Goal: Task Accomplishment & Management: Manage account settings

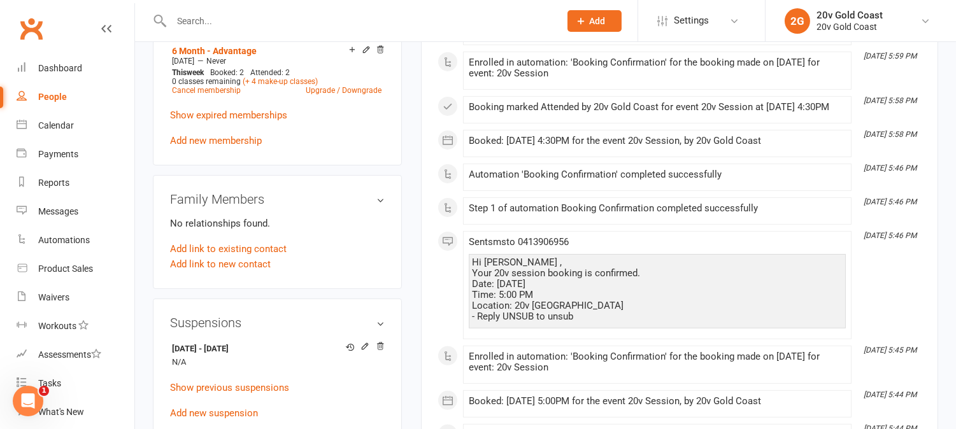
scroll to position [779, 0]
click at [379, 349] on icon at bounding box center [380, 345] width 6 height 7
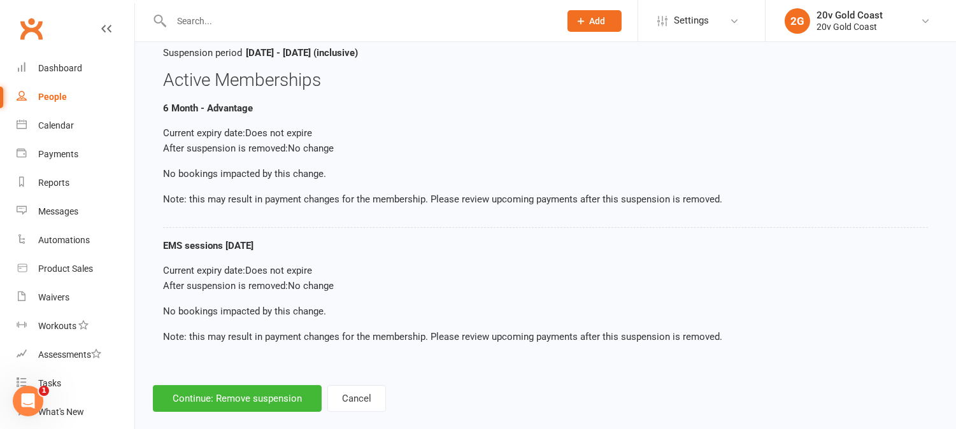
scroll to position [134, 0]
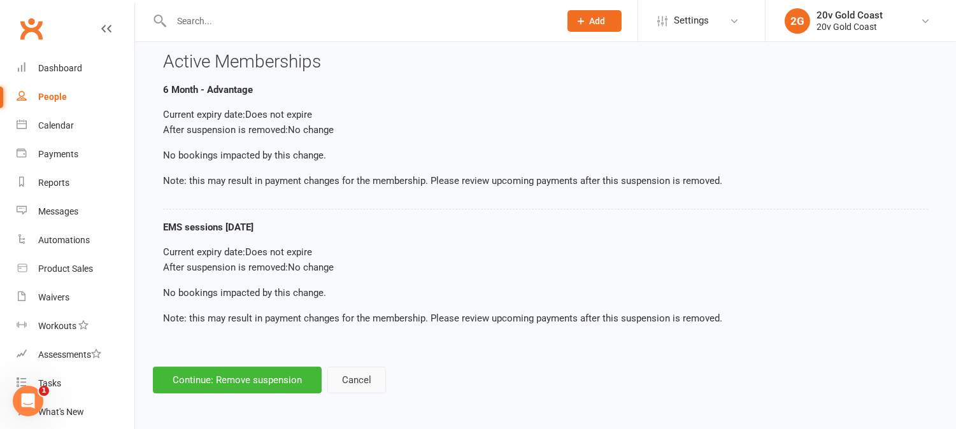
click at [350, 380] on button "Cancel" at bounding box center [357, 380] width 59 height 27
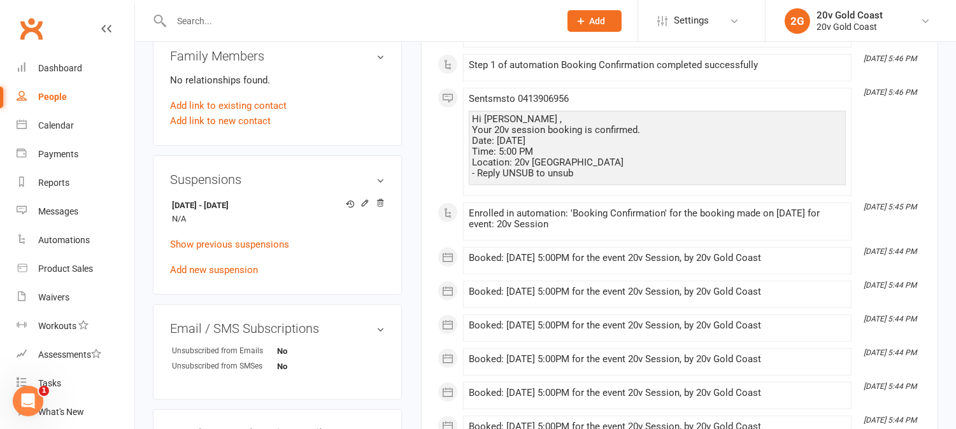
scroll to position [920, 0]
click at [381, 207] on icon at bounding box center [380, 203] width 6 height 7
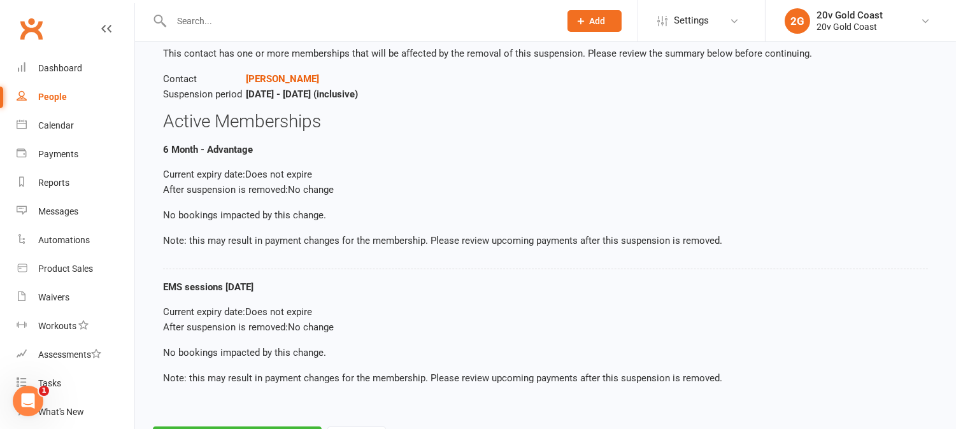
scroll to position [134, 0]
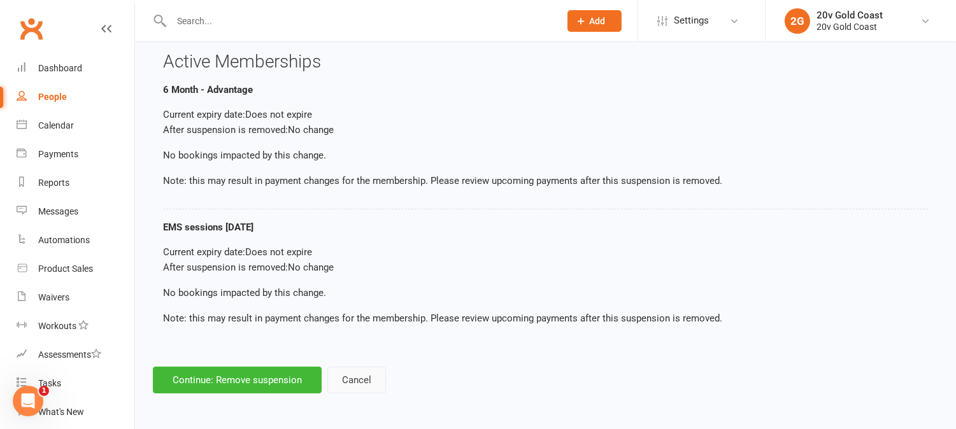
click at [356, 377] on button "Cancel" at bounding box center [357, 380] width 59 height 27
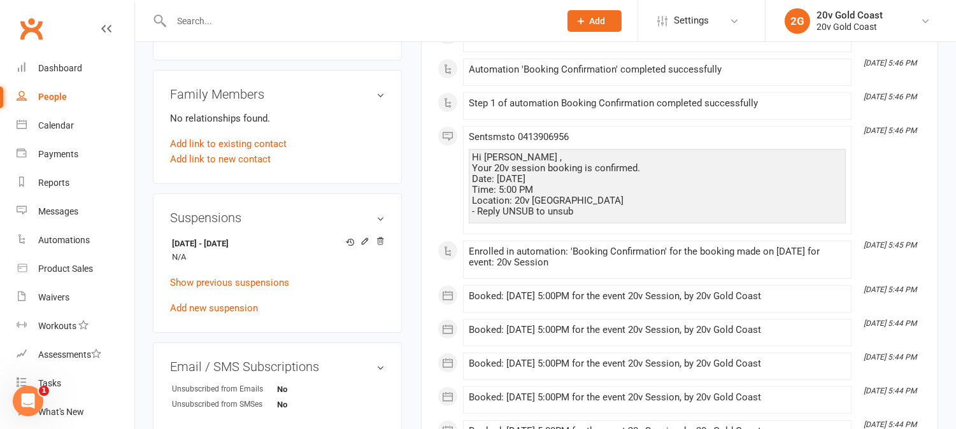
scroll to position [849, 0]
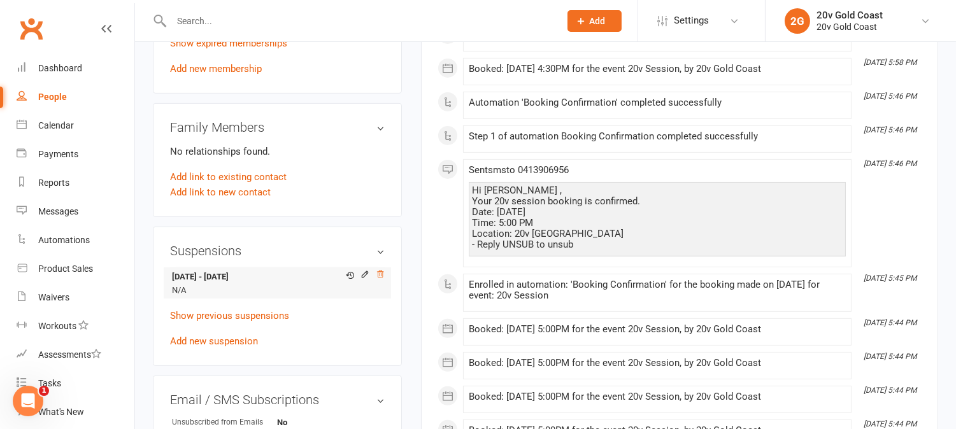
click at [382, 279] on icon at bounding box center [380, 274] width 9 height 9
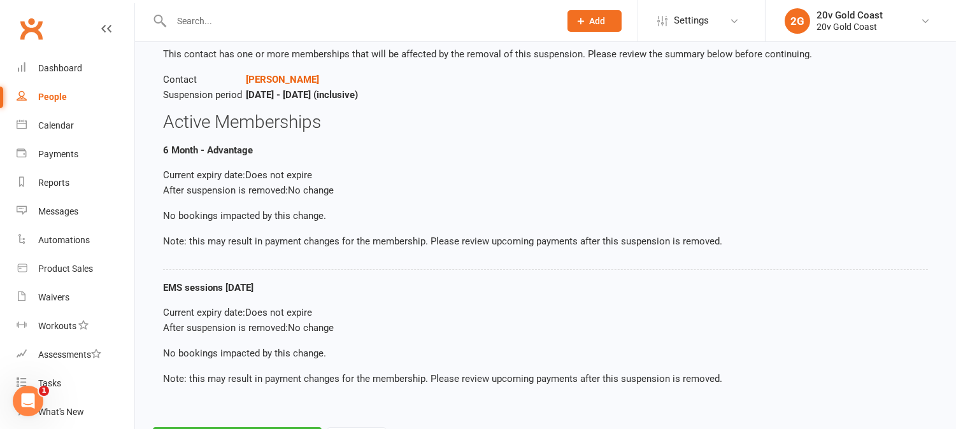
scroll to position [134, 0]
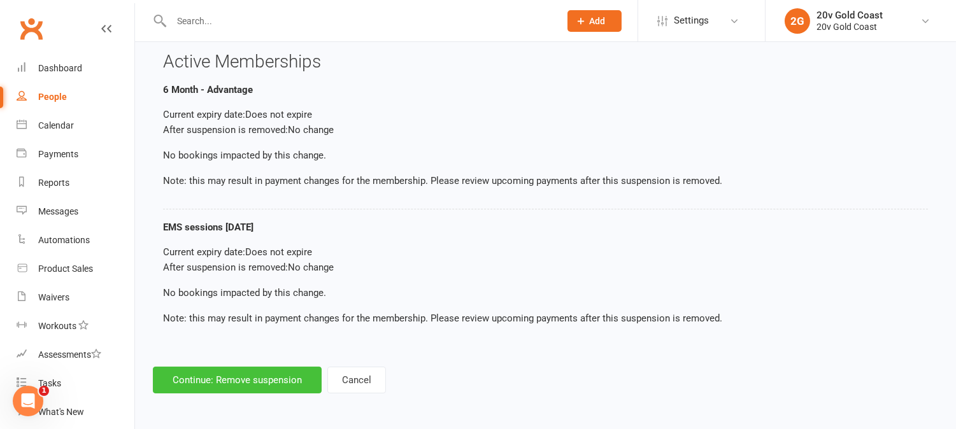
click at [264, 379] on button "Continue: Remove suspension" at bounding box center [237, 380] width 169 height 27
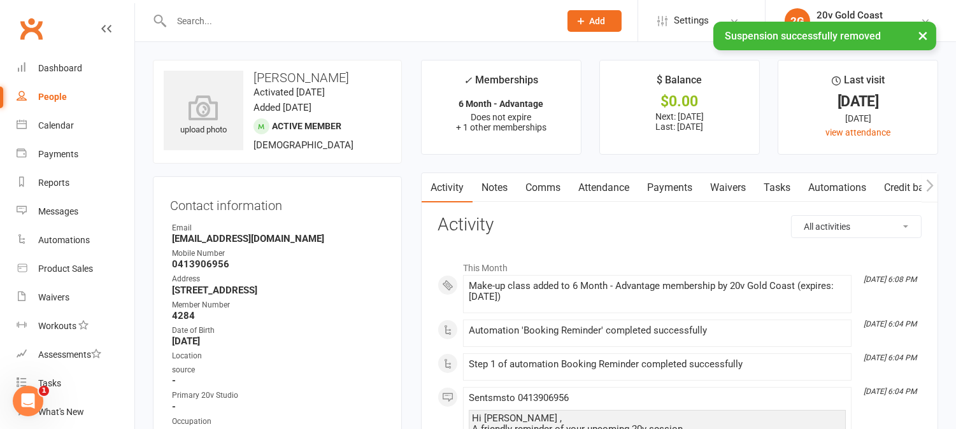
click at [663, 189] on link "Payments" at bounding box center [670, 187] width 63 height 29
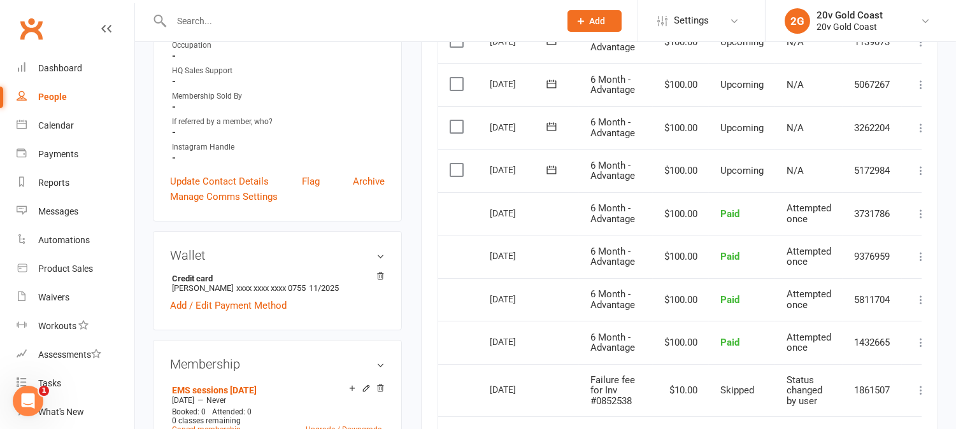
scroll to position [354, 0]
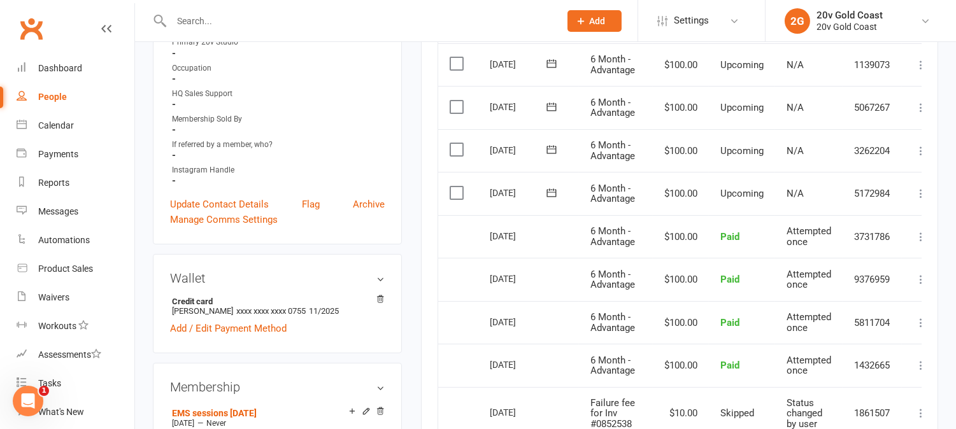
click at [517, 213] on td "[DATE]" at bounding box center [529, 193] width 101 height 43
click at [619, 196] on span "6 Month - Advantage" at bounding box center [613, 194] width 45 height 22
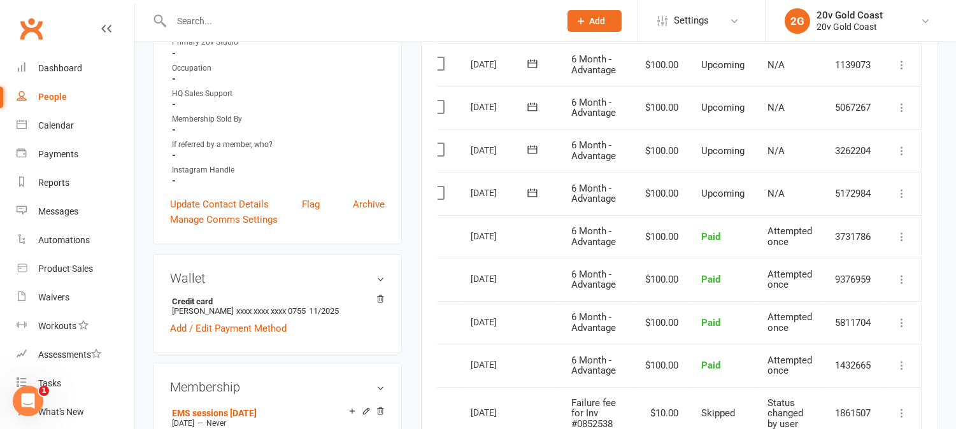
scroll to position [0, 21]
click at [907, 195] on icon at bounding box center [902, 193] width 13 height 13
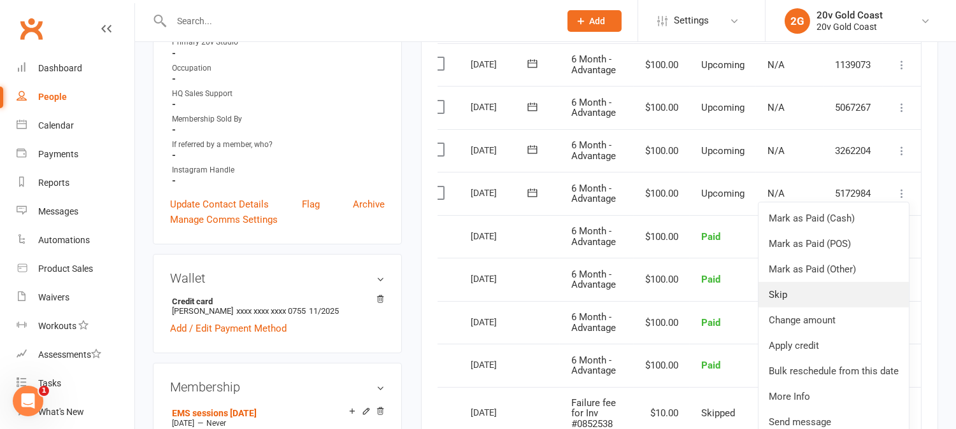
click at [800, 294] on link "Skip" at bounding box center [834, 294] width 150 height 25
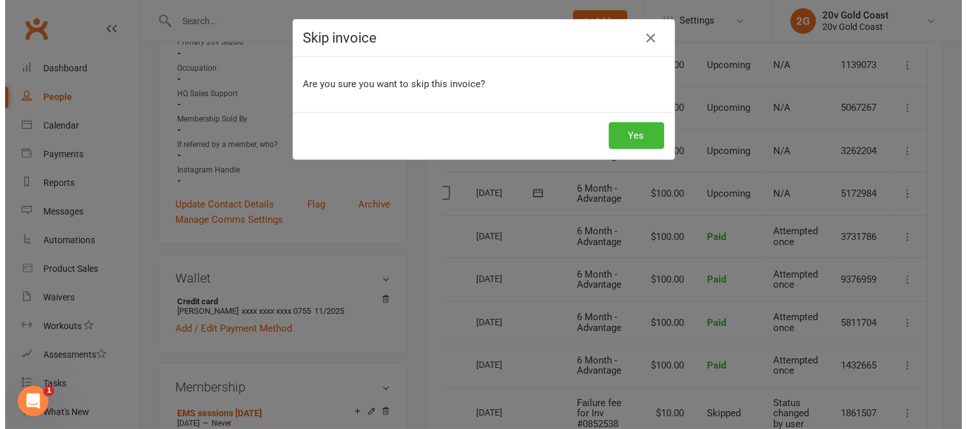
scroll to position [0, 14]
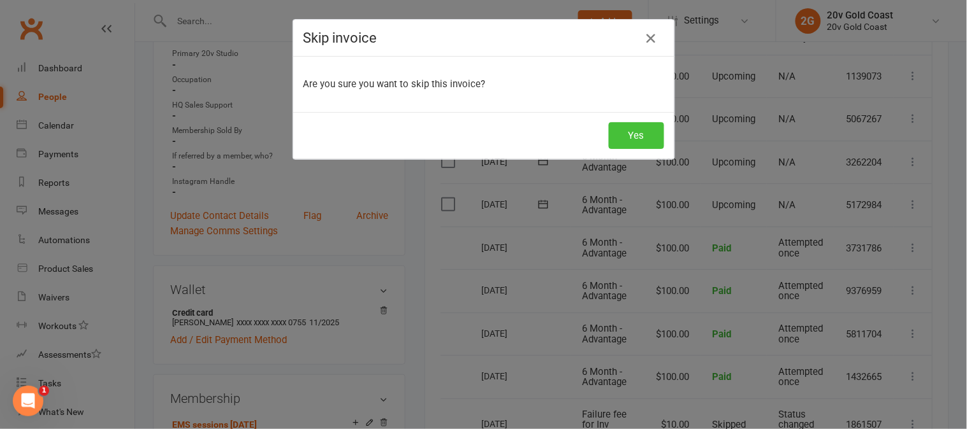
click at [633, 138] on button "Yes" at bounding box center [636, 135] width 55 height 27
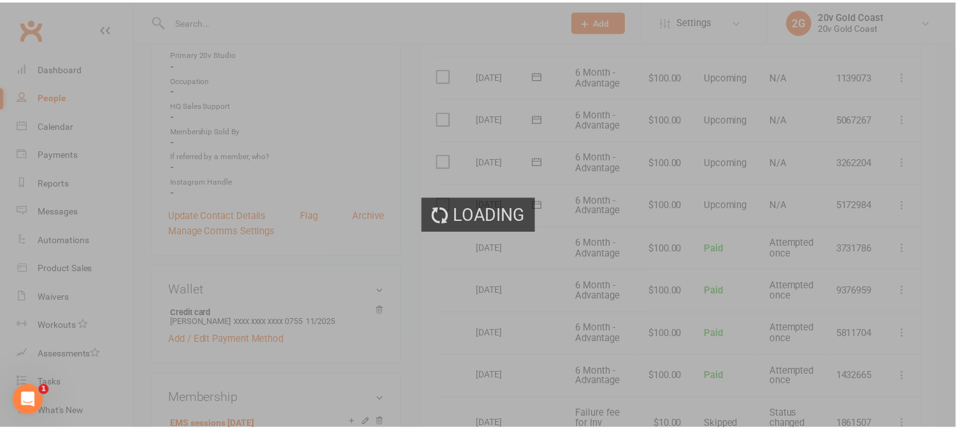
scroll to position [354, 0]
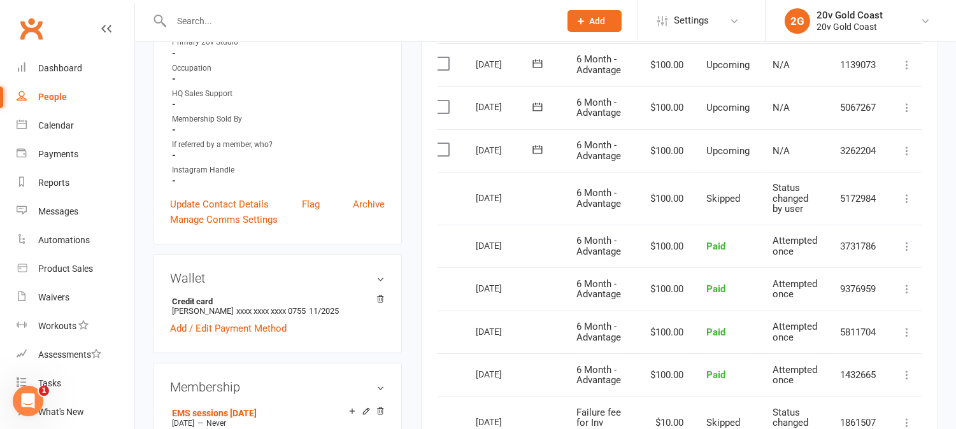
click at [646, 196] on td "$100.00" at bounding box center [667, 198] width 56 height 53
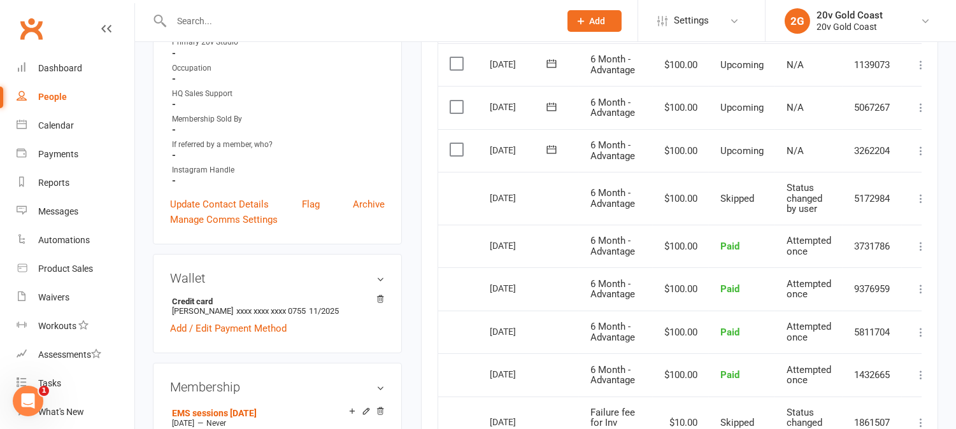
scroll to position [283, 0]
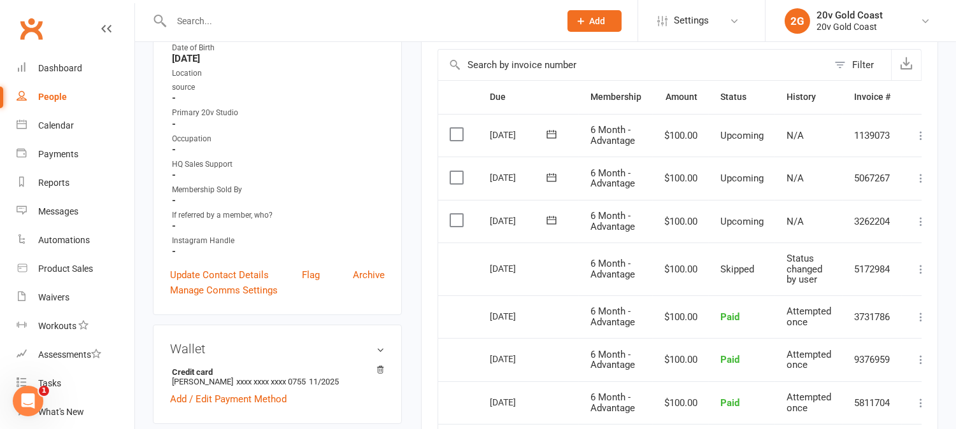
drag, startPoint x: 487, startPoint y: 265, endPoint x: 542, endPoint y: 271, distance: 55.2
click at [542, 271] on td "18 Aug 2025" at bounding box center [529, 269] width 101 height 53
copy div "18 Aug 2025"
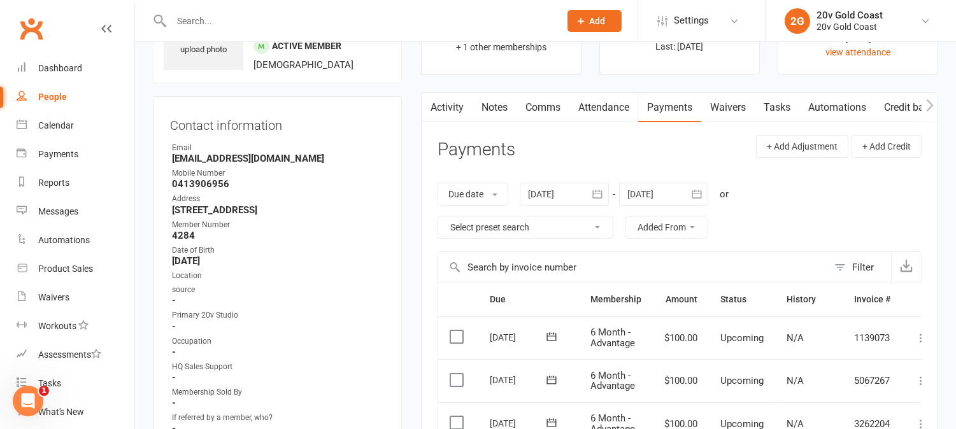
scroll to position [0, 0]
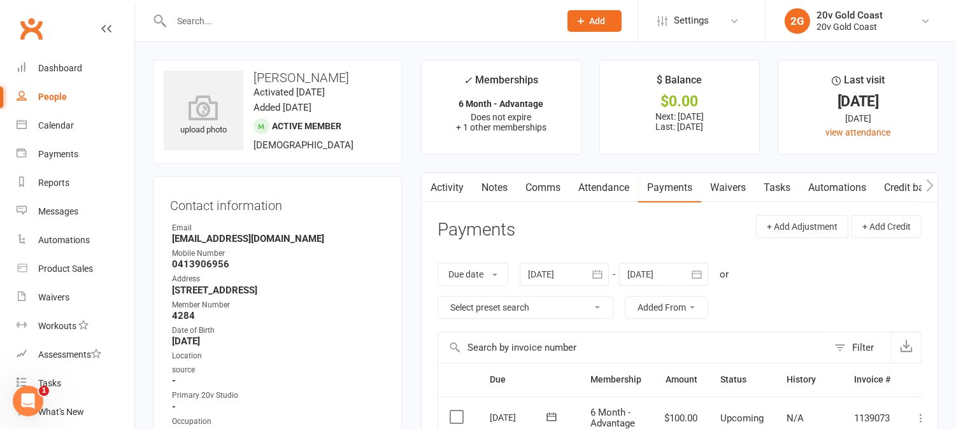
click at [500, 196] on link "Notes" at bounding box center [495, 187] width 44 height 29
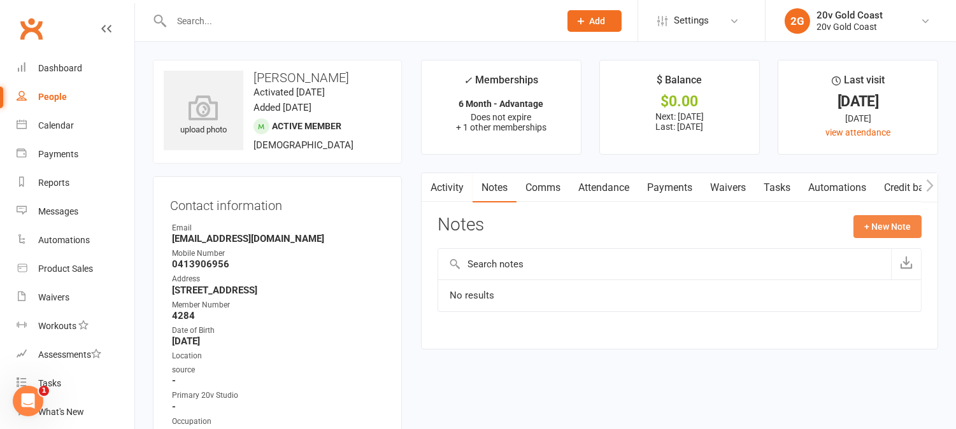
click at [908, 226] on button "+ New Note" at bounding box center [888, 226] width 68 height 23
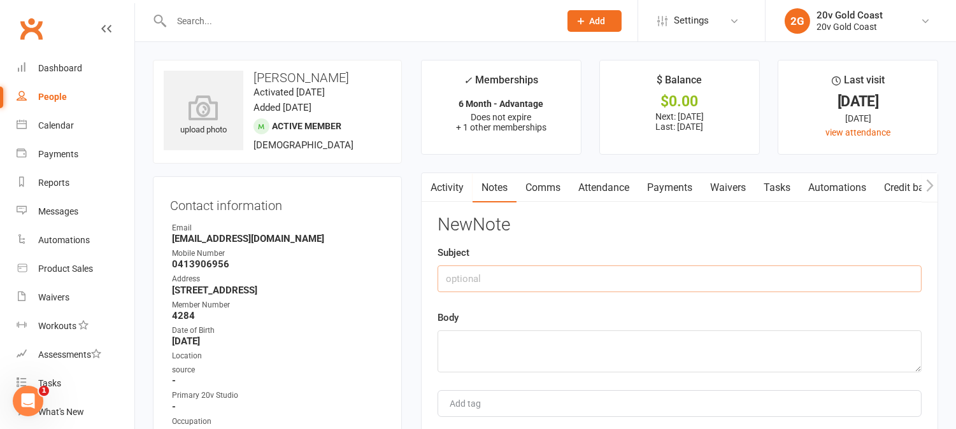
click at [528, 279] on input "text" at bounding box center [680, 279] width 484 height 27
type input "Skipped Payment"
click at [524, 331] on textarea at bounding box center [680, 352] width 484 height 42
paste textarea "18 Aug 2025"
click at [530, 342] on textarea "18 Aug 2025 - She'susing one of her" at bounding box center [680, 352] width 484 height 42
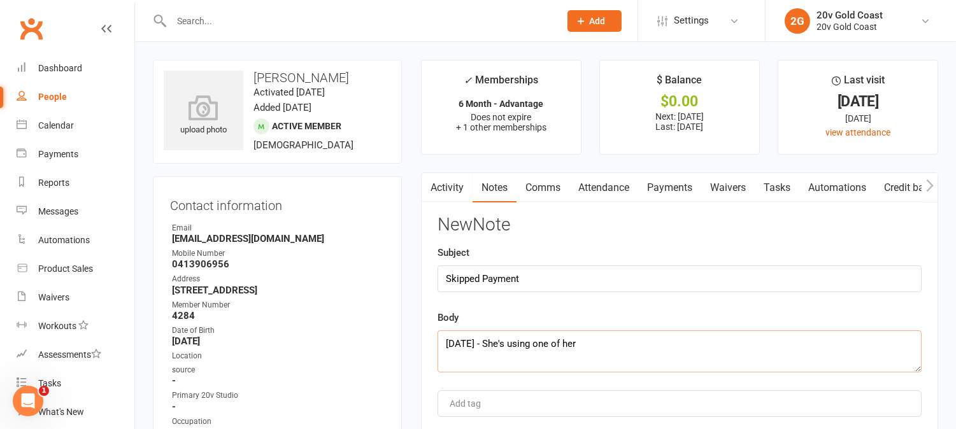
click at [641, 343] on textarea "18 Aug 2025 - She's using one of her" at bounding box center [680, 352] width 484 height 42
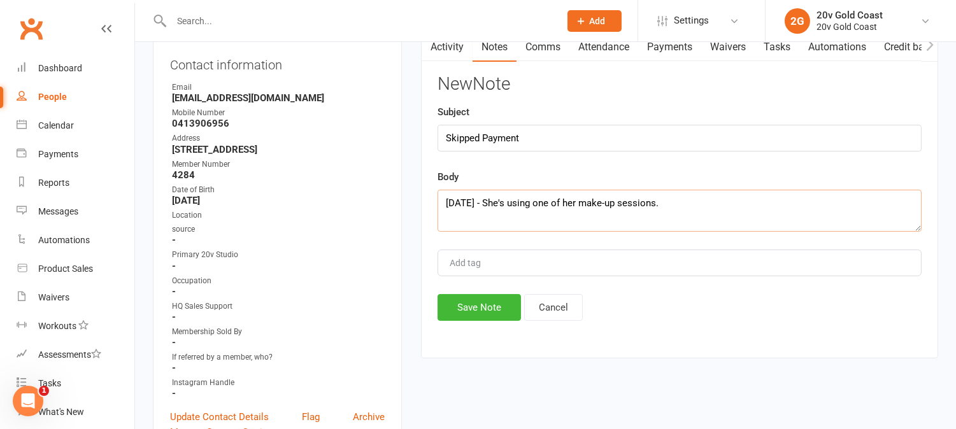
scroll to position [141, 0]
type textarea "18 Aug 2025 - She's using one of her make-up sessions. Juan"
click at [514, 311] on button "Save Note" at bounding box center [479, 307] width 83 height 27
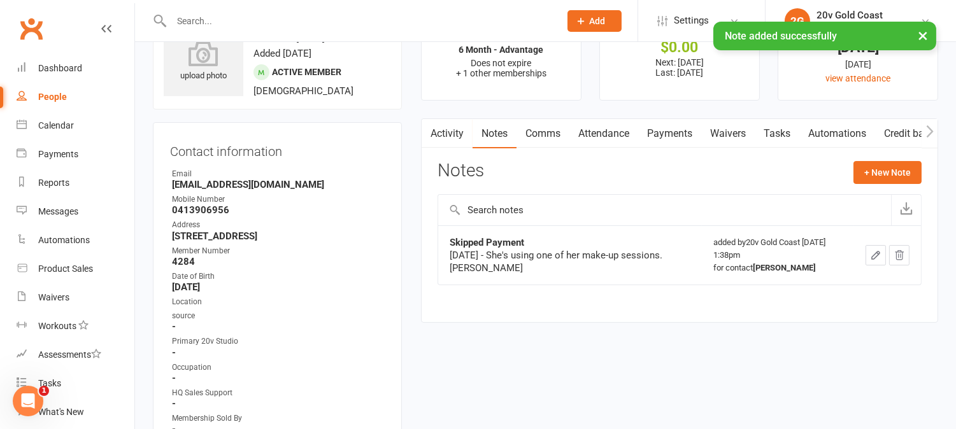
scroll to position [0, 0]
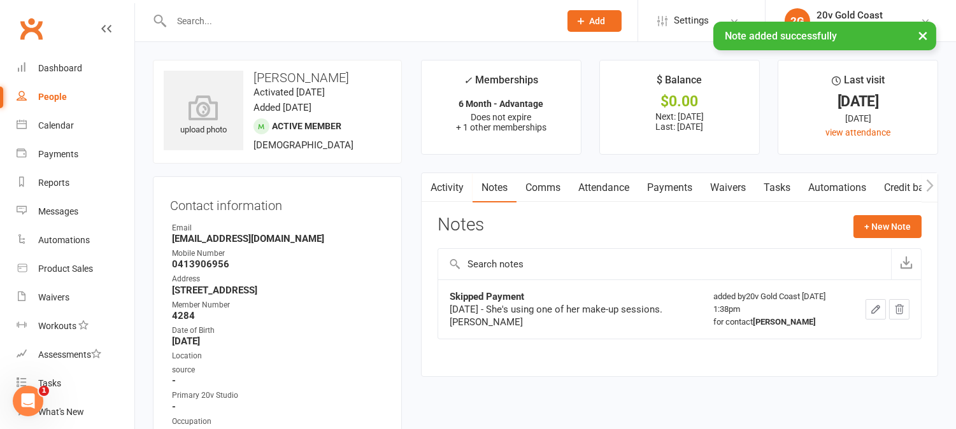
click at [447, 186] on link "Activity" at bounding box center [447, 187] width 51 height 29
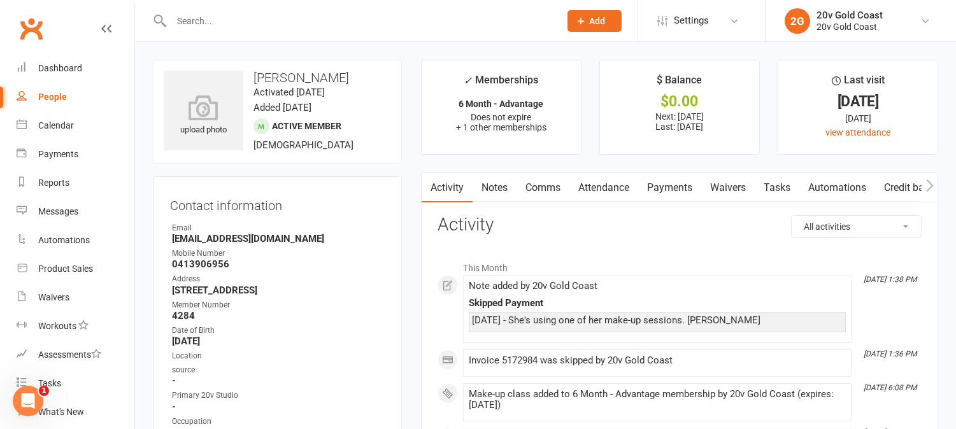
click at [623, 196] on link "Attendance" at bounding box center [604, 187] width 69 height 29
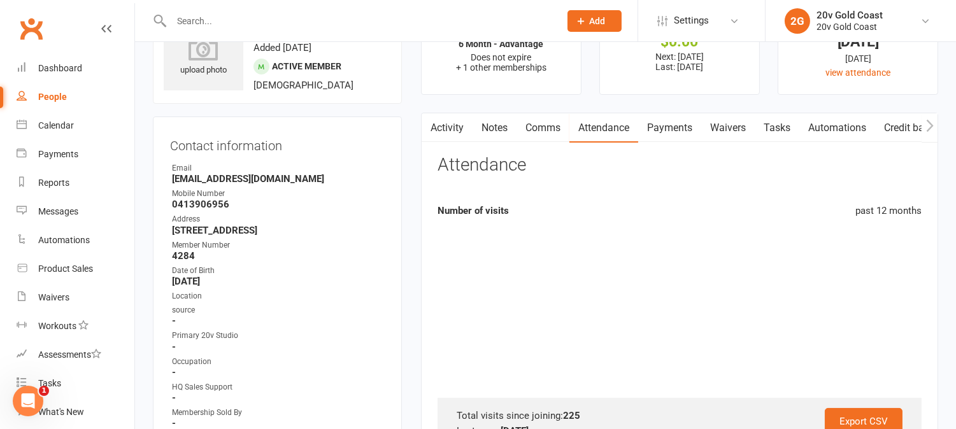
scroll to position [566, 0]
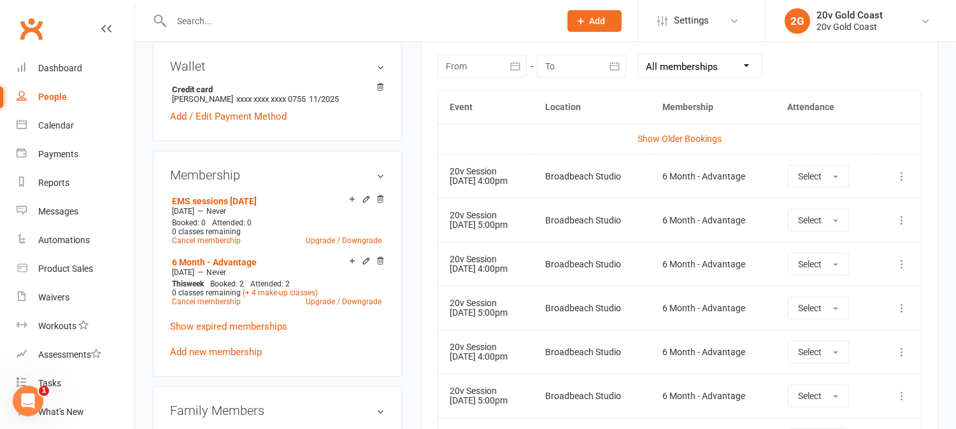
click at [534, 349] on td "20v Session 08 Sep 2025 4:00pm" at bounding box center [486, 352] width 96 height 44
click at [491, 62] on div at bounding box center [482, 66] width 89 height 23
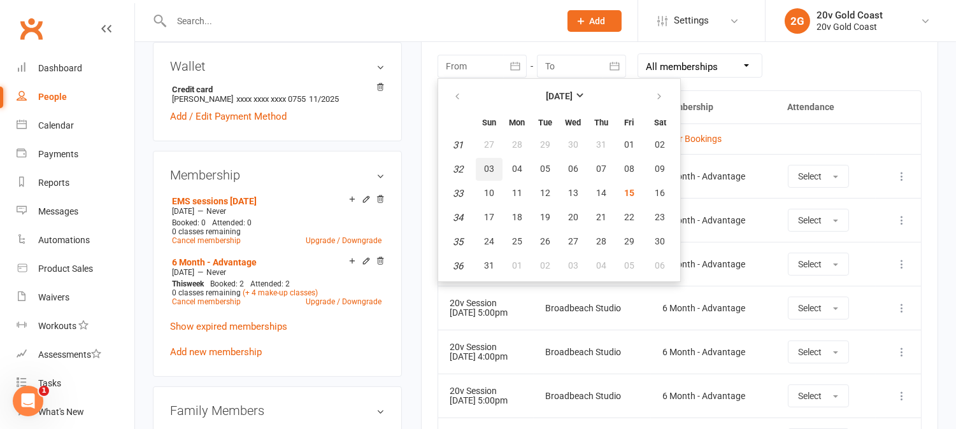
click at [493, 171] on button "03" at bounding box center [489, 169] width 27 height 23
type input "03 Aug 2025"
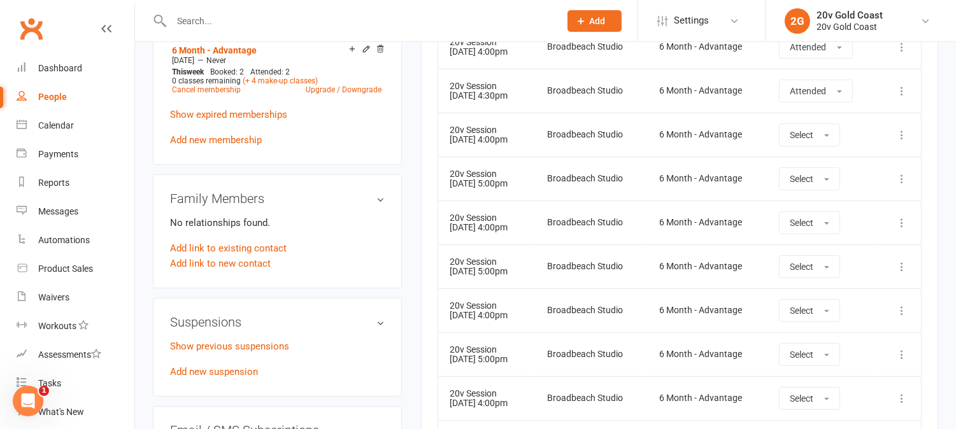
scroll to position [779, 0]
click at [674, 282] on td "6 Month - Advantage" at bounding box center [708, 266] width 120 height 44
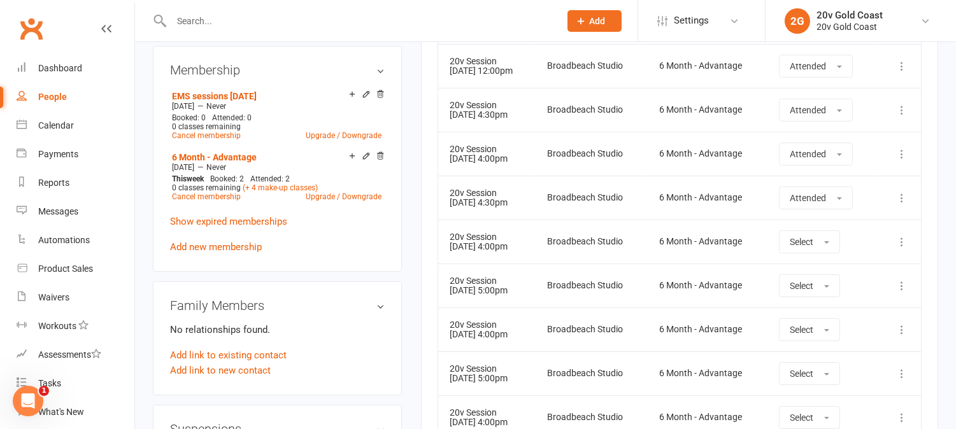
scroll to position [637, 0]
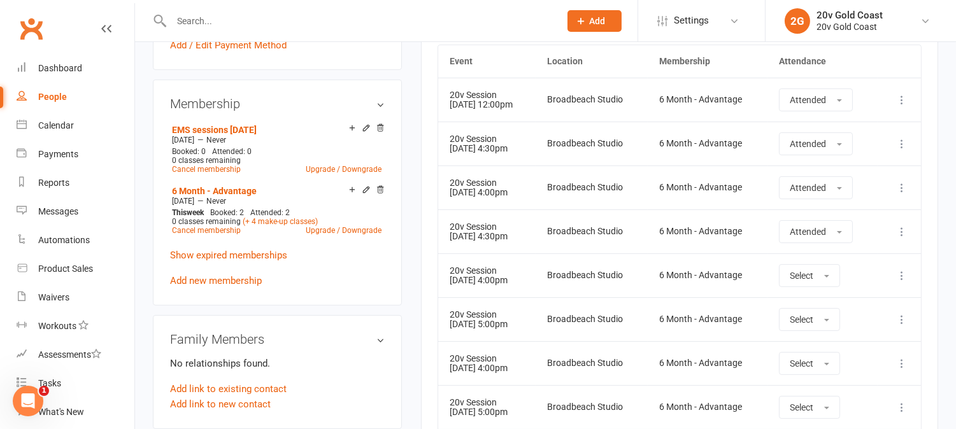
click at [567, 256] on td "Broadbeach Studio" at bounding box center [592, 276] width 112 height 44
click at [648, 307] on td "Broadbeach Studio" at bounding box center [592, 320] width 112 height 44
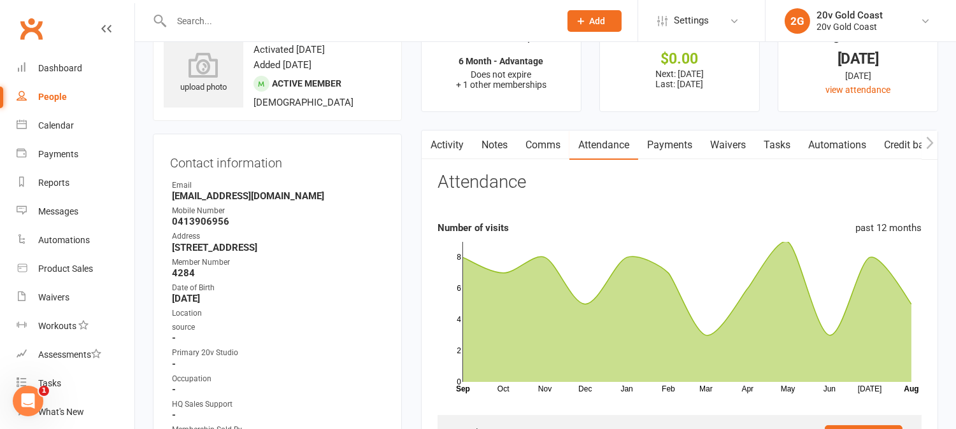
scroll to position [0, 0]
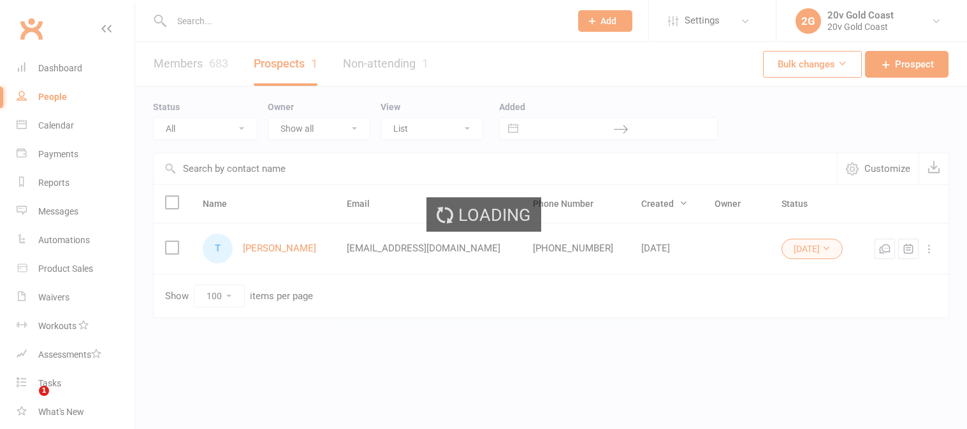
select select "31Jul25"
select select "100"
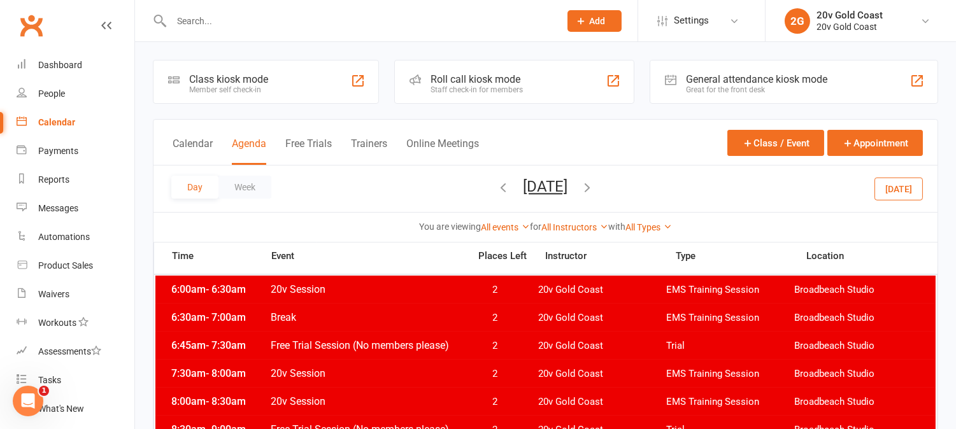
click at [896, 189] on button "Today" at bounding box center [899, 188] width 48 height 23
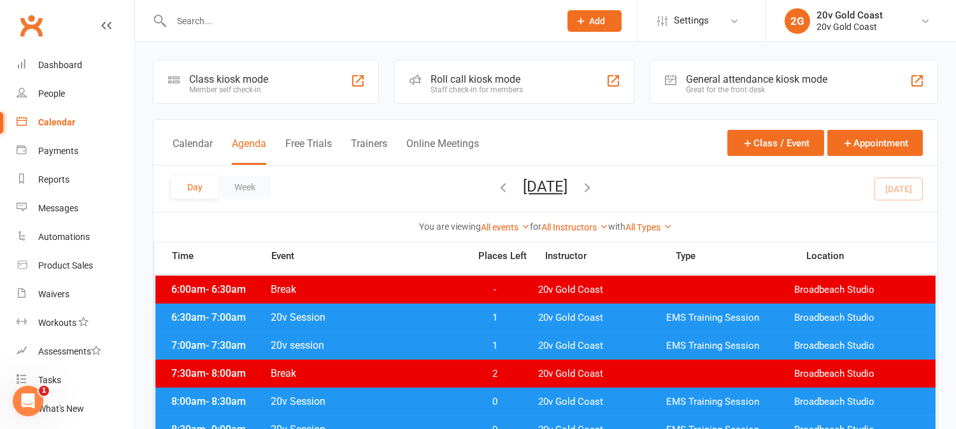
click at [568, 192] on button "Friday, Aug 15, 2025" at bounding box center [546, 187] width 45 height 18
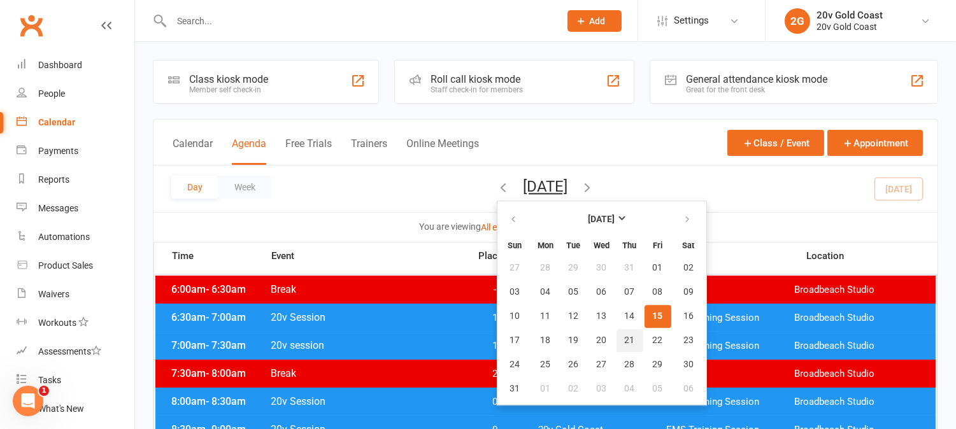
click at [625, 336] on span "21" at bounding box center [630, 341] width 10 height 10
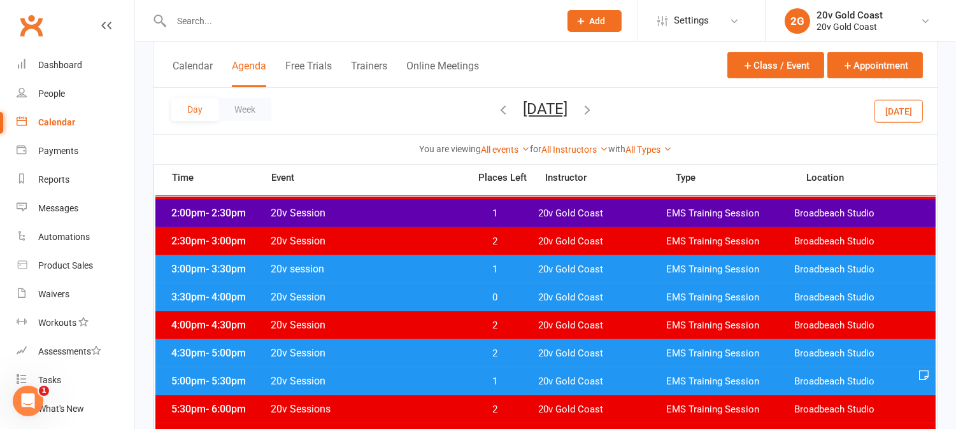
scroll to position [566, 0]
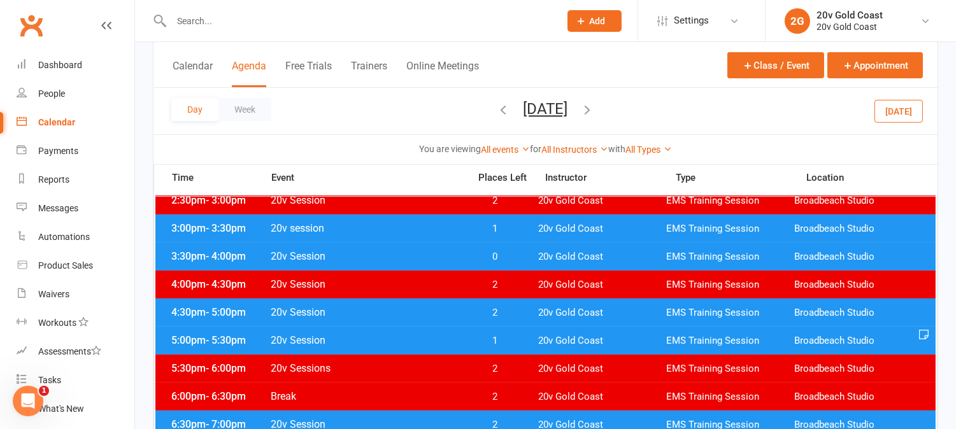
click at [508, 336] on span "1" at bounding box center [495, 341] width 67 height 12
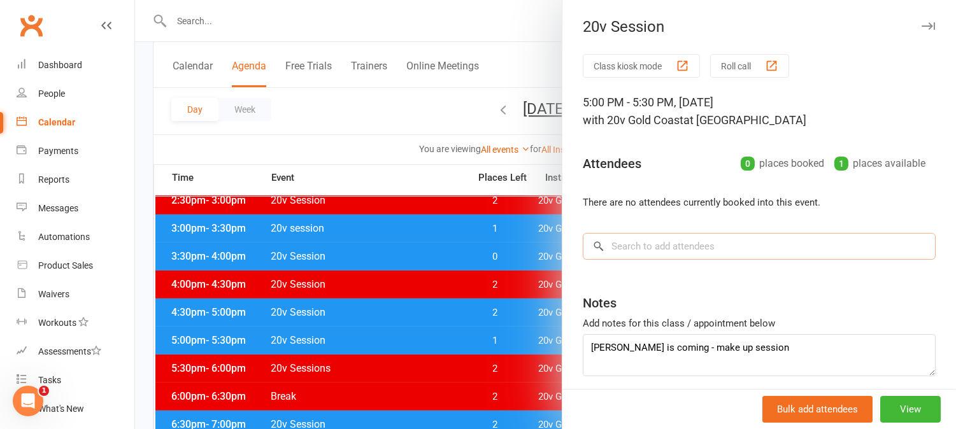
click at [705, 240] on input "search" at bounding box center [759, 246] width 353 height 27
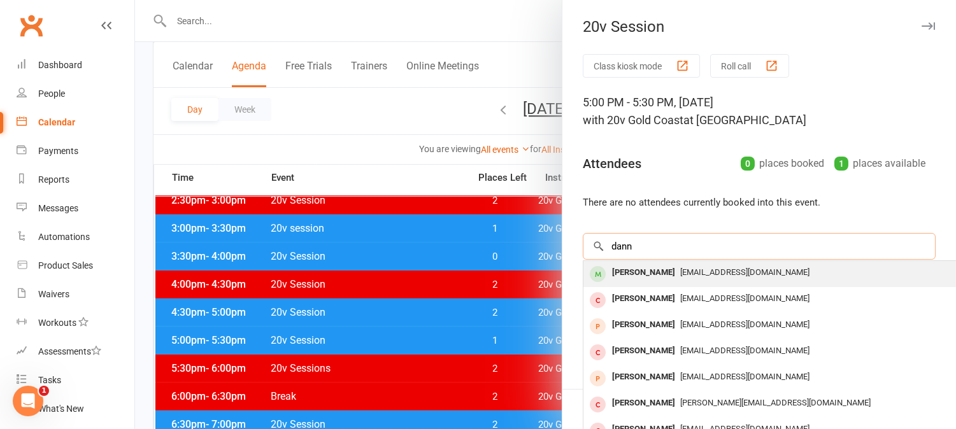
type input "dann"
click at [665, 270] on div "[PERSON_NAME]" at bounding box center [643, 273] width 73 height 18
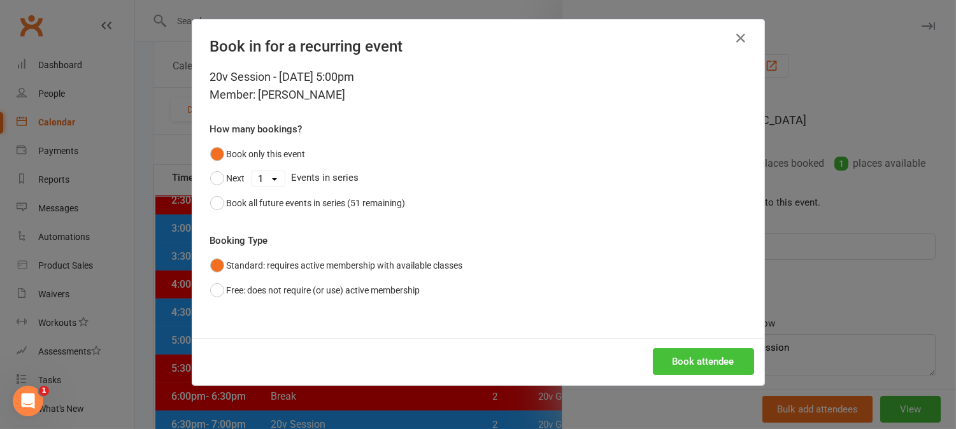
click at [702, 359] on button "Book attendee" at bounding box center [703, 362] width 101 height 27
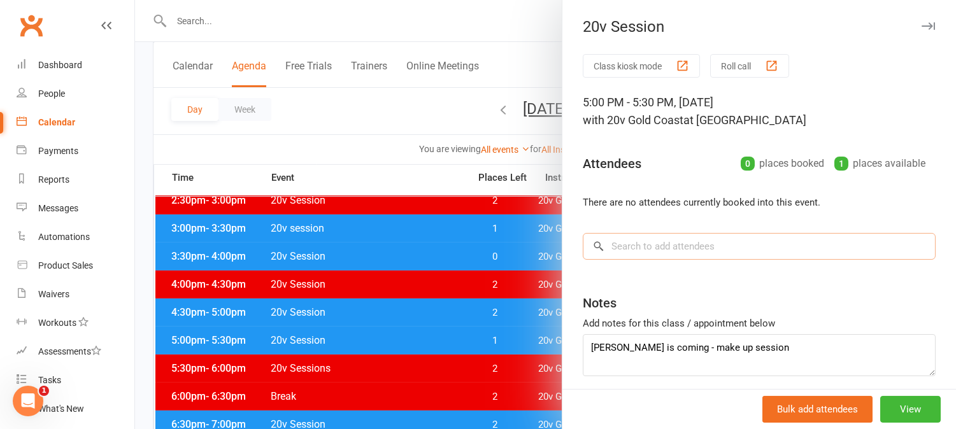
click at [726, 246] on input "search" at bounding box center [759, 246] width 353 height 27
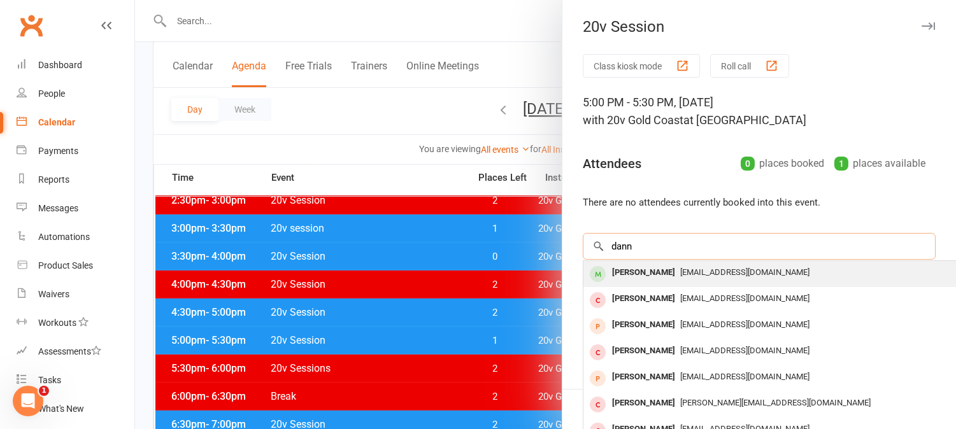
type input "dann"
click at [665, 278] on div "[PERSON_NAME]" at bounding box center [643, 273] width 73 height 18
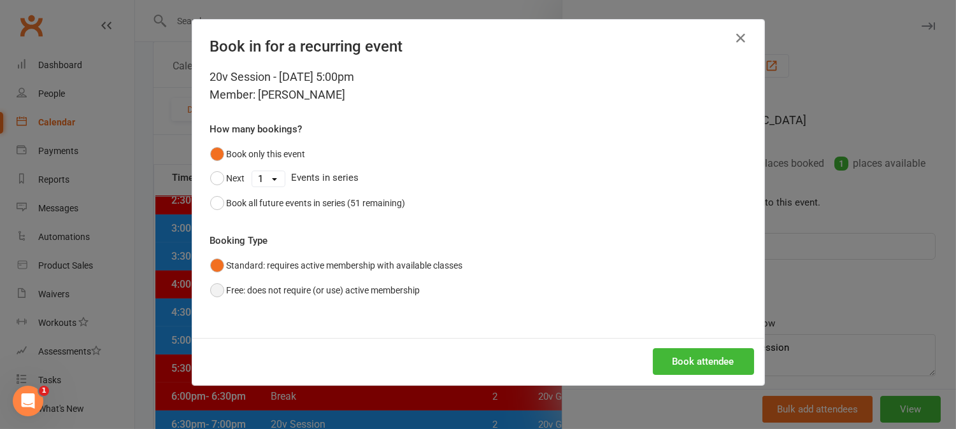
click at [210, 287] on button "Free: does not require (or use) active membership" at bounding box center [315, 290] width 210 height 24
click at [215, 291] on button "Free: does not require (or use) active membership" at bounding box center [315, 290] width 210 height 24
click at [212, 260] on button "Standard: requires active membership with available classes" at bounding box center [336, 266] width 253 height 24
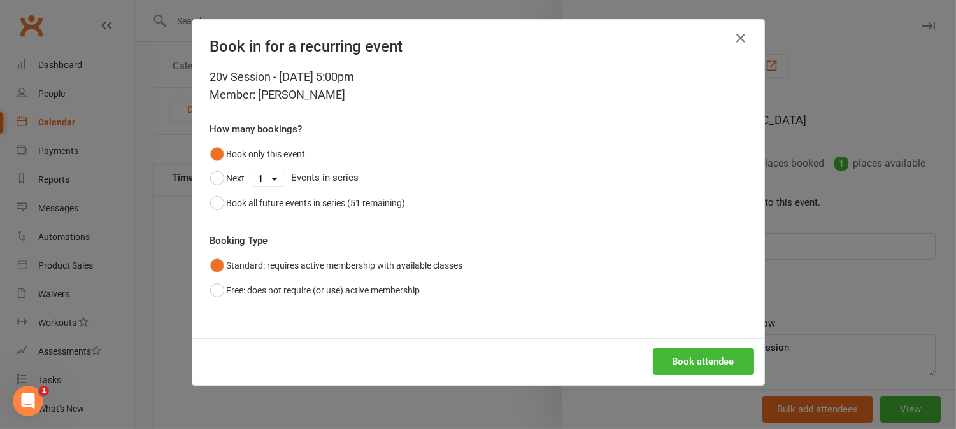
scroll to position [1203, 0]
click at [737, 36] on icon "button" at bounding box center [741, 38] width 15 height 15
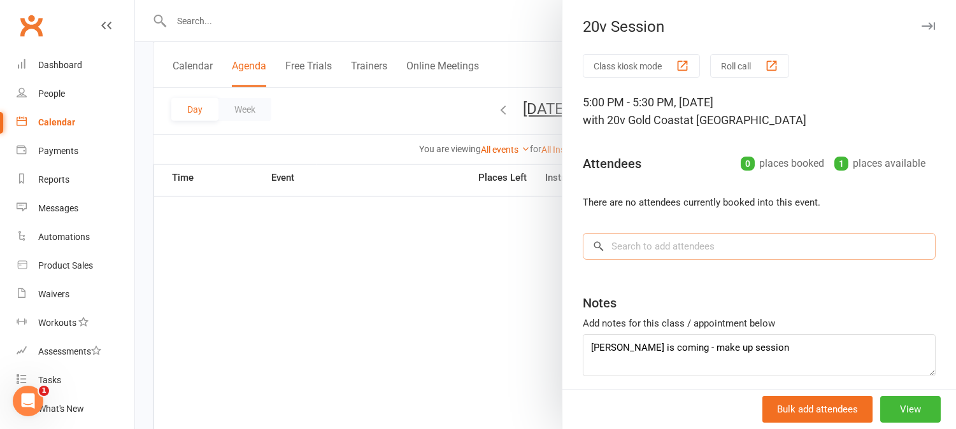
click at [715, 247] on input "search" at bounding box center [759, 246] width 353 height 27
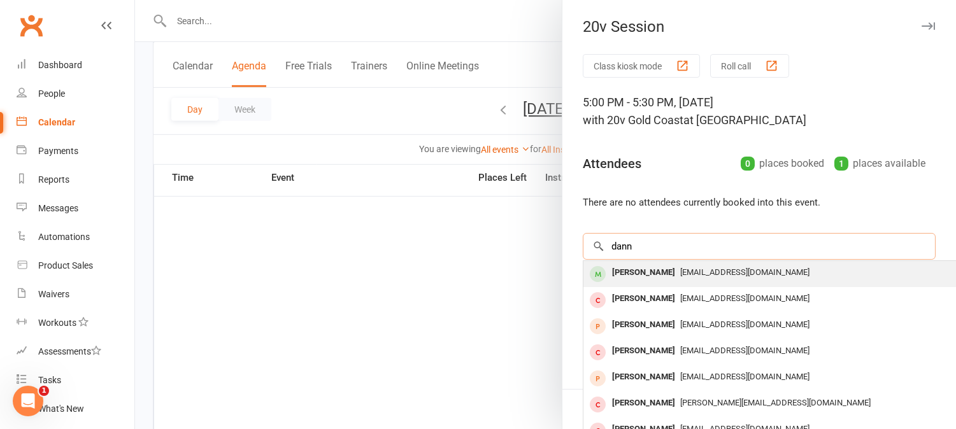
type input "dann"
click at [660, 268] on div "[PERSON_NAME]" at bounding box center [643, 273] width 73 height 18
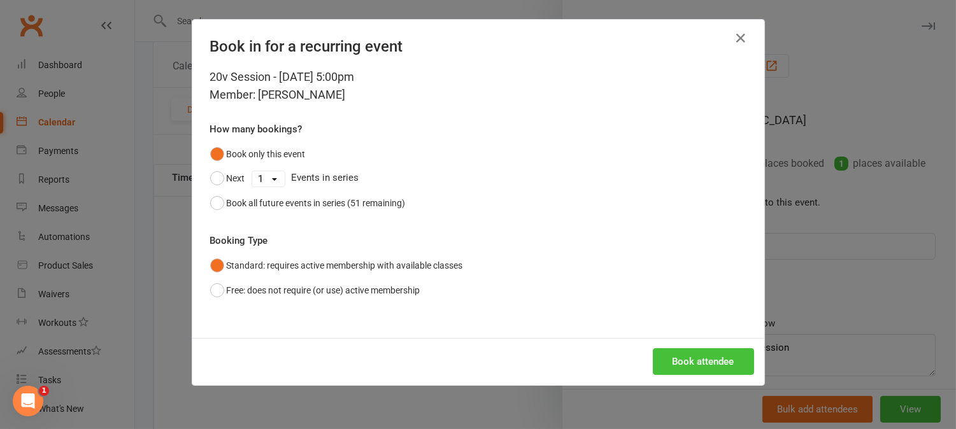
click at [700, 359] on button "Book attendee" at bounding box center [703, 362] width 101 height 27
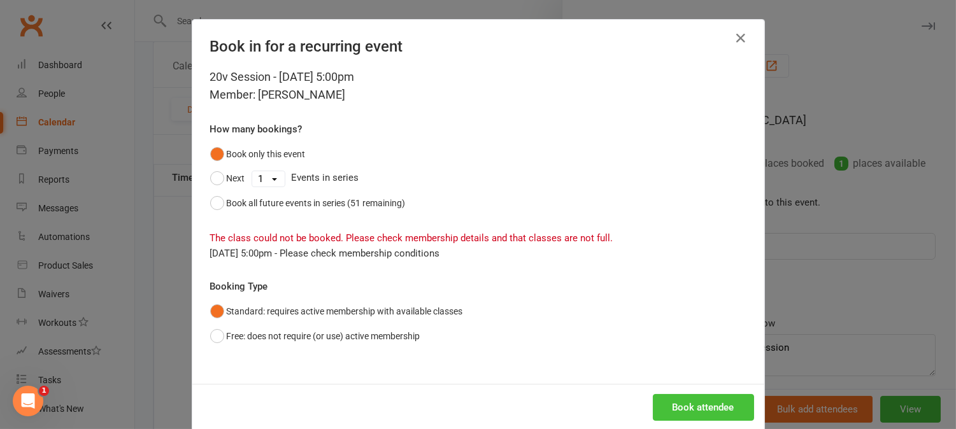
click at [692, 405] on button "Book attendee" at bounding box center [703, 407] width 101 height 27
click at [736, 39] on icon "button" at bounding box center [741, 38] width 15 height 15
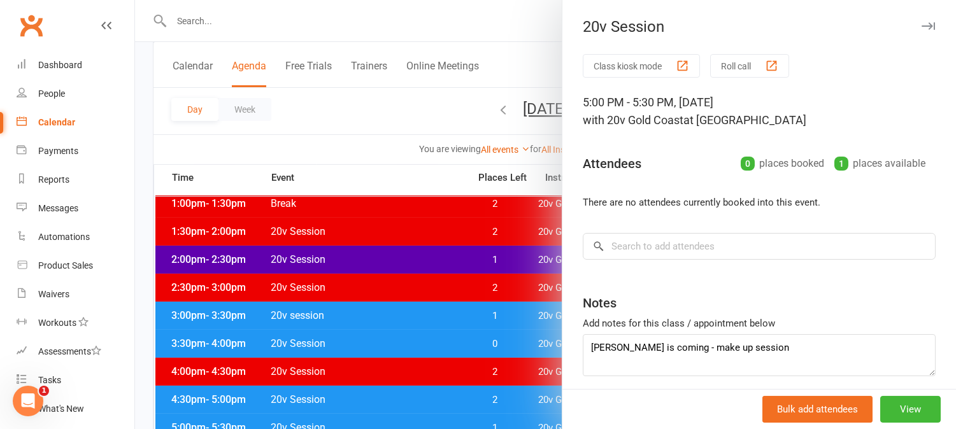
scroll to position [566, 0]
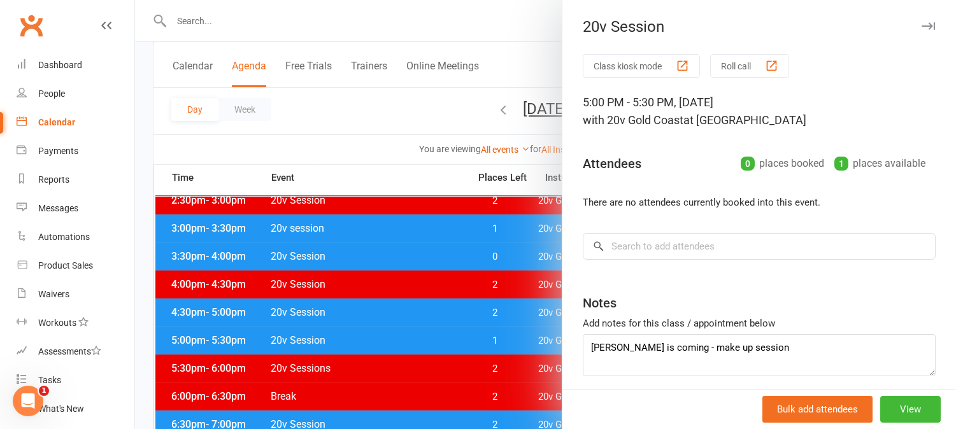
click at [507, 340] on div at bounding box center [545, 214] width 821 height 429
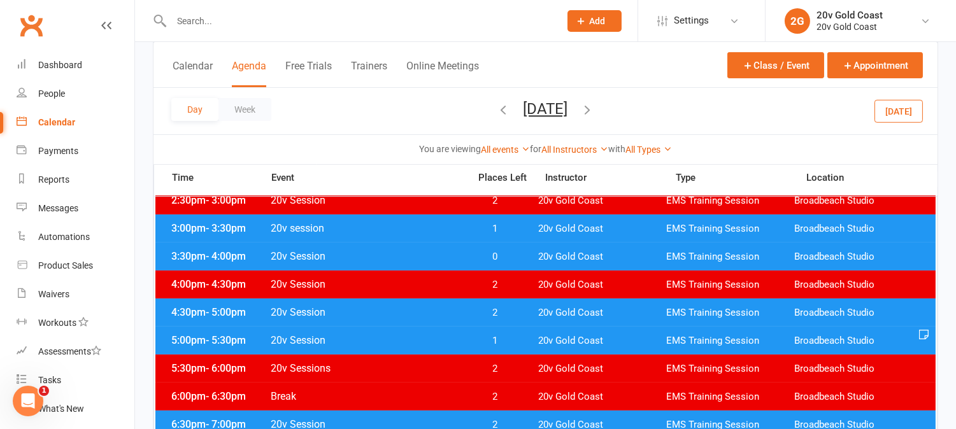
click at [507, 340] on span "1" at bounding box center [495, 341] width 67 height 12
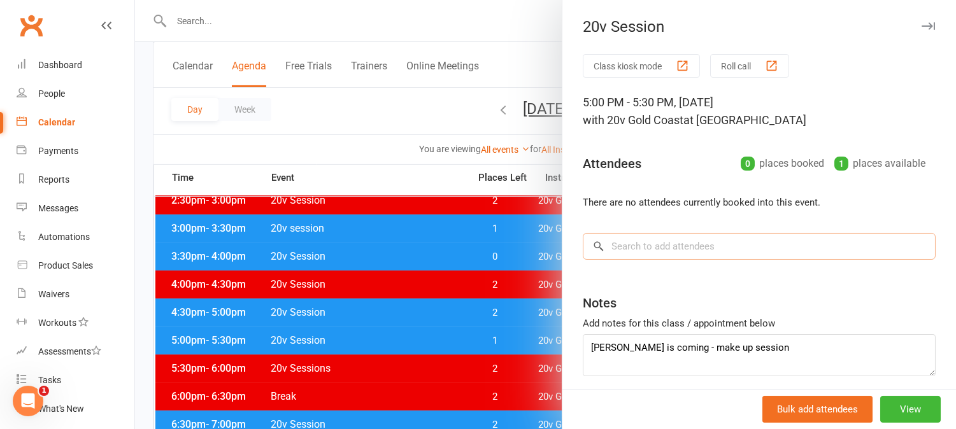
click at [646, 247] on input "search" at bounding box center [759, 246] width 353 height 27
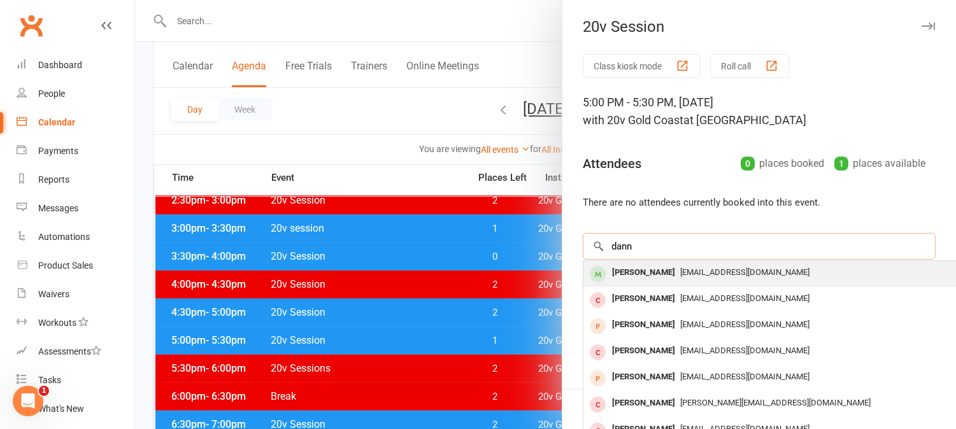
type input "dann"
click at [659, 277] on div "[PERSON_NAME]" at bounding box center [643, 273] width 73 height 18
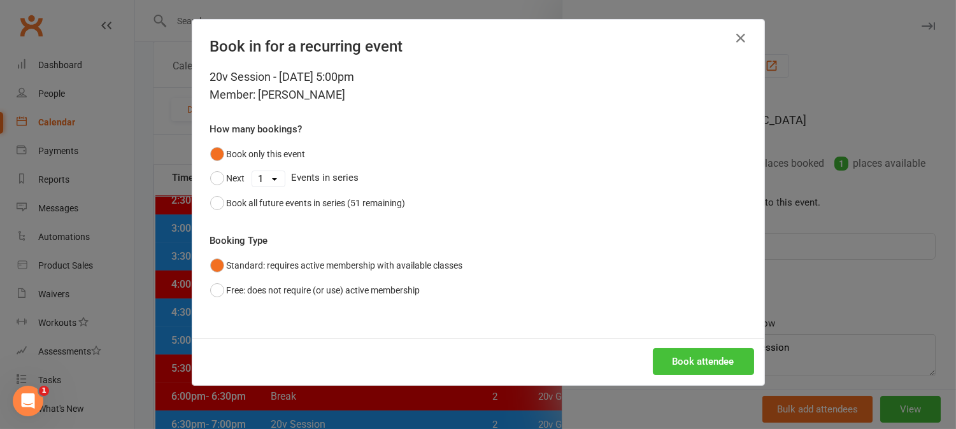
click at [699, 366] on button "Book attendee" at bounding box center [703, 362] width 101 height 27
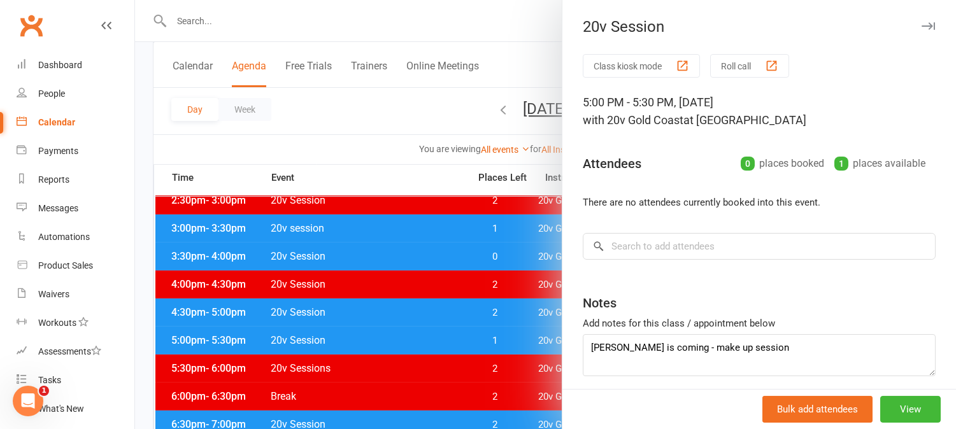
click at [501, 334] on div at bounding box center [545, 214] width 821 height 429
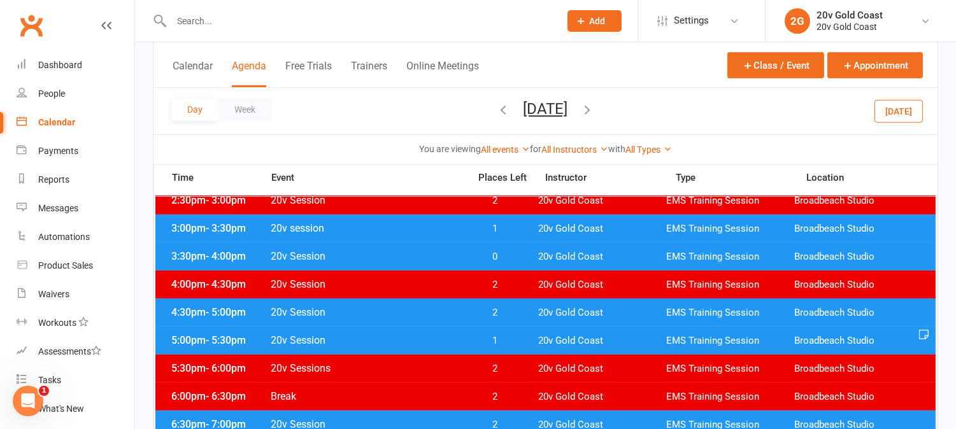
scroll to position [637, 0]
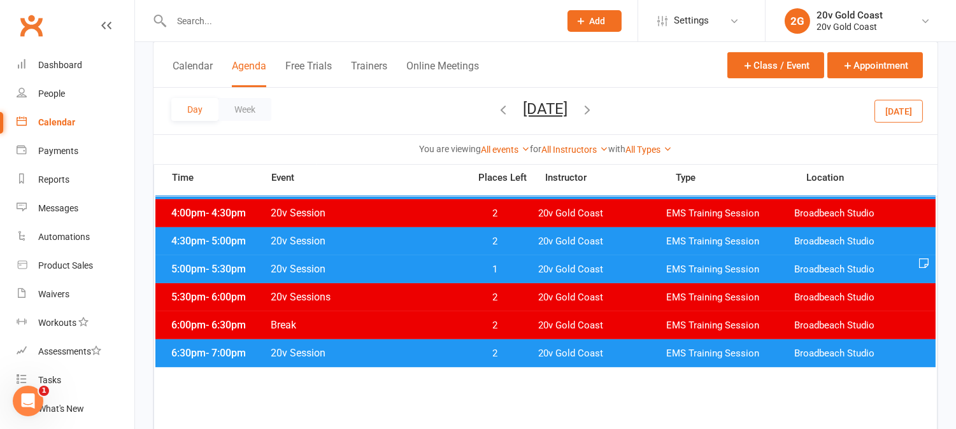
click at [510, 348] on span "2" at bounding box center [495, 354] width 67 height 12
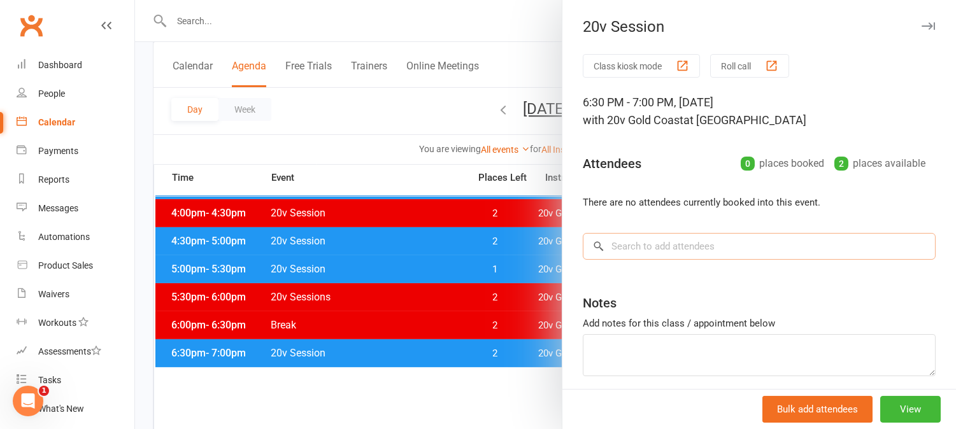
click at [647, 245] on input "search" at bounding box center [759, 246] width 353 height 27
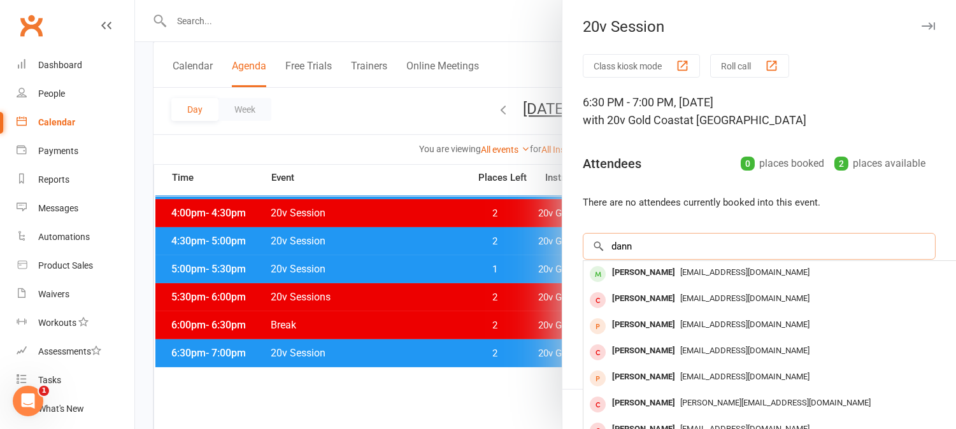
type input "dann"
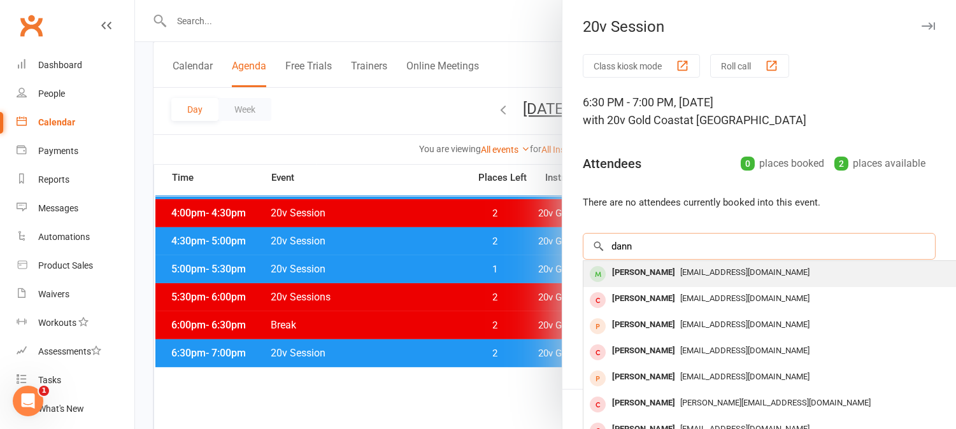
type input "dann"
click at [651, 278] on div "[PERSON_NAME]" at bounding box center [643, 273] width 73 height 18
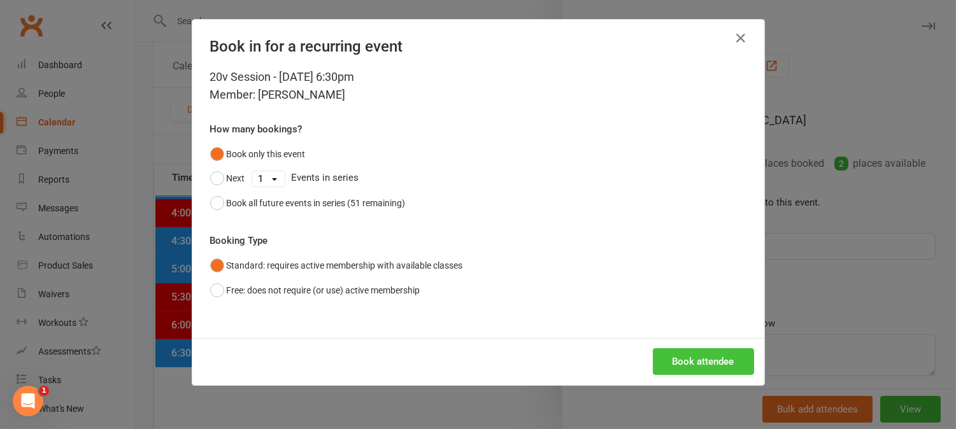
click at [708, 356] on button "Book attendee" at bounding box center [703, 362] width 101 height 27
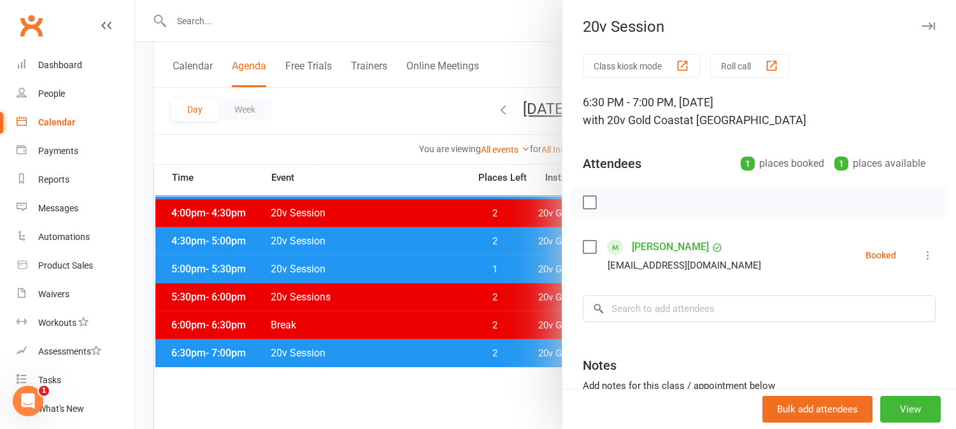
click at [504, 245] on div at bounding box center [545, 214] width 821 height 429
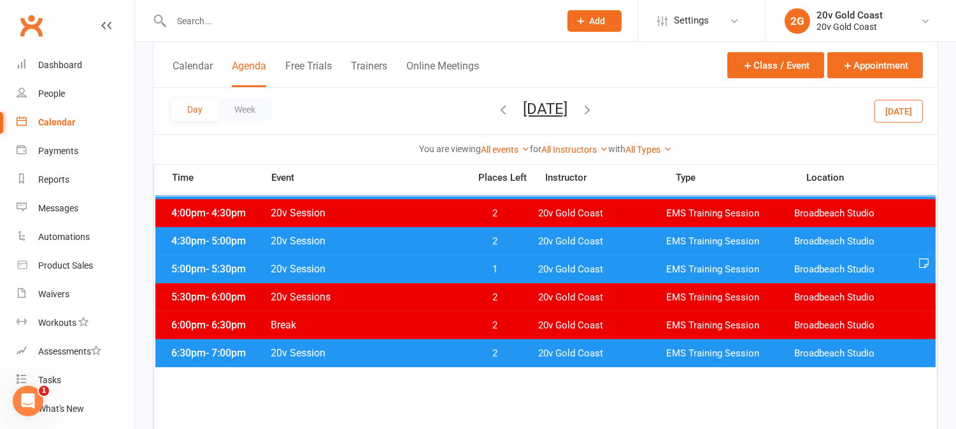
click at [529, 237] on div "4:30pm - 5:00pm 20v Session 2 20v Gold Coast EMS Training Session Broadbeach St…" at bounding box center [545, 241] width 781 height 28
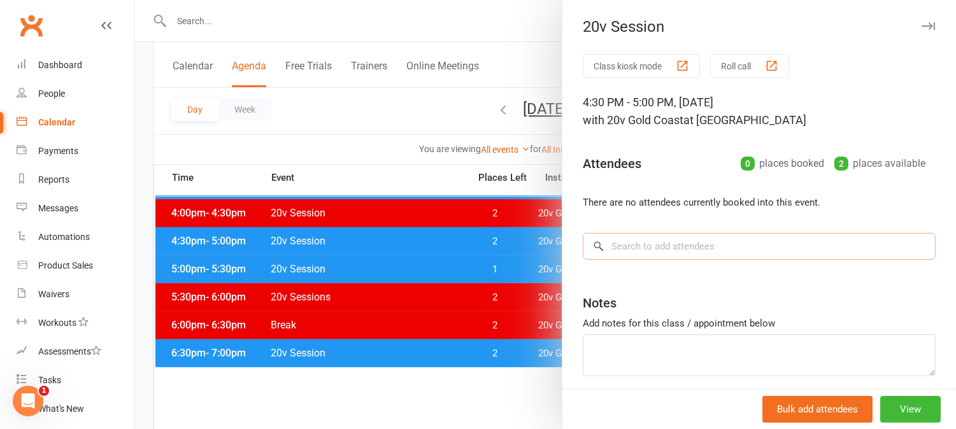
click at [674, 256] on input "search" at bounding box center [759, 246] width 353 height 27
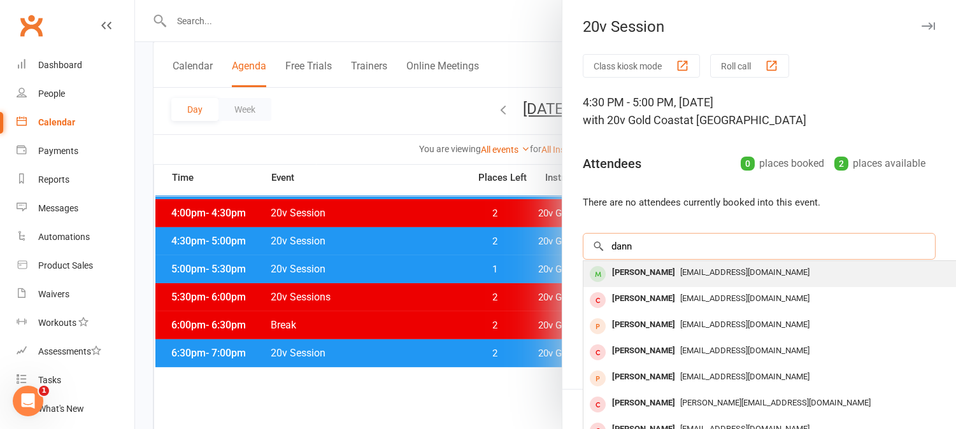
type input "dann"
click at [635, 270] on div "[PERSON_NAME]" at bounding box center [643, 273] width 73 height 18
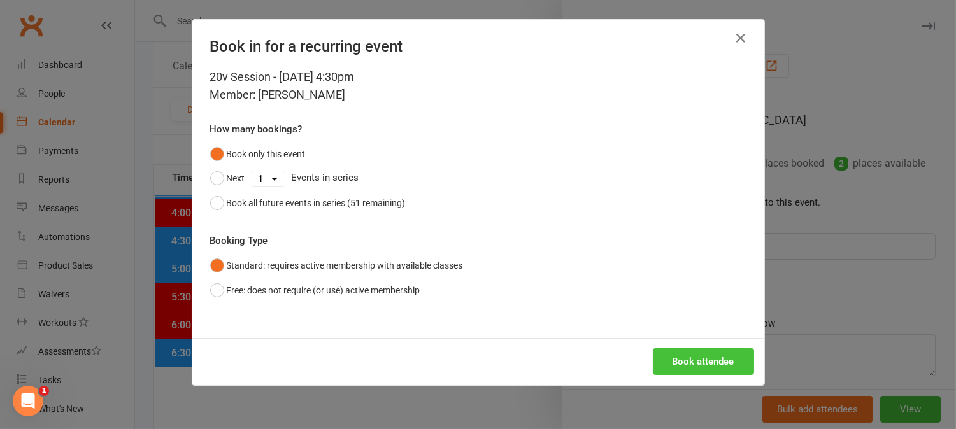
click at [718, 362] on button "Book attendee" at bounding box center [703, 362] width 101 height 27
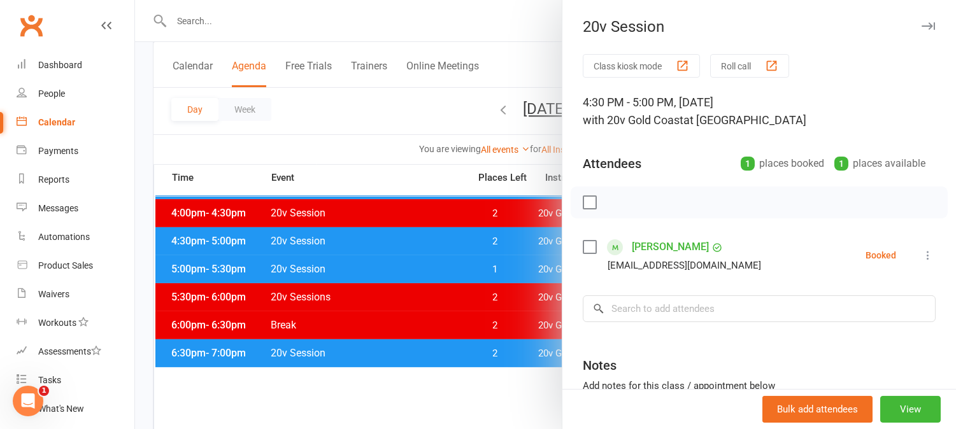
click at [507, 263] on div at bounding box center [545, 214] width 821 height 429
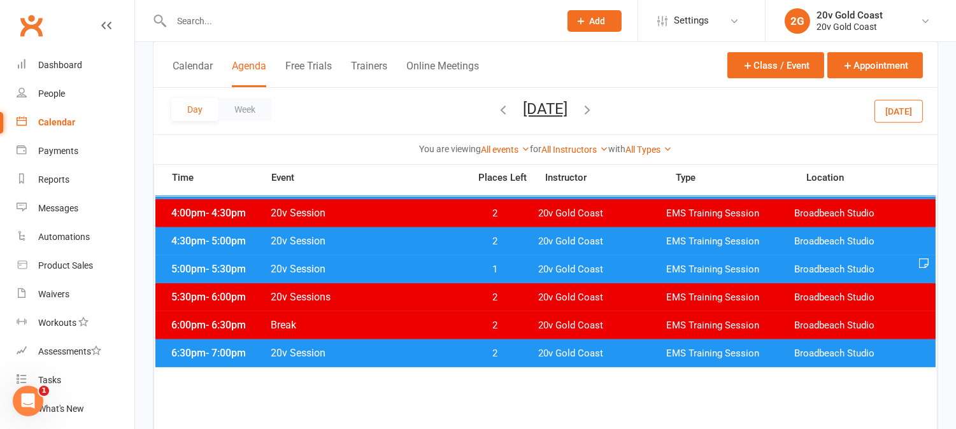
click at [505, 274] on span "1" at bounding box center [495, 270] width 67 height 12
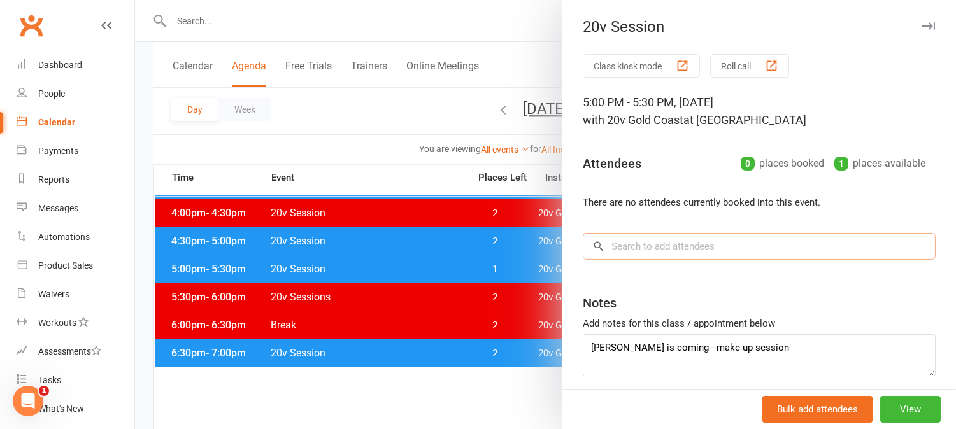
click at [628, 243] on input "search" at bounding box center [759, 246] width 353 height 27
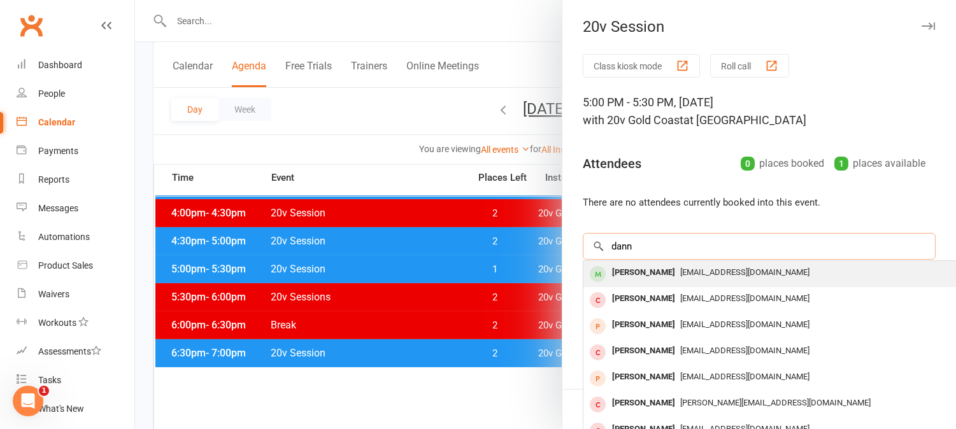
type input "dann"
click at [647, 274] on div "[PERSON_NAME]" at bounding box center [643, 273] width 73 height 18
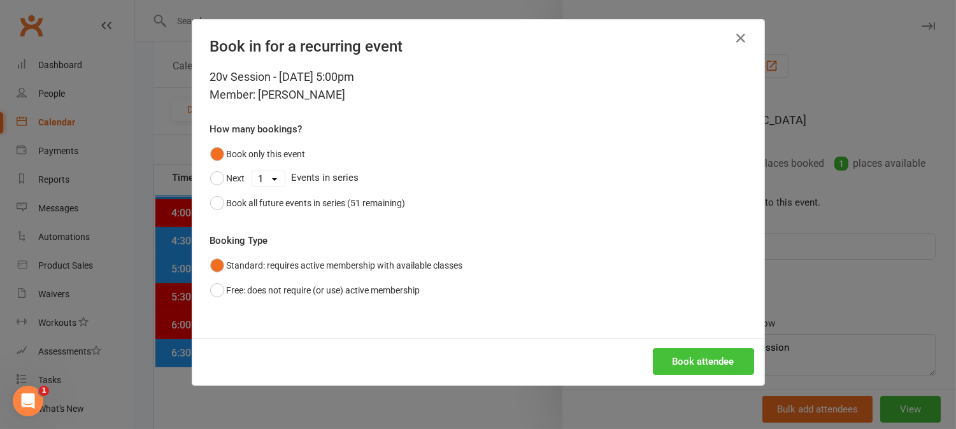
click at [693, 358] on button "Book attendee" at bounding box center [703, 362] width 101 height 27
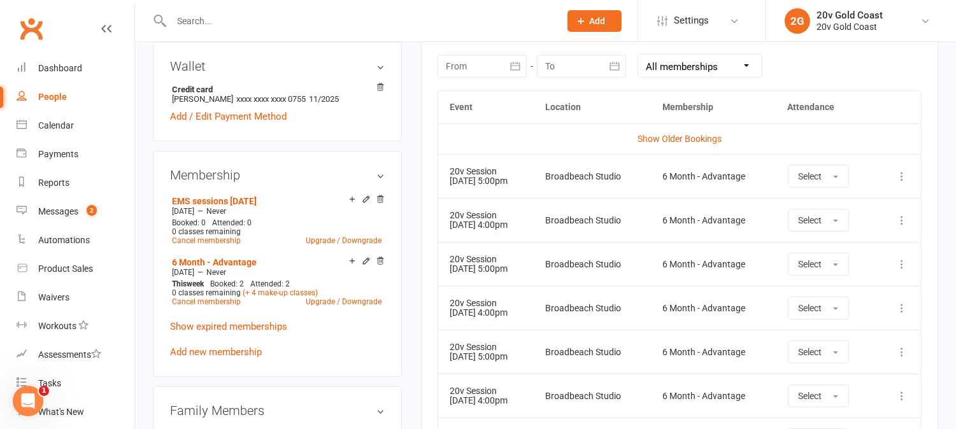
click at [901, 176] on icon at bounding box center [902, 176] width 13 height 13
click at [846, 250] on link "Remove booking" at bounding box center [846, 252] width 126 height 25
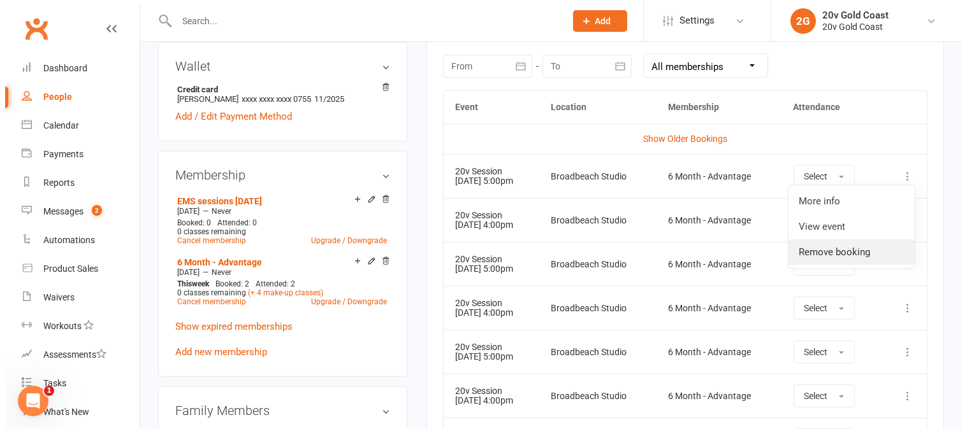
scroll to position [555, 0]
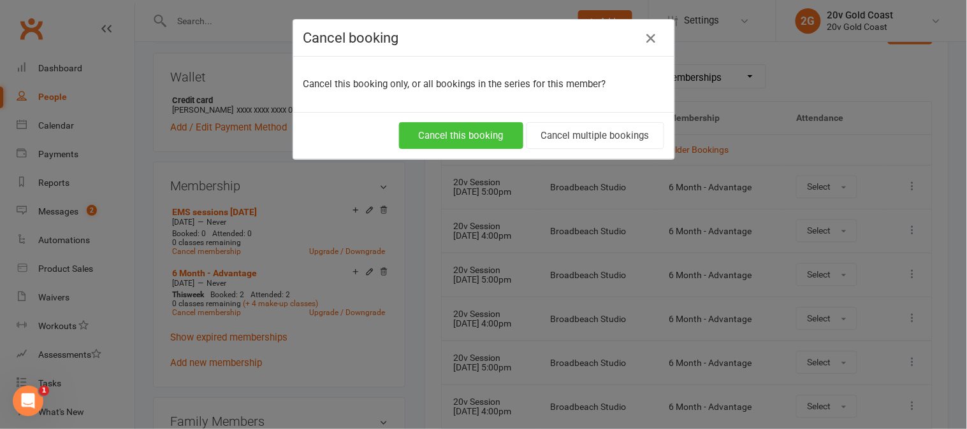
click at [494, 136] on button "Cancel this booking" at bounding box center [461, 135] width 124 height 27
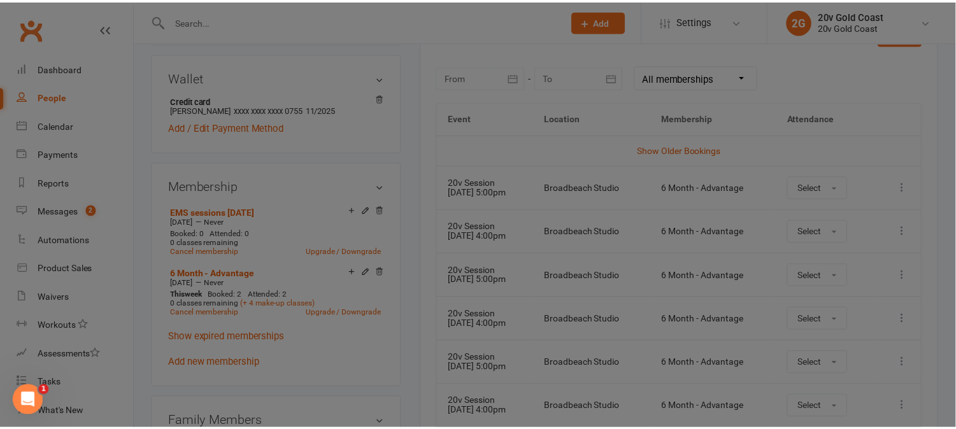
scroll to position [566, 0]
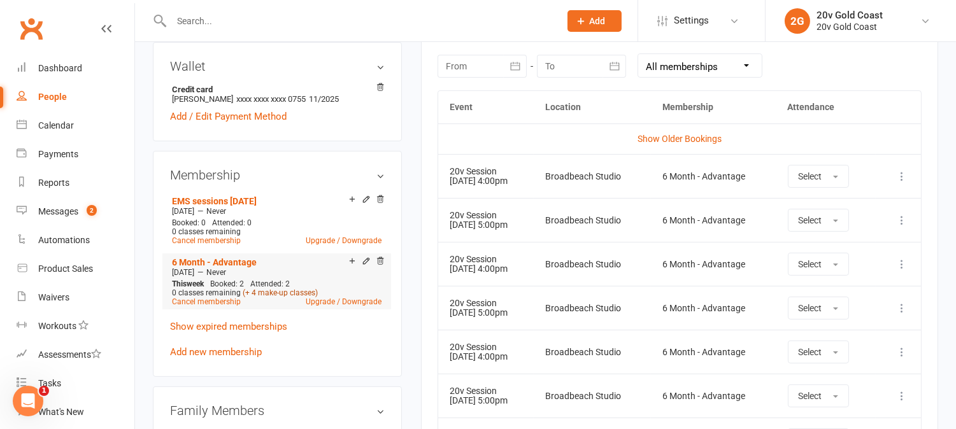
click at [308, 297] on link "(+ 4 make-up classes)" at bounding box center [280, 293] width 75 height 9
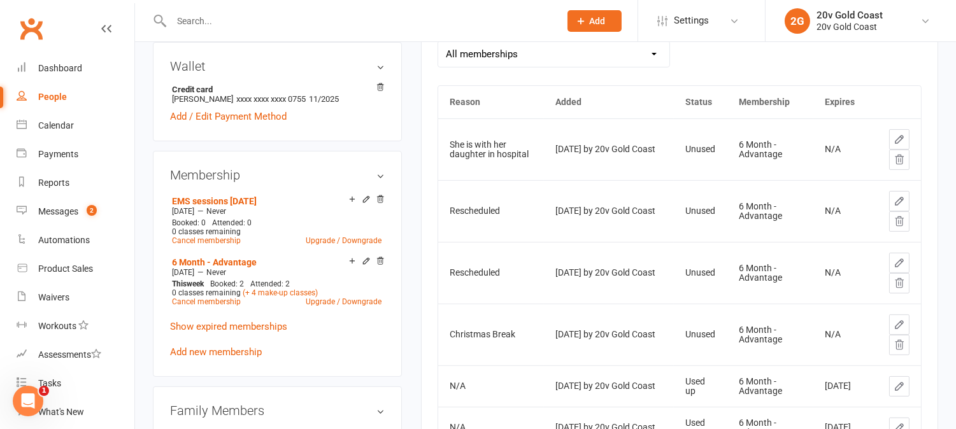
click at [900, 137] on icon at bounding box center [900, 140] width 8 height 8
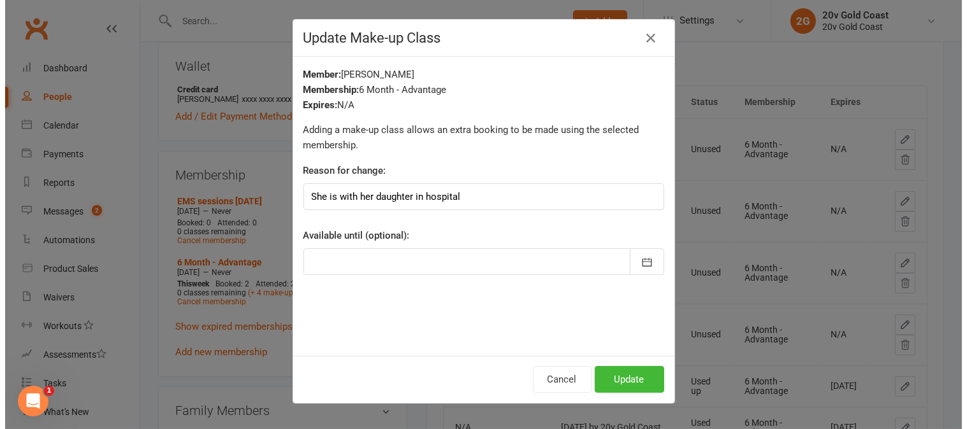
scroll to position [555, 0]
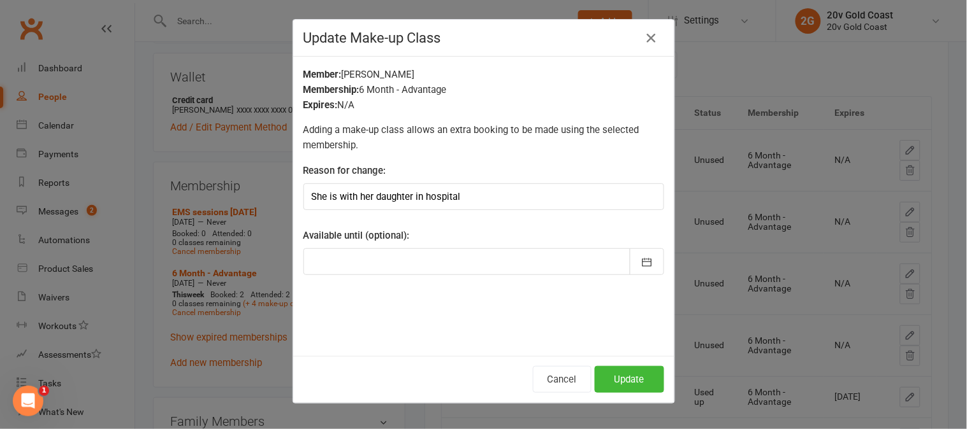
click at [644, 32] on icon "button" at bounding box center [651, 38] width 15 height 15
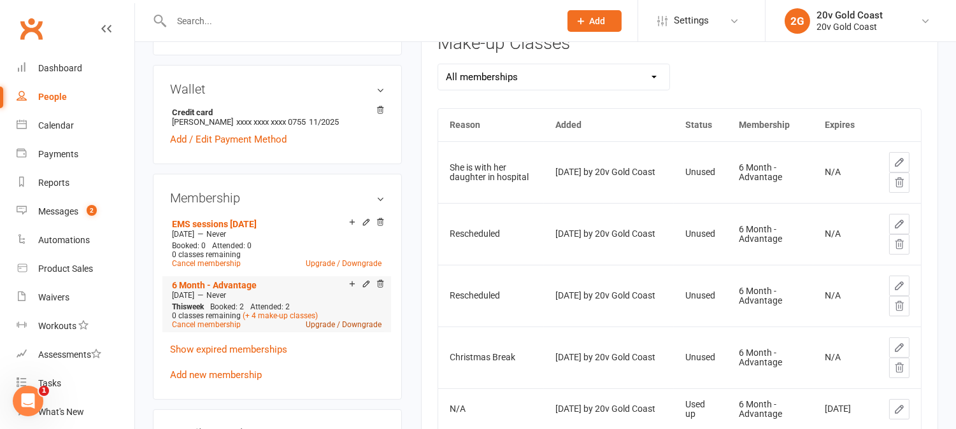
scroll to position [566, 0]
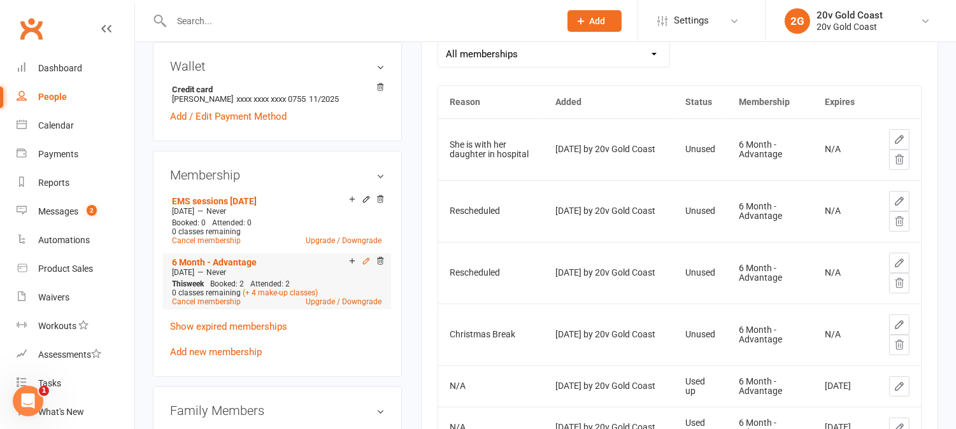
click at [363, 264] on icon at bounding box center [366, 261] width 6 height 6
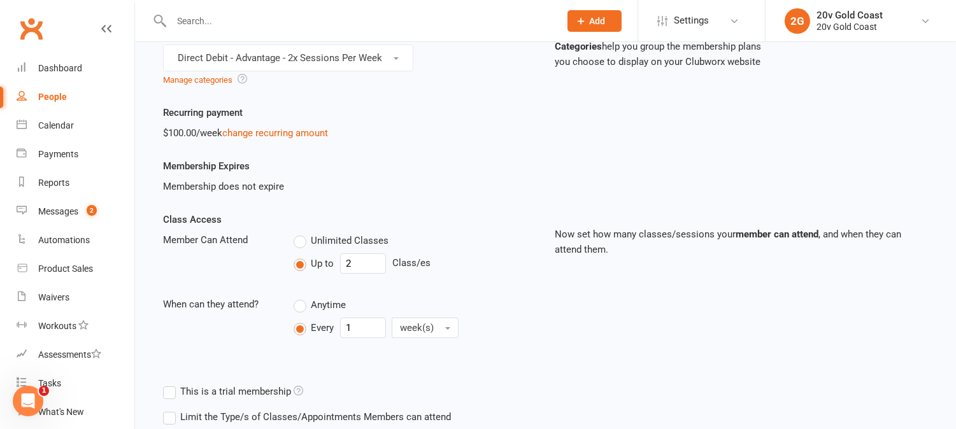
scroll to position [141, 0]
click at [373, 268] on input "2" at bounding box center [363, 263] width 46 height 20
type input "0"
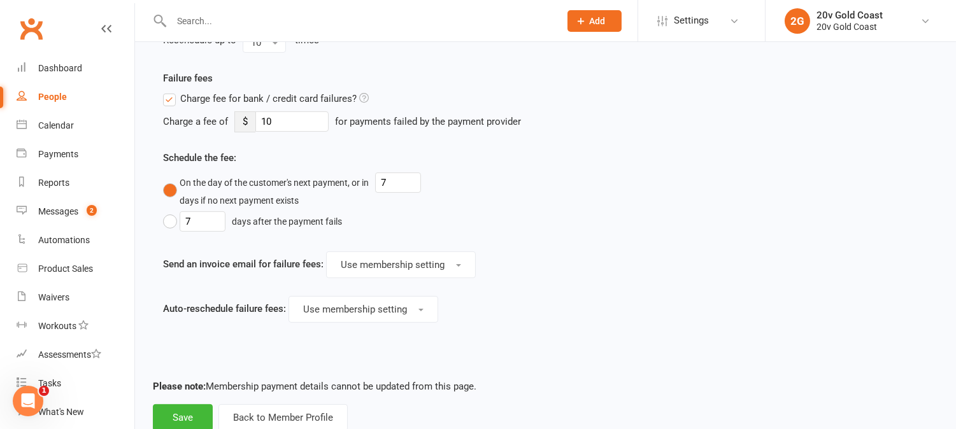
scroll to position [786, 0]
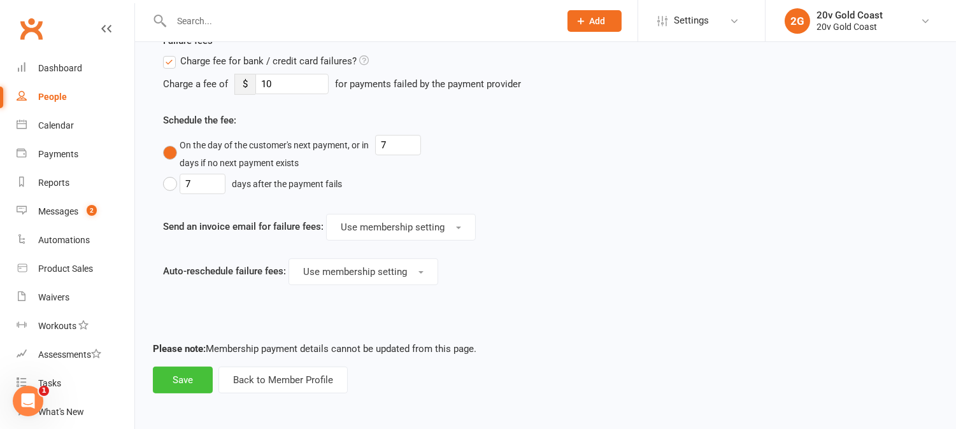
click at [195, 380] on button "Save" at bounding box center [183, 380] width 60 height 27
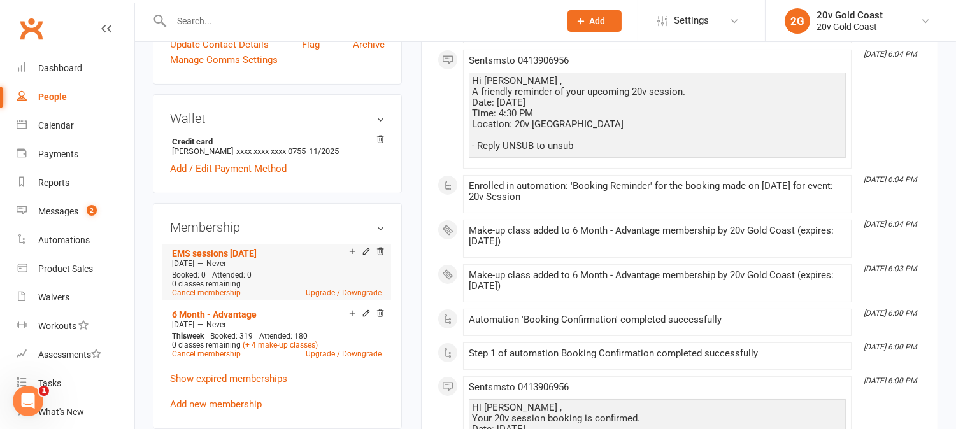
scroll to position [566, 0]
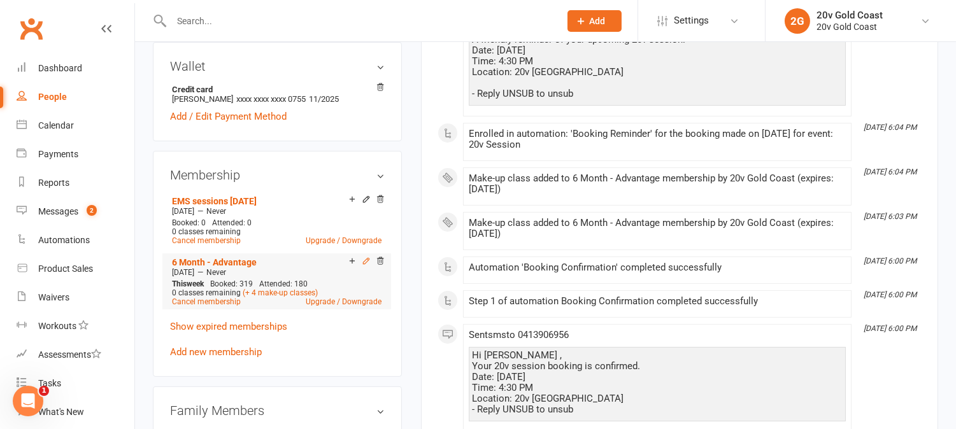
click at [366, 266] on icon at bounding box center [366, 261] width 9 height 9
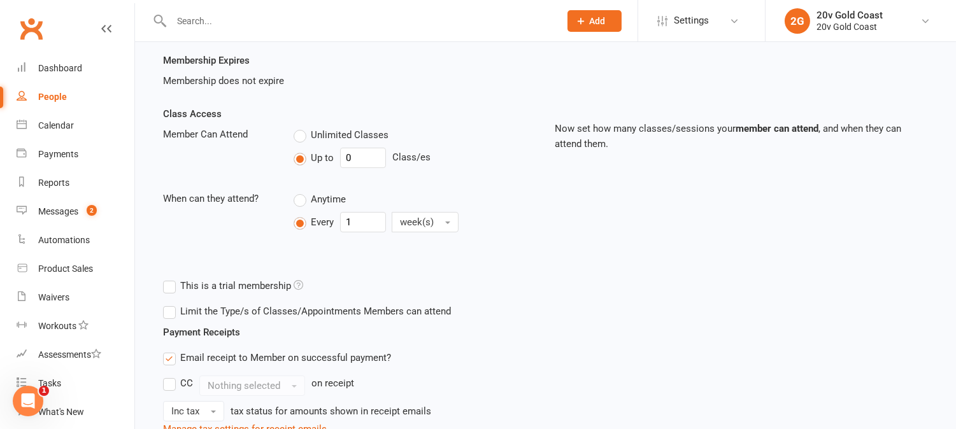
scroll to position [283, 0]
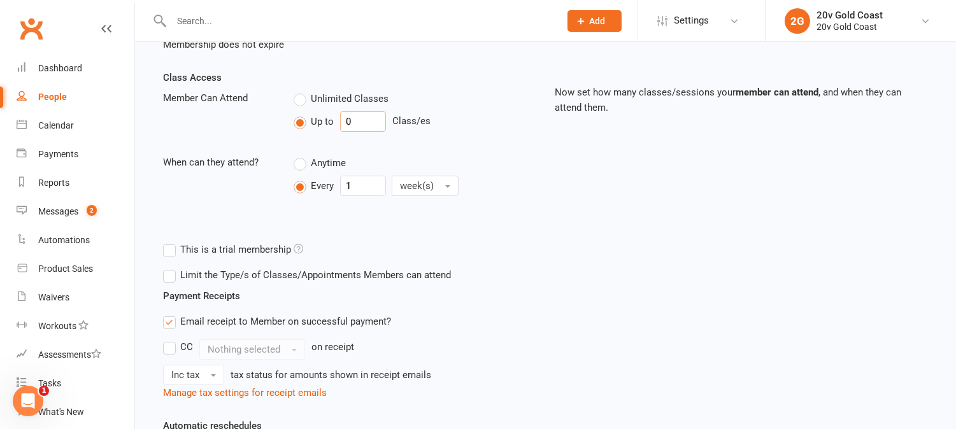
click at [363, 123] on input "0" at bounding box center [363, 122] width 46 height 20
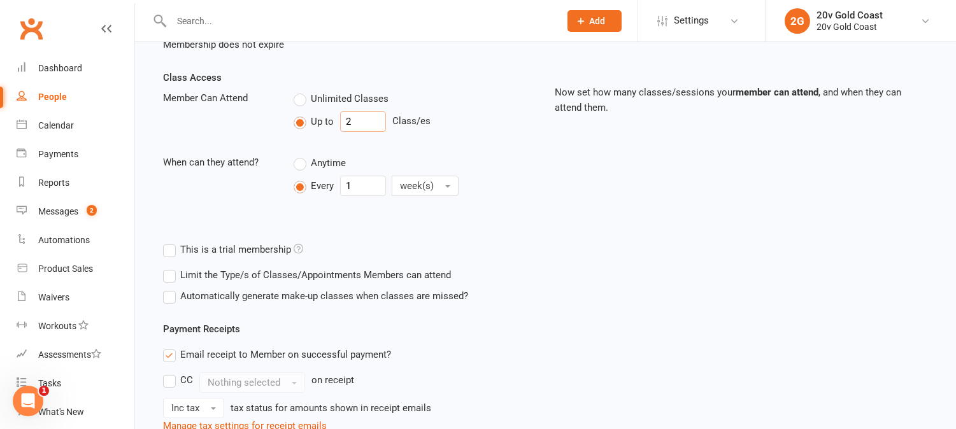
type input "2"
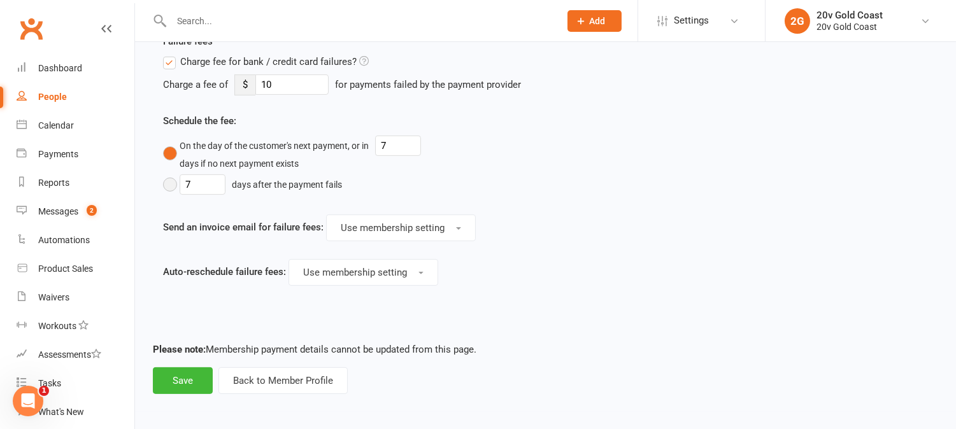
scroll to position [819, 0]
click at [174, 379] on button "Save" at bounding box center [183, 380] width 60 height 27
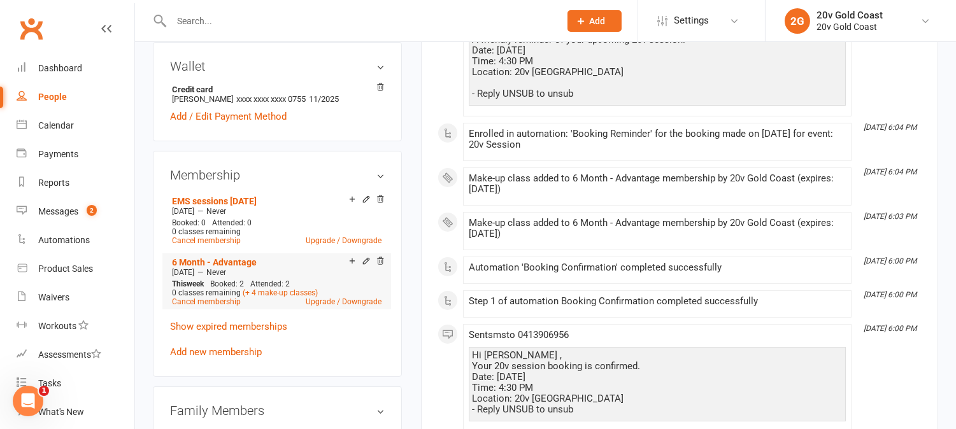
scroll to position [637, 0]
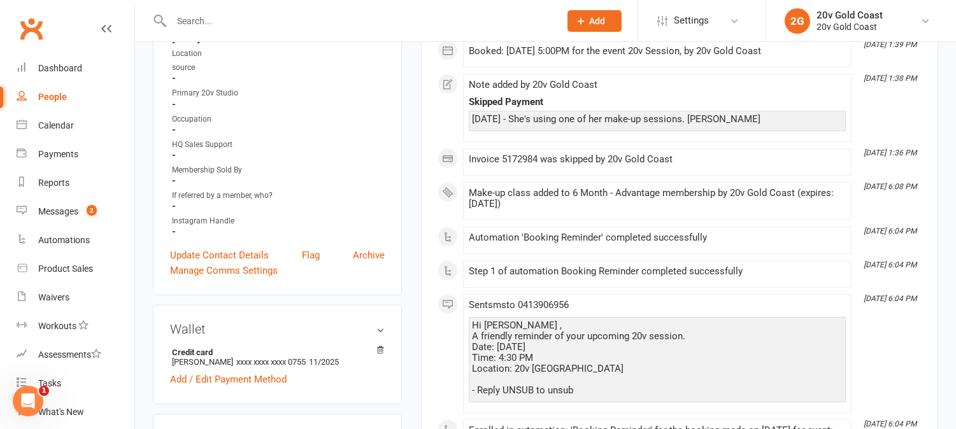
scroll to position [71, 0]
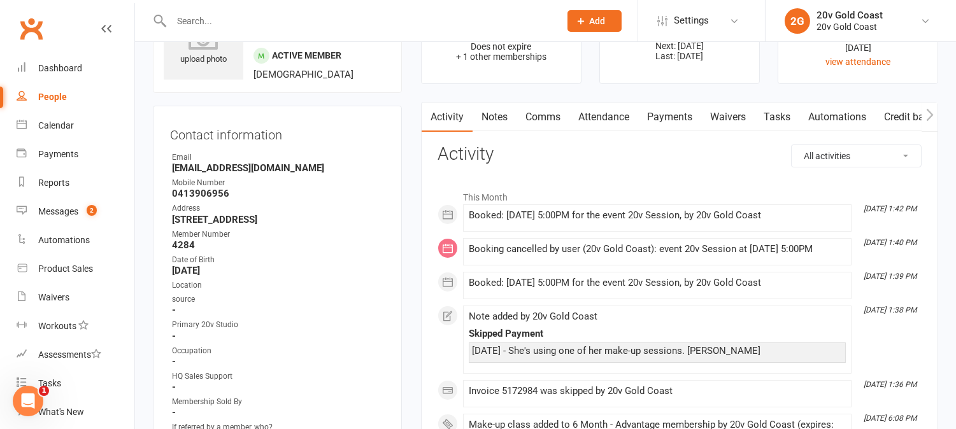
drag, startPoint x: 631, startPoint y: 110, endPoint x: 642, endPoint y: 119, distance: 14.5
click at [631, 109] on link "Attendance" at bounding box center [604, 117] width 69 height 29
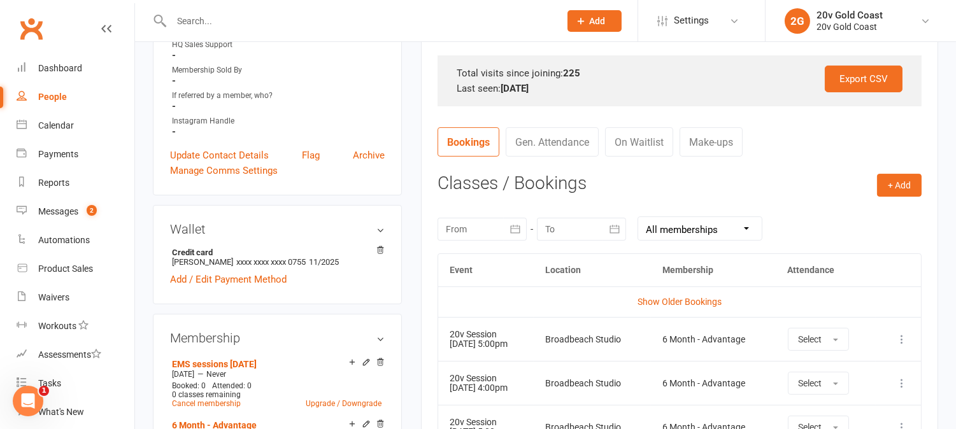
scroll to position [495, 0]
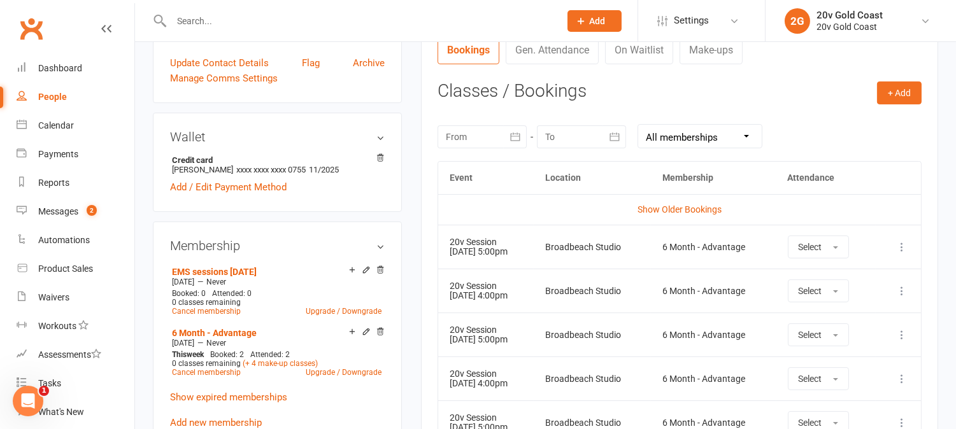
click at [901, 245] on icon at bounding box center [902, 247] width 13 height 13
click at [857, 321] on link "Remove booking" at bounding box center [846, 322] width 126 height 25
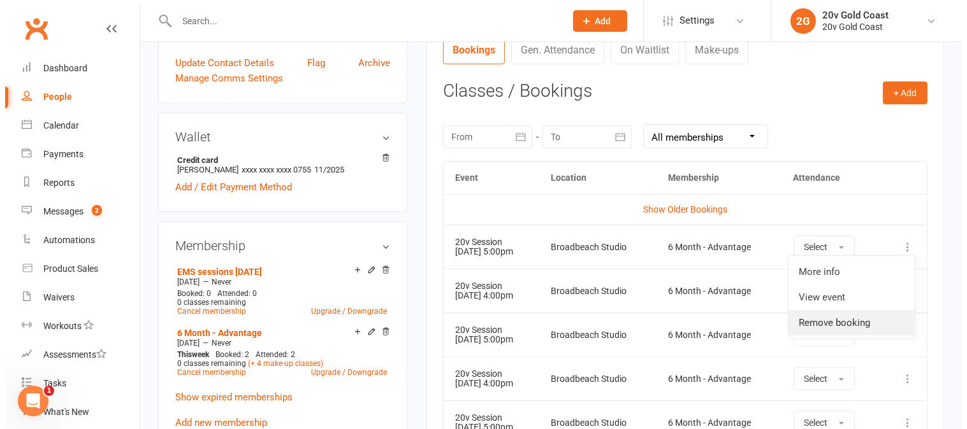
scroll to position [484, 0]
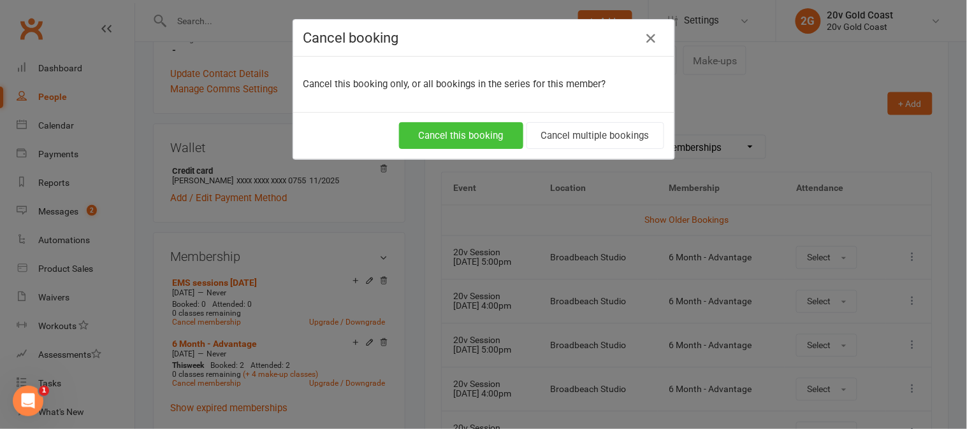
click at [497, 135] on button "Cancel this booking" at bounding box center [461, 135] width 124 height 27
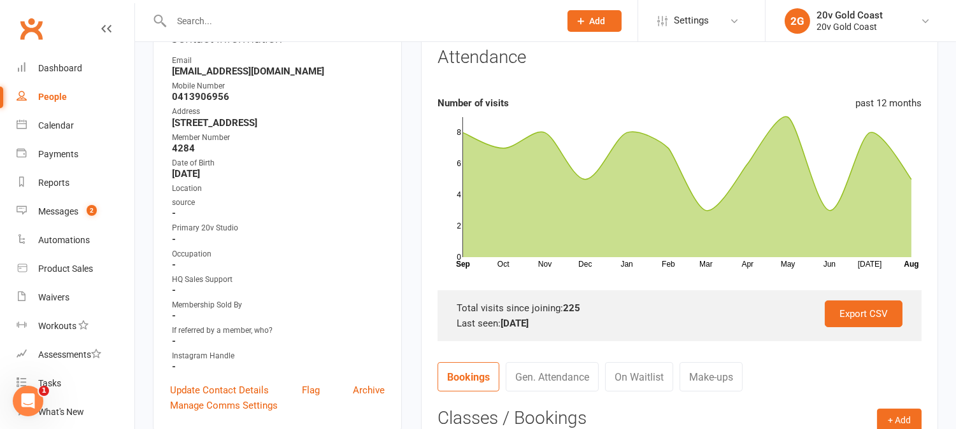
scroll to position [0, 0]
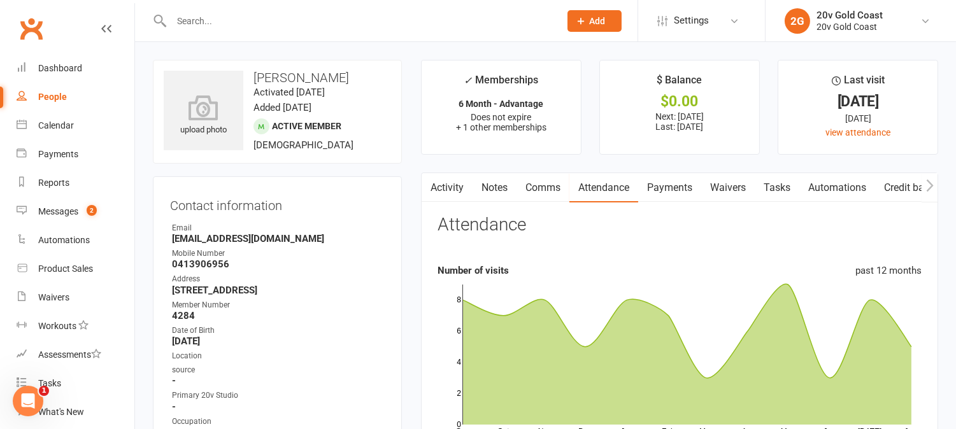
click at [454, 178] on link "Activity" at bounding box center [447, 187] width 51 height 29
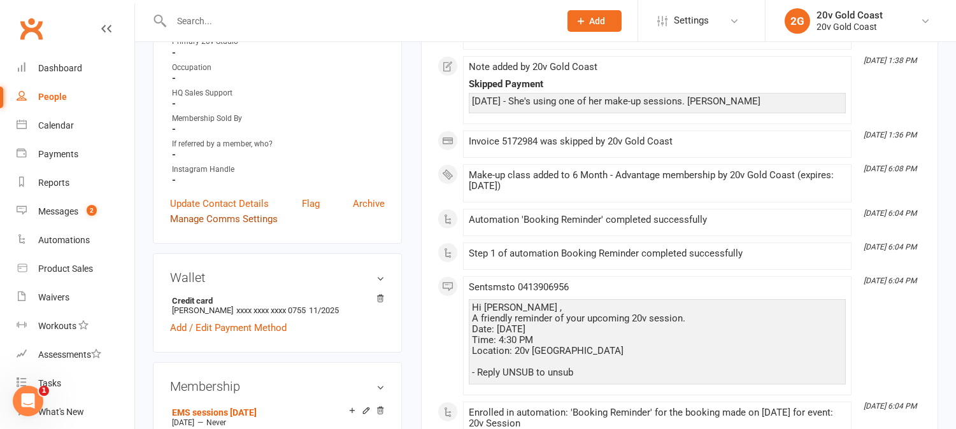
scroll to position [354, 0]
click at [243, 227] on link "Manage Comms Settings" at bounding box center [224, 219] width 108 height 15
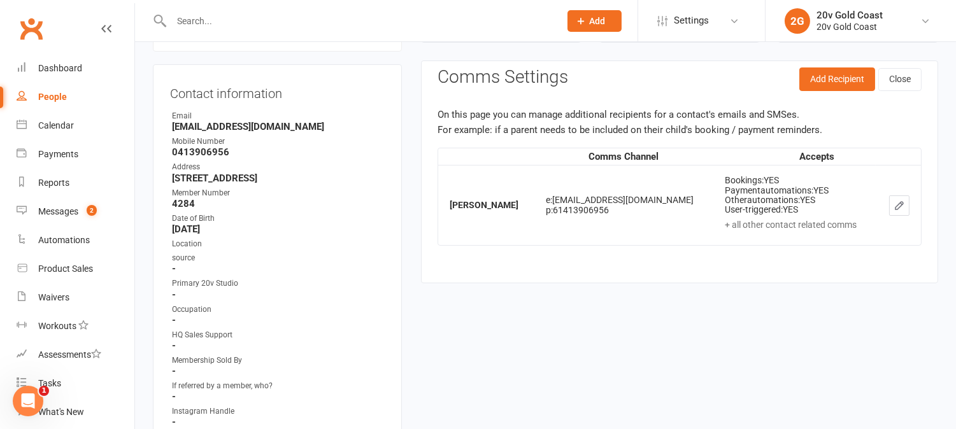
scroll to position [109, 0]
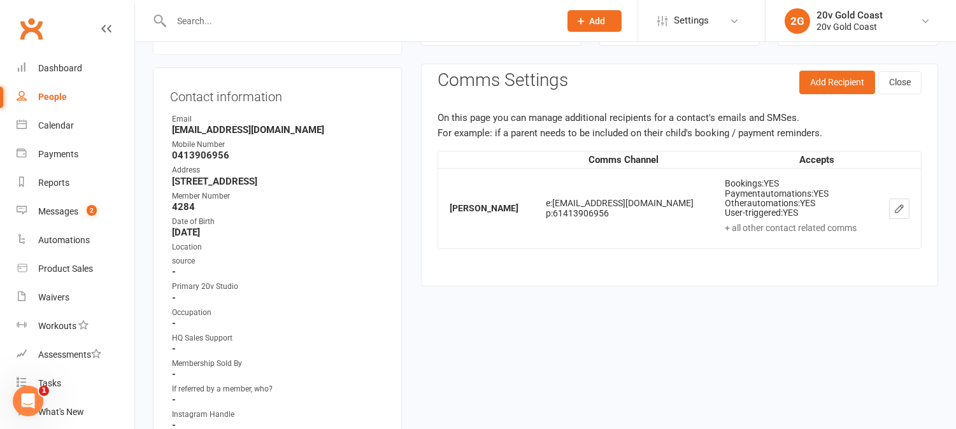
click at [907, 212] on button "button" at bounding box center [900, 209] width 20 height 20
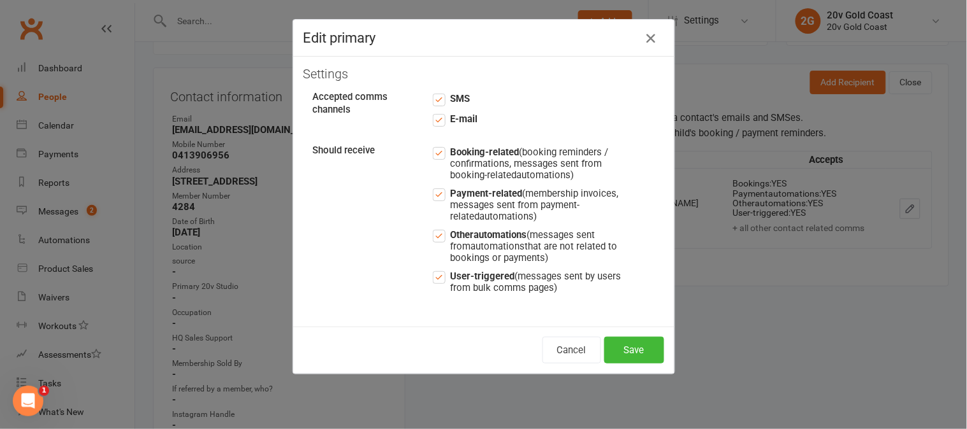
click at [437, 97] on label "SMS" at bounding box center [451, 98] width 37 height 15
click at [437, 91] on input "SMS" at bounding box center [451, 91] width 37 height 0
drag, startPoint x: 432, startPoint y: 153, endPoint x: 448, endPoint y: 189, distance: 39.1
click at [433, 151] on label "Booking-related (booking reminders / confirmations, messages sent from booking-…" at bounding box center [528, 163] width 191 height 36
click at [433, 145] on input "Booking-related (booking reminders / confirmations, messages sent from booking-…" at bounding box center [528, 145] width 191 height 0
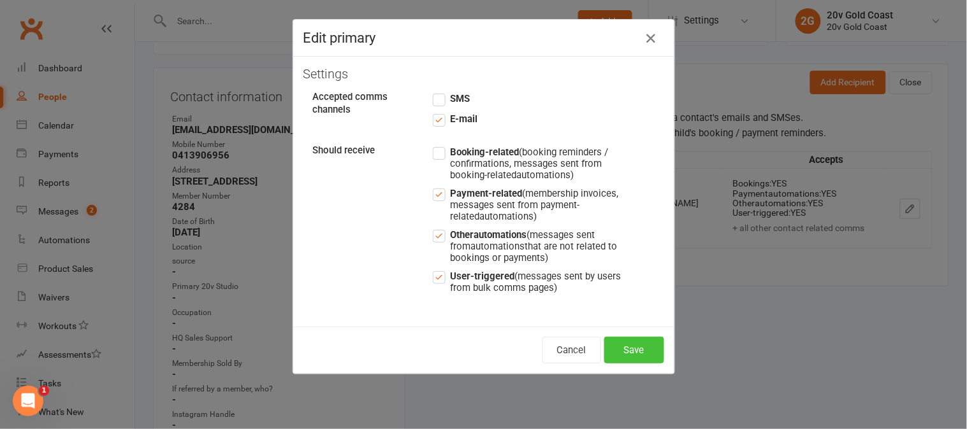
click at [627, 357] on button "Save" at bounding box center [634, 350] width 60 height 27
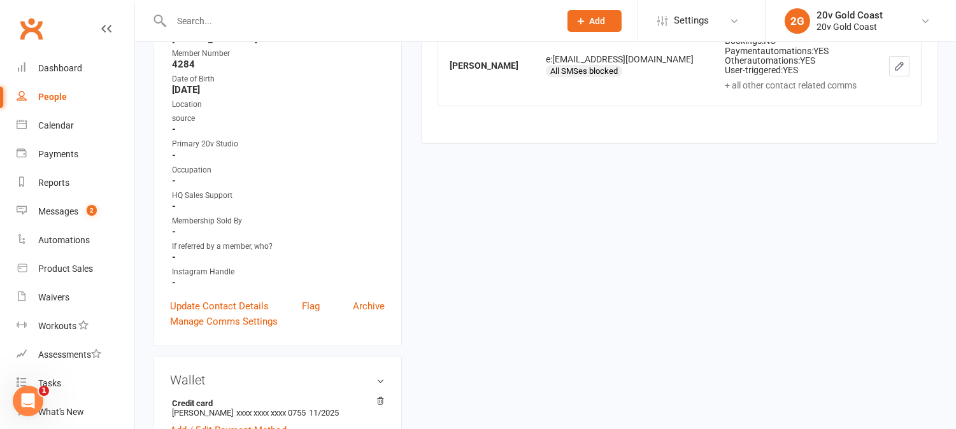
scroll to position [0, 0]
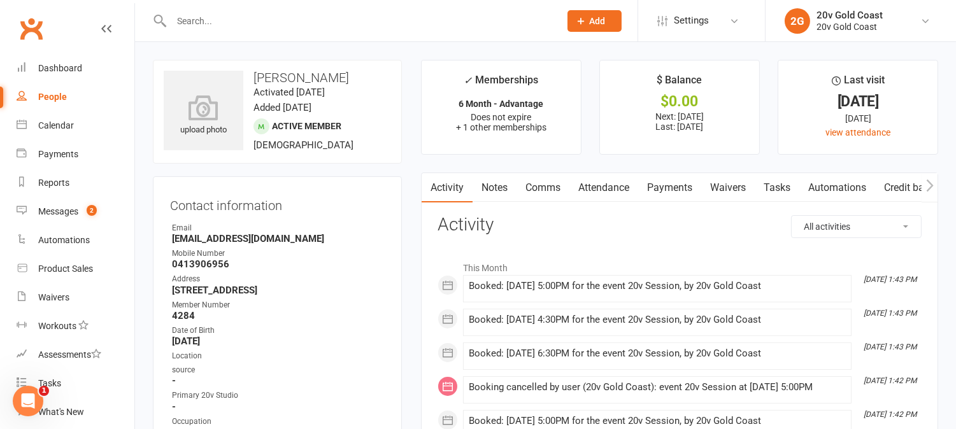
click at [609, 187] on link "Attendance" at bounding box center [604, 187] width 69 height 29
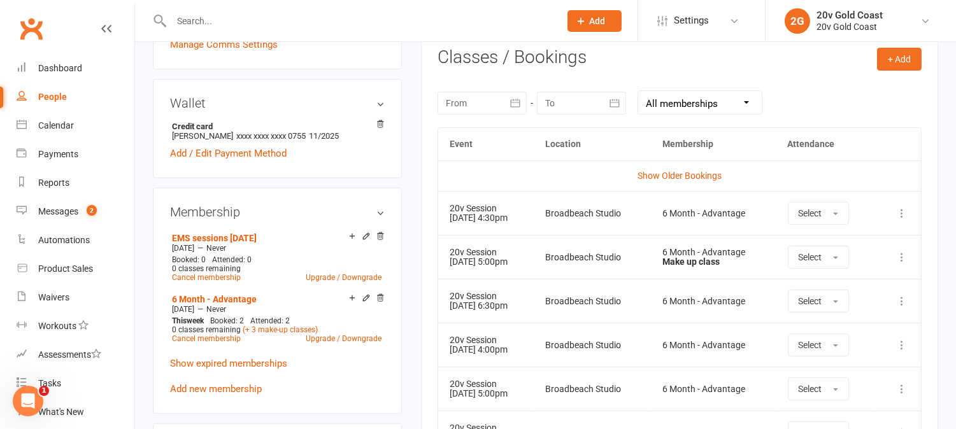
scroll to position [566, 0]
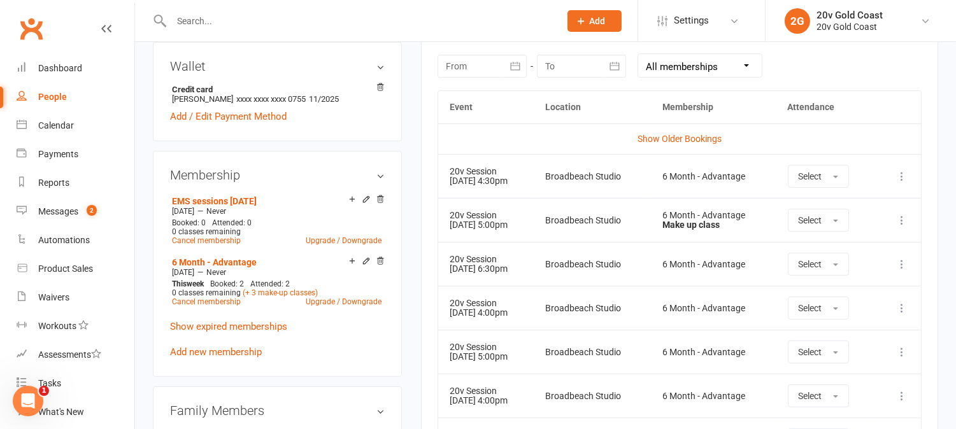
click at [902, 177] on icon at bounding box center [902, 176] width 13 height 13
click at [863, 255] on link "Remove booking" at bounding box center [846, 252] width 126 height 25
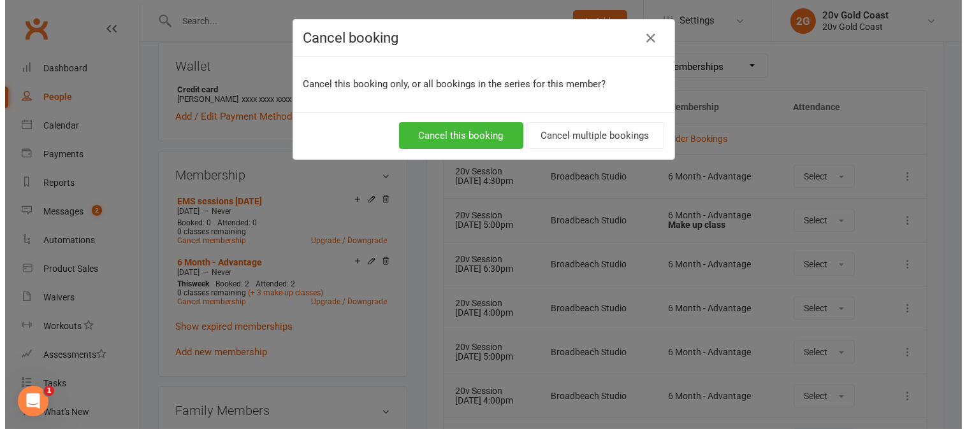
scroll to position [555, 0]
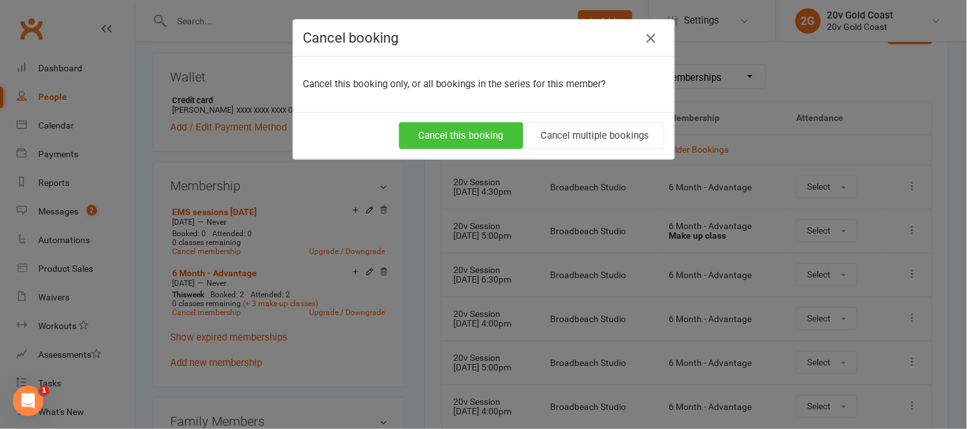
click at [500, 136] on button "Cancel this booking" at bounding box center [461, 135] width 124 height 27
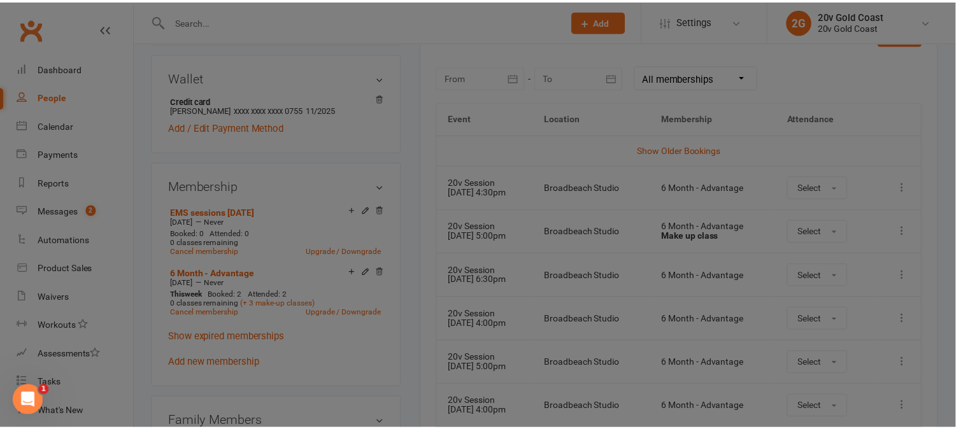
scroll to position [566, 0]
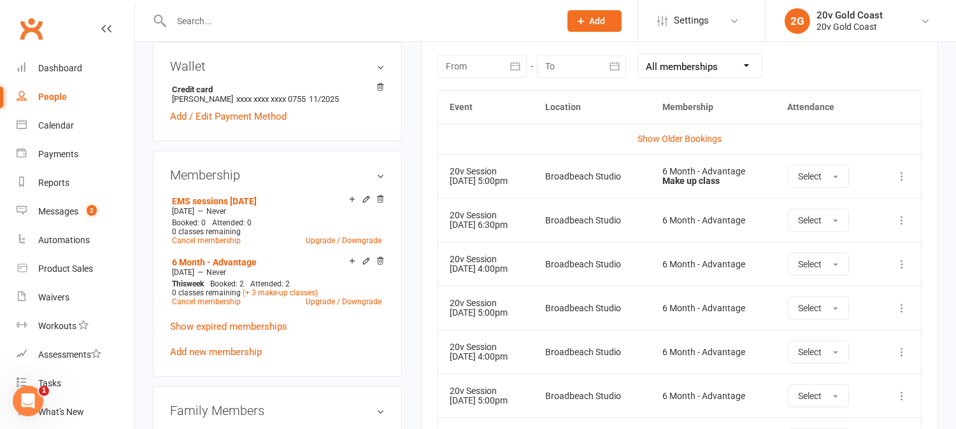
click at [902, 223] on icon at bounding box center [902, 220] width 13 height 13
click at [813, 293] on link "Remove booking" at bounding box center [846, 296] width 126 height 25
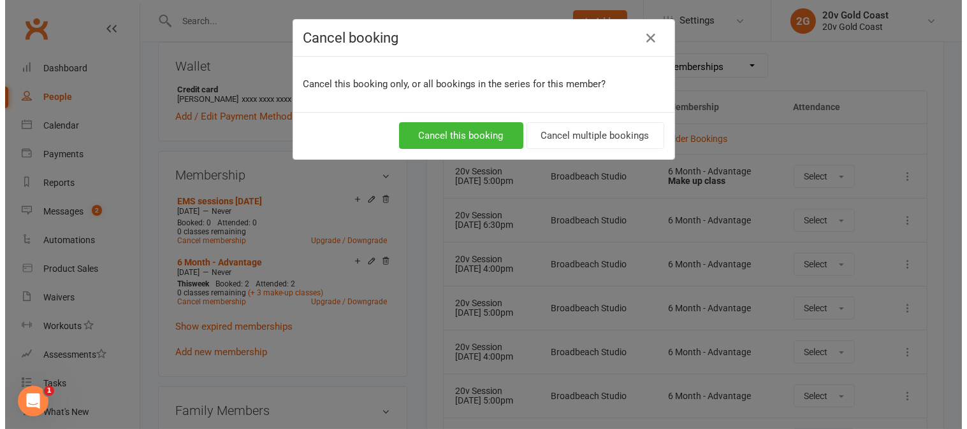
scroll to position [555, 0]
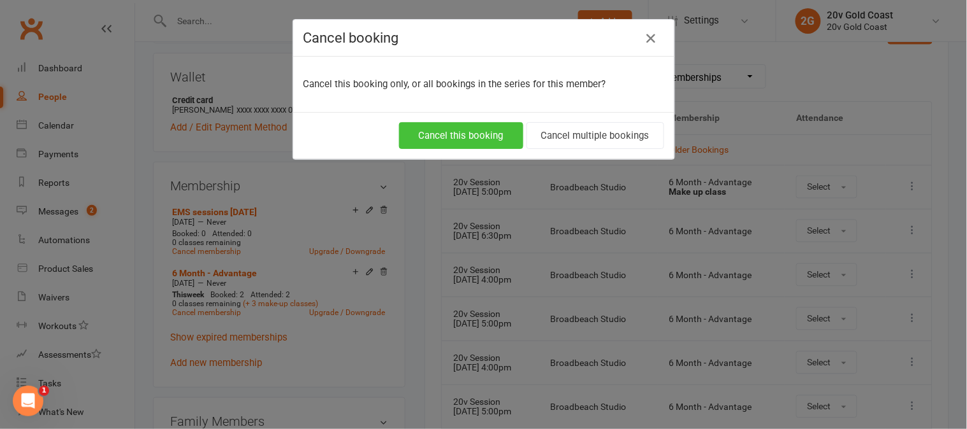
click at [480, 138] on button "Cancel this booking" at bounding box center [461, 135] width 124 height 27
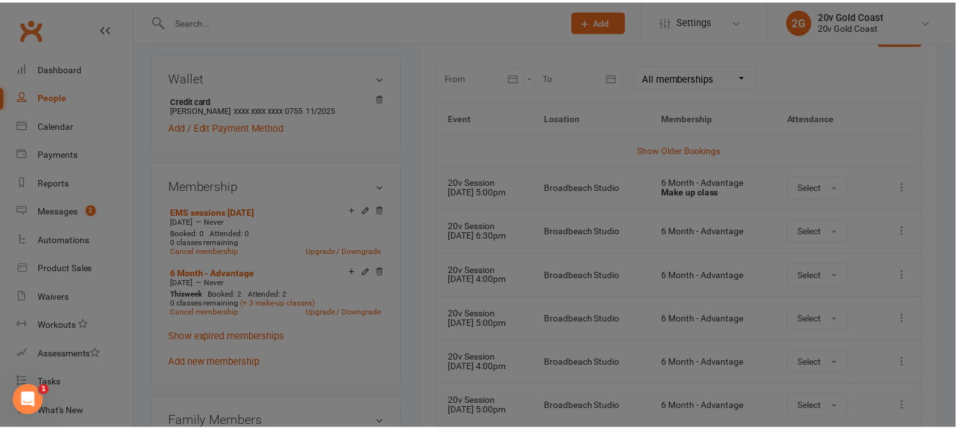
scroll to position [566, 0]
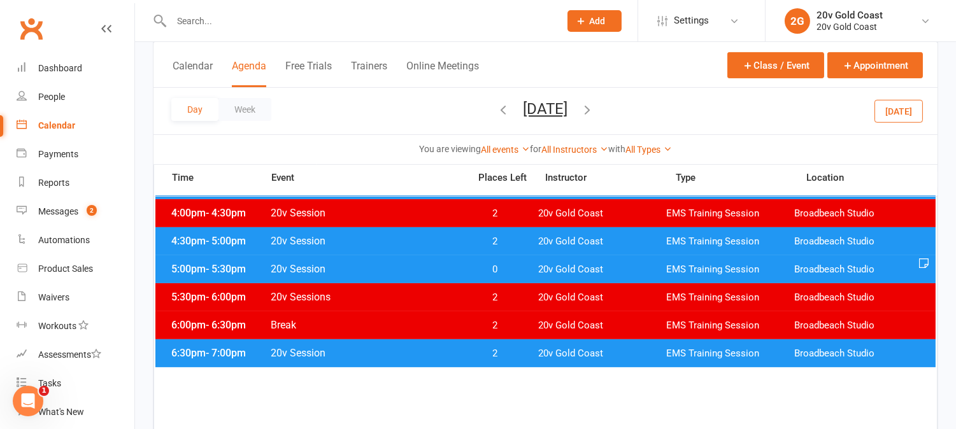
click at [514, 269] on span "0" at bounding box center [495, 270] width 67 height 12
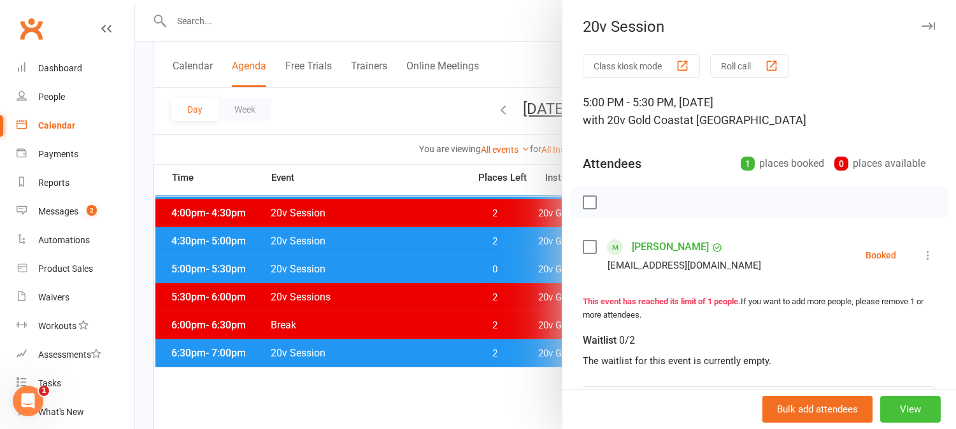
click at [912, 408] on button "View" at bounding box center [911, 409] width 61 height 27
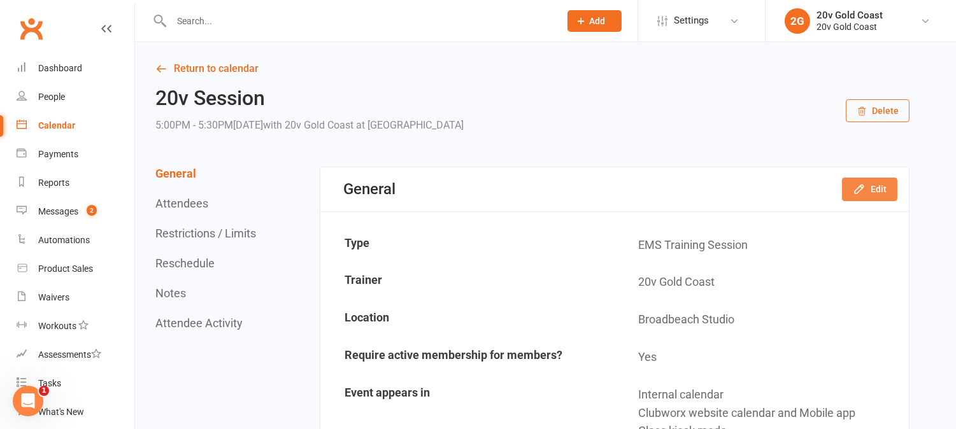
click at [882, 193] on button "Edit" at bounding box center [869, 189] width 55 height 23
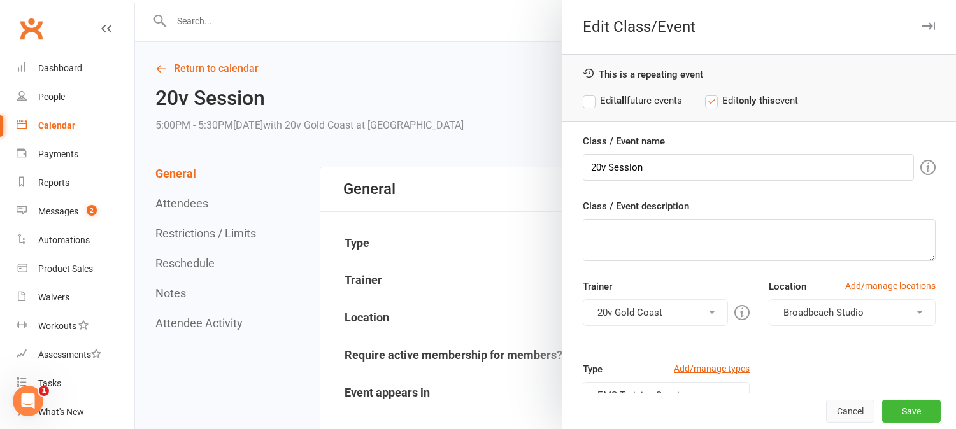
drag, startPoint x: 826, startPoint y: 414, endPoint x: 553, endPoint y: 48, distance: 456.3
click at [826, 412] on button "Cancel" at bounding box center [850, 411] width 48 height 23
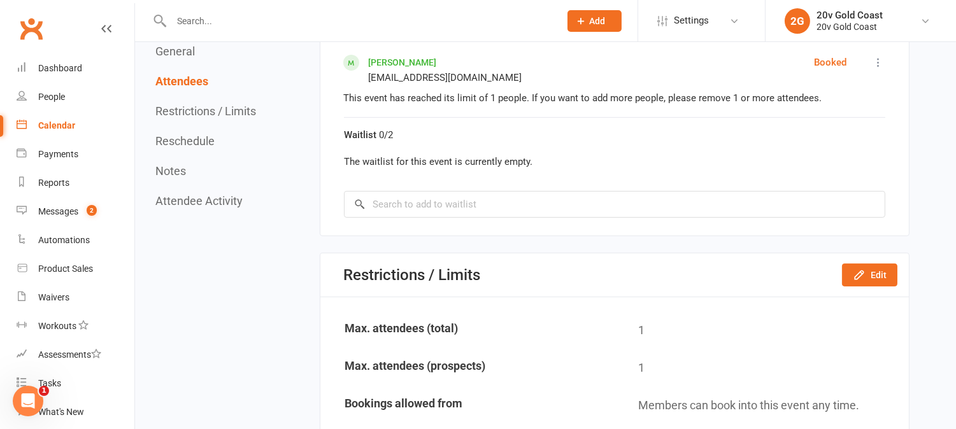
scroll to position [708, 0]
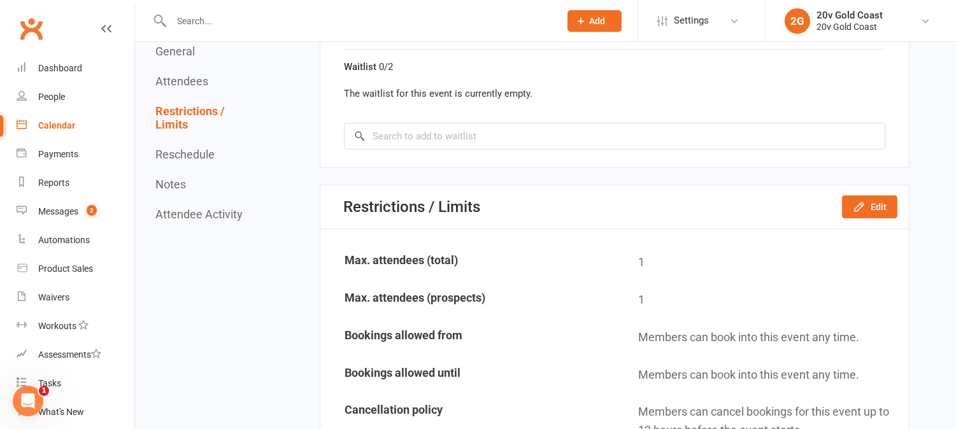
click at [875, 217] on div "Restrictions / Limits Edit" at bounding box center [615, 207] width 589 height 44
click at [878, 207] on button "Edit" at bounding box center [869, 207] width 55 height 23
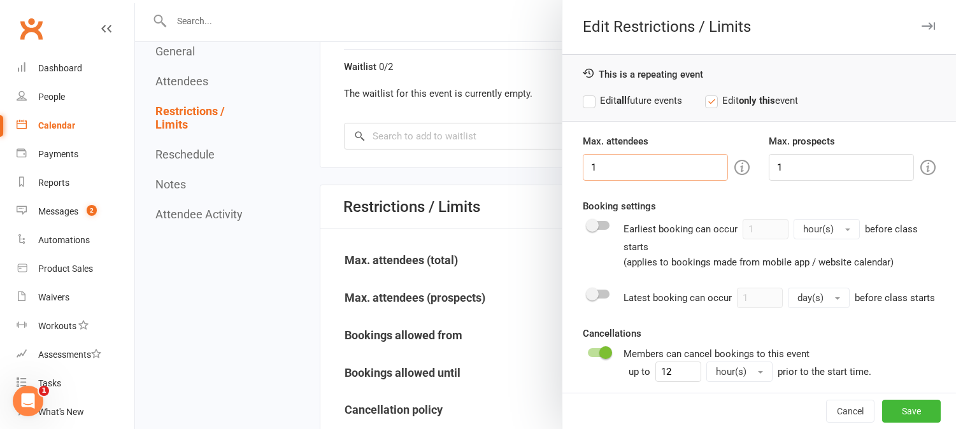
click at [674, 178] on input "1" at bounding box center [655, 167] width 145 height 27
type input "2"
click at [797, 163] on input "1" at bounding box center [841, 167] width 145 height 27
type input "2"
click at [904, 410] on button "Save" at bounding box center [912, 411] width 59 height 23
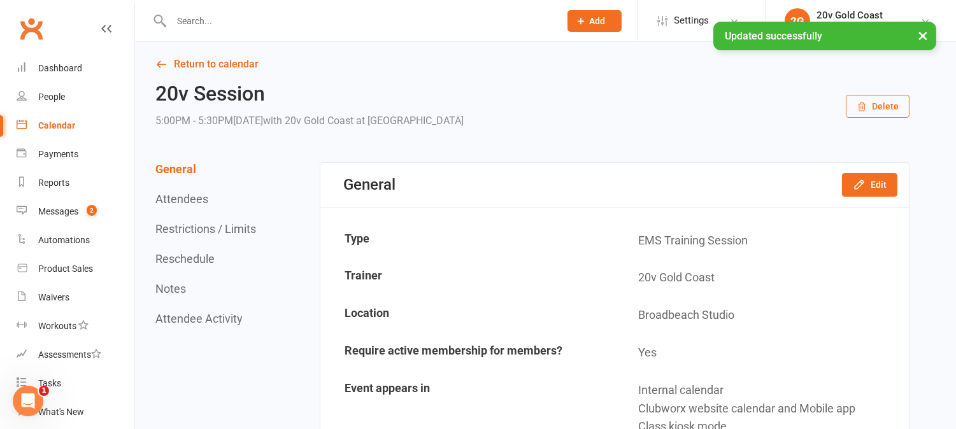
scroll to position [0, 0]
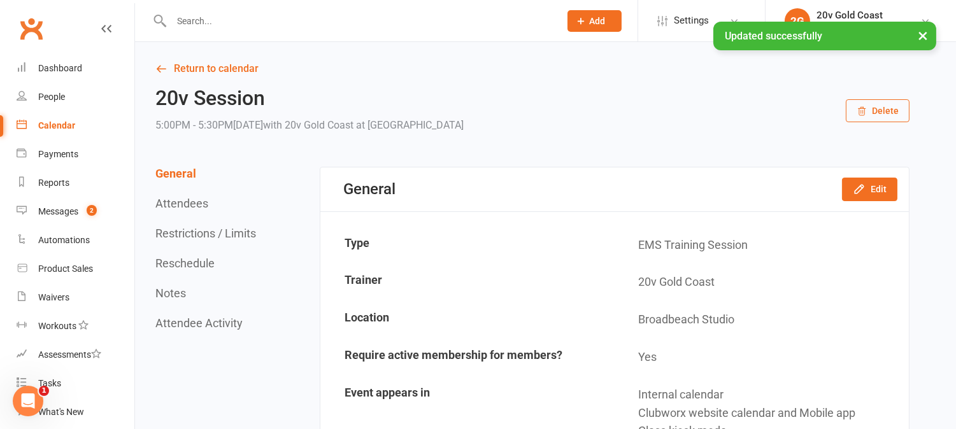
click at [64, 124] on div "Calendar" at bounding box center [56, 125] width 37 height 10
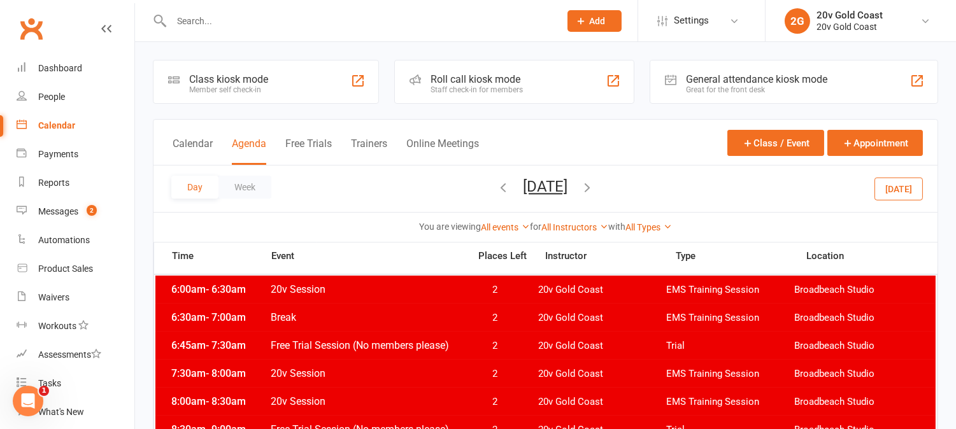
click at [906, 190] on button "[DATE]" at bounding box center [899, 188] width 48 height 23
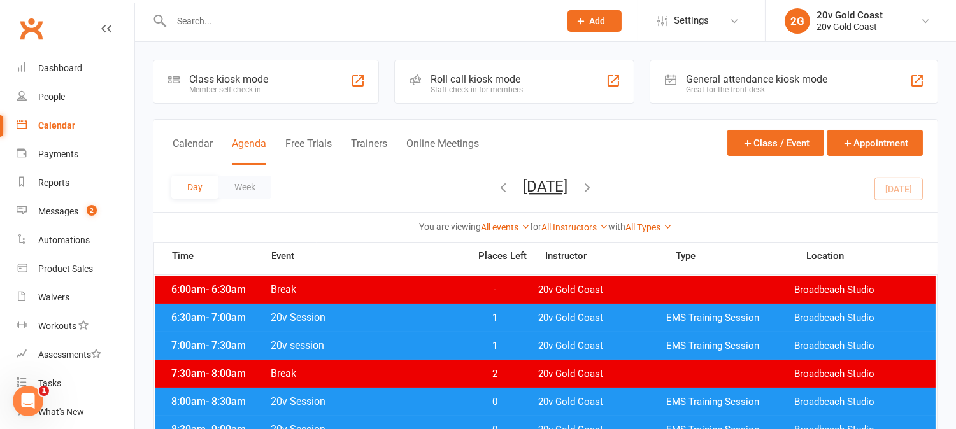
click at [568, 187] on button "[DATE]" at bounding box center [546, 187] width 45 height 18
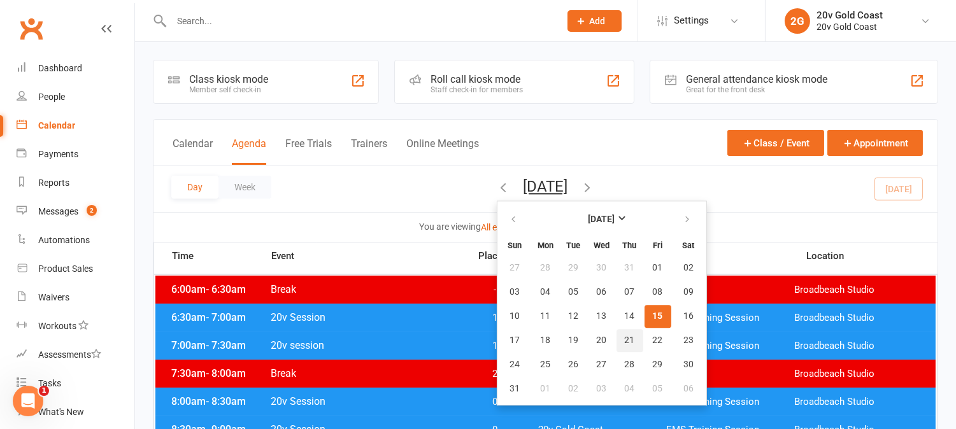
click at [625, 336] on span "21" at bounding box center [630, 341] width 10 height 10
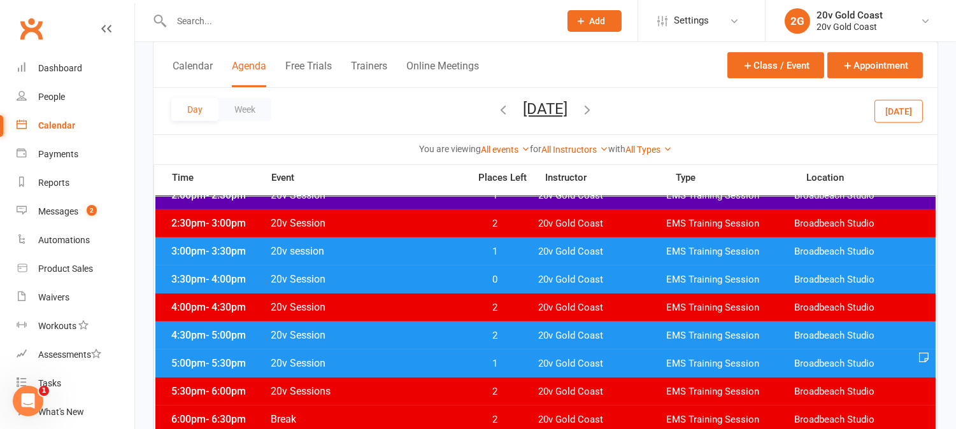
scroll to position [566, 0]
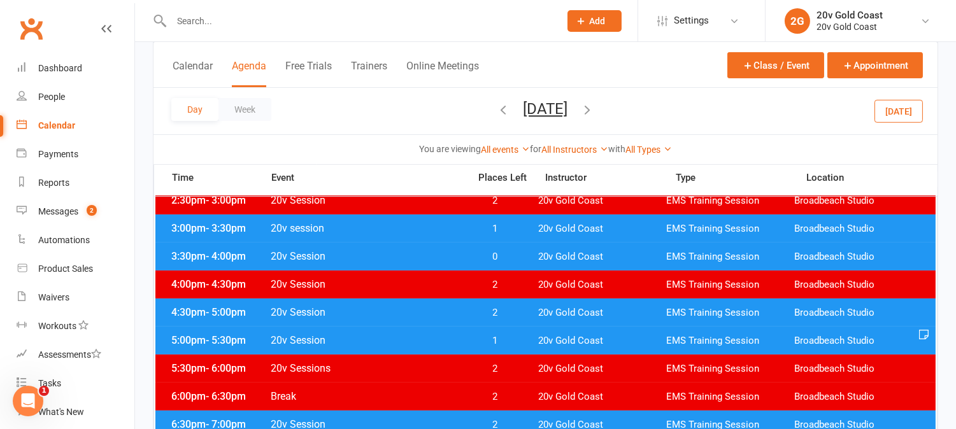
click at [498, 344] on span "1" at bounding box center [495, 341] width 67 height 12
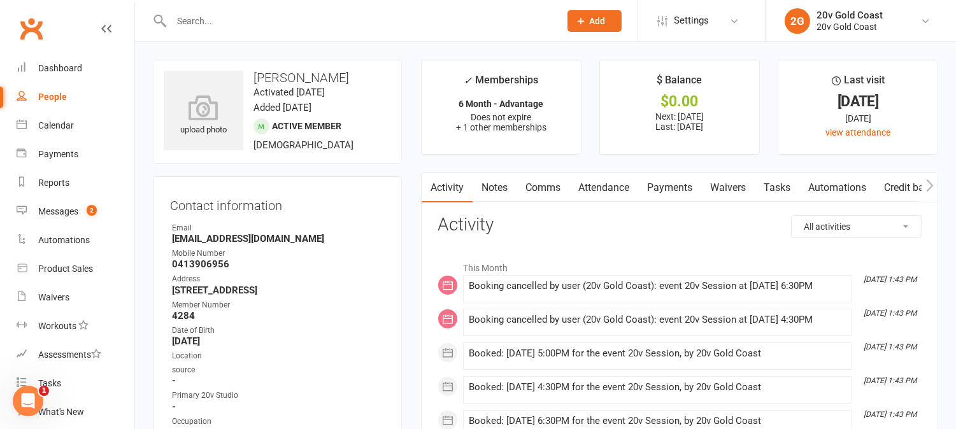
click at [595, 186] on link "Attendance" at bounding box center [604, 187] width 69 height 29
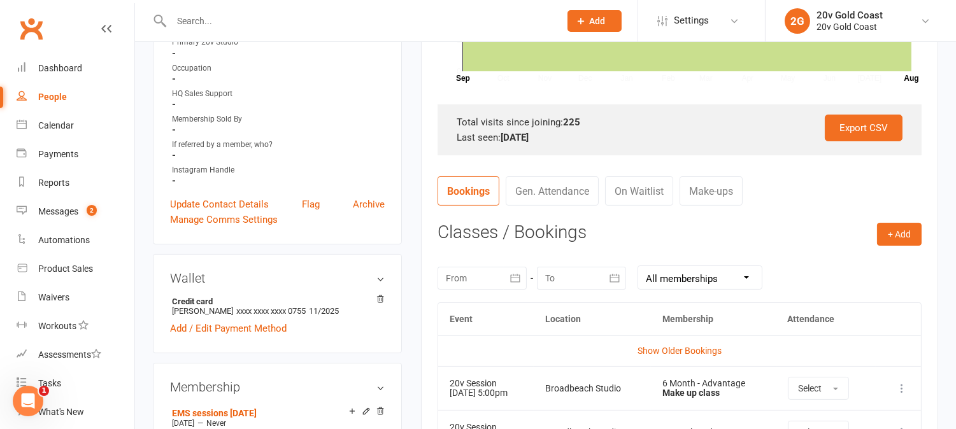
scroll to position [566, 0]
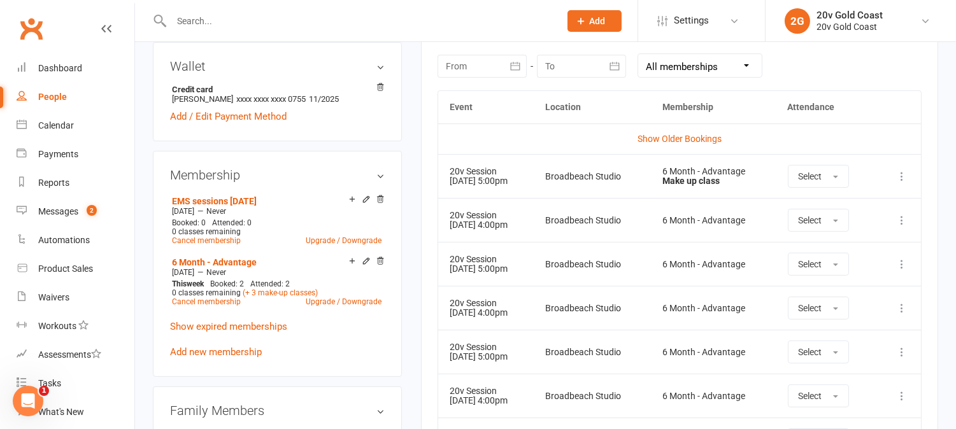
click at [487, 62] on div at bounding box center [482, 66] width 89 height 23
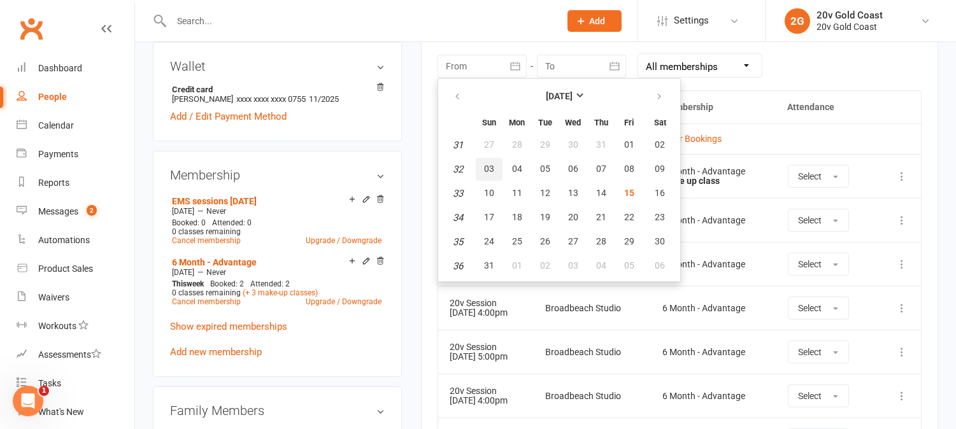
click at [493, 168] on button "03" at bounding box center [489, 169] width 27 height 23
type input "[DATE]"
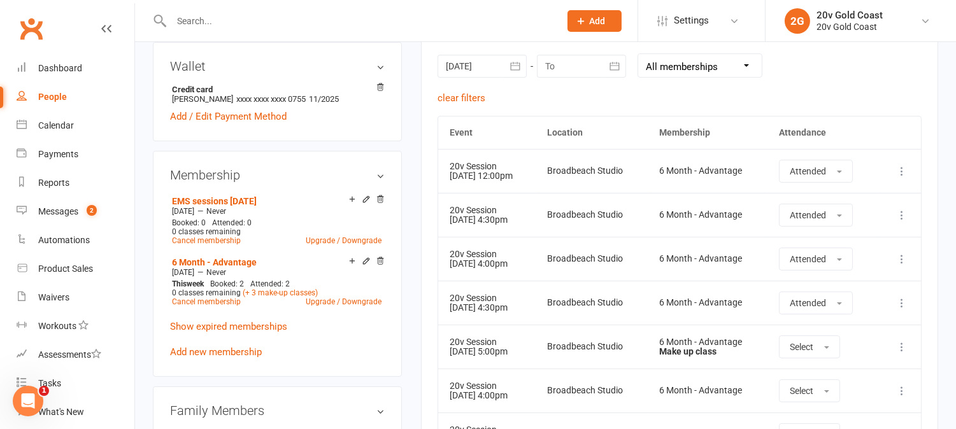
click at [897, 428] on button at bounding box center [902, 435] width 15 height 15
drag, startPoint x: 604, startPoint y: 287, endPoint x: 631, endPoint y: 285, distance: 27.5
click at [603, 287] on td "Broadbeach Studio" at bounding box center [592, 303] width 112 height 44
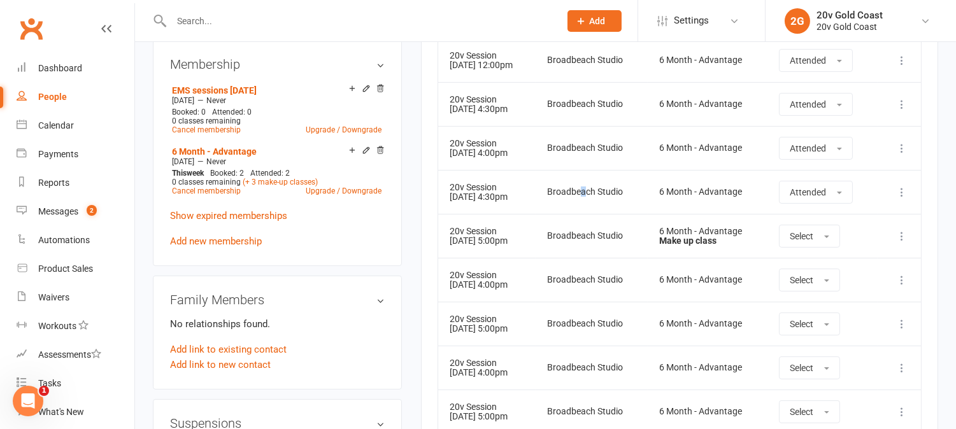
scroll to position [708, 0]
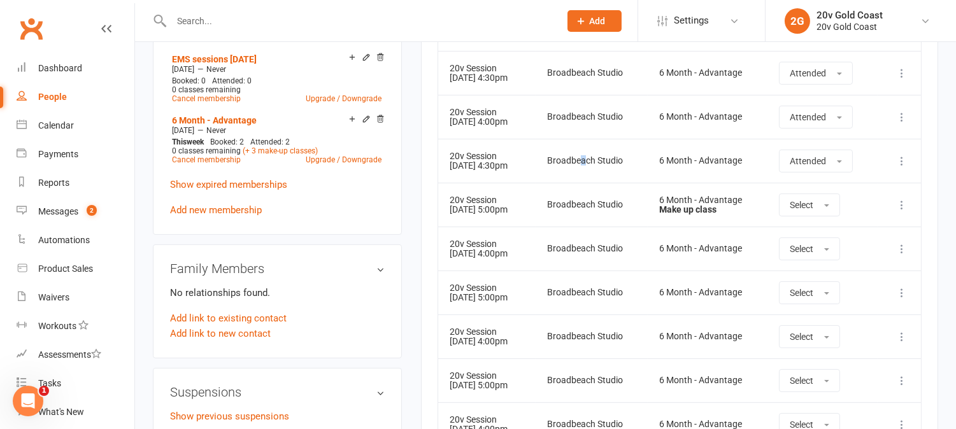
click at [644, 330] on td "Broadbeach Studio" at bounding box center [592, 337] width 112 height 44
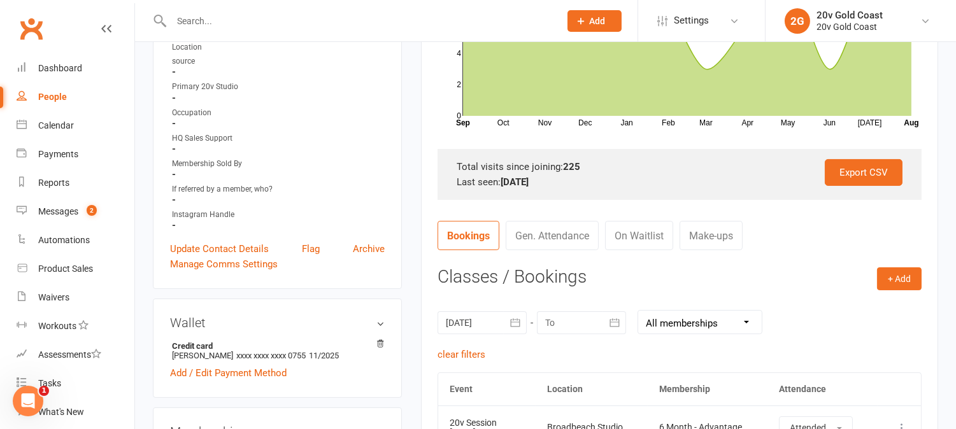
scroll to position [0, 0]
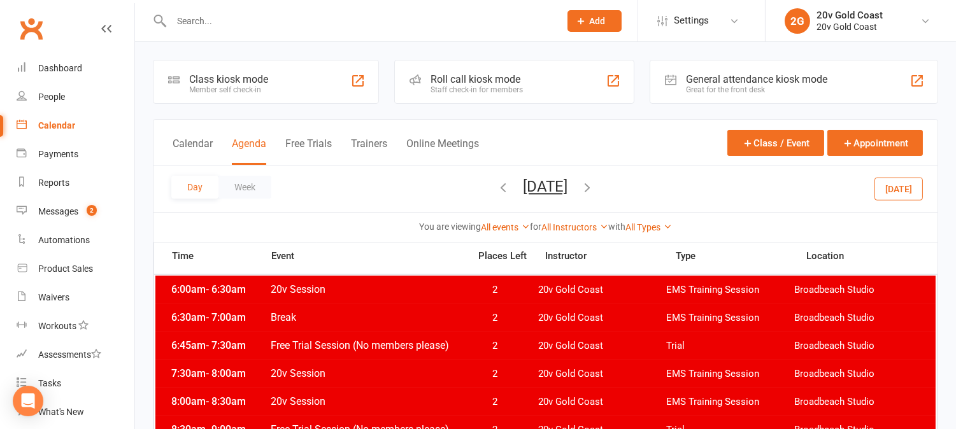
click at [896, 195] on button "Today" at bounding box center [899, 188] width 48 height 23
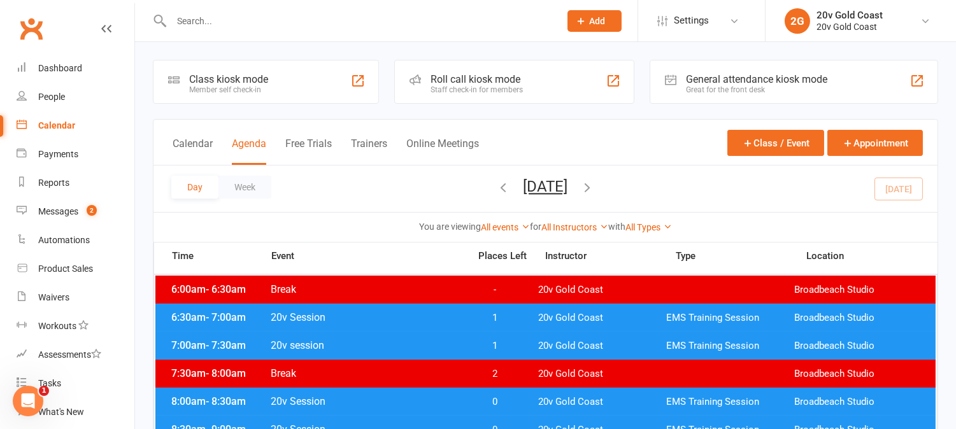
click at [568, 184] on button "Friday, Aug 15, 2025" at bounding box center [546, 187] width 45 height 18
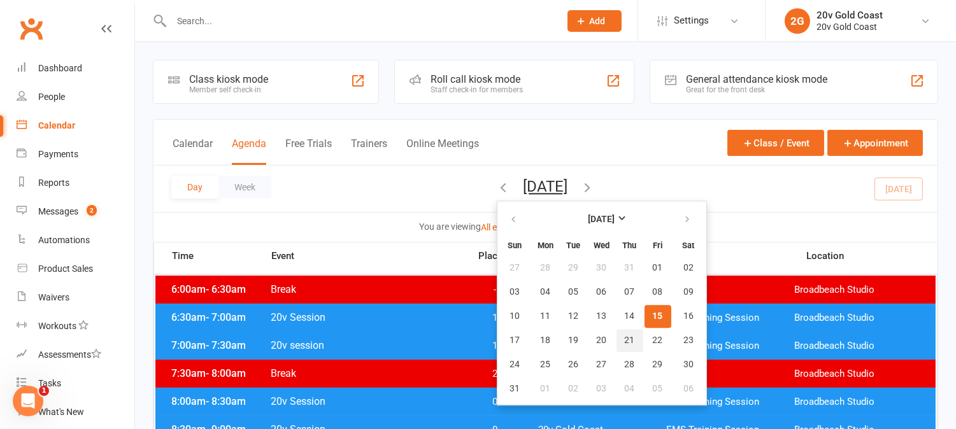
click at [625, 336] on span "21" at bounding box center [630, 341] width 10 height 10
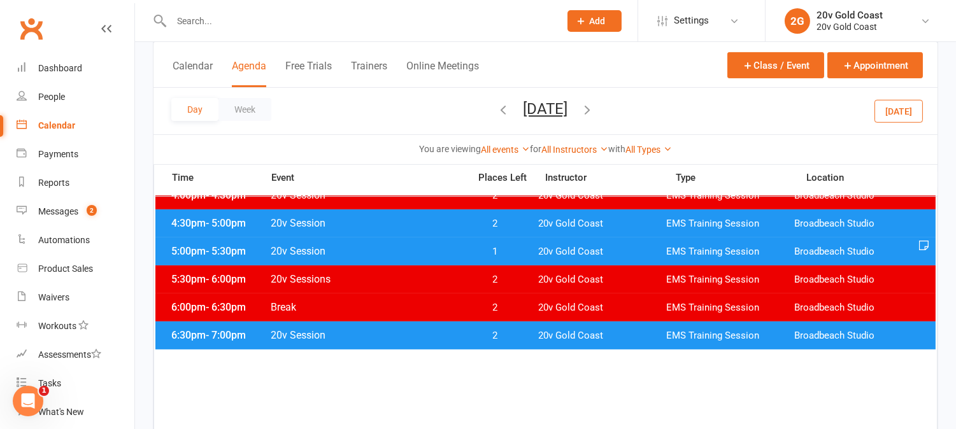
scroll to position [566, 0]
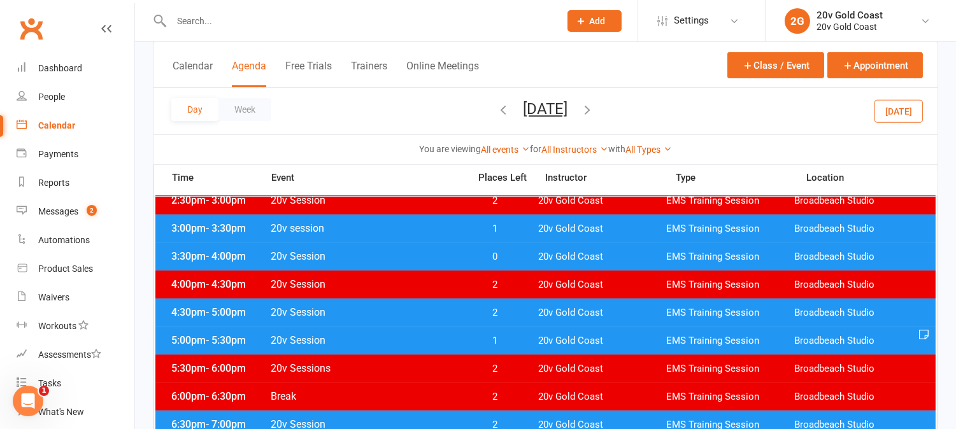
click at [503, 339] on span "1" at bounding box center [495, 341] width 67 height 12
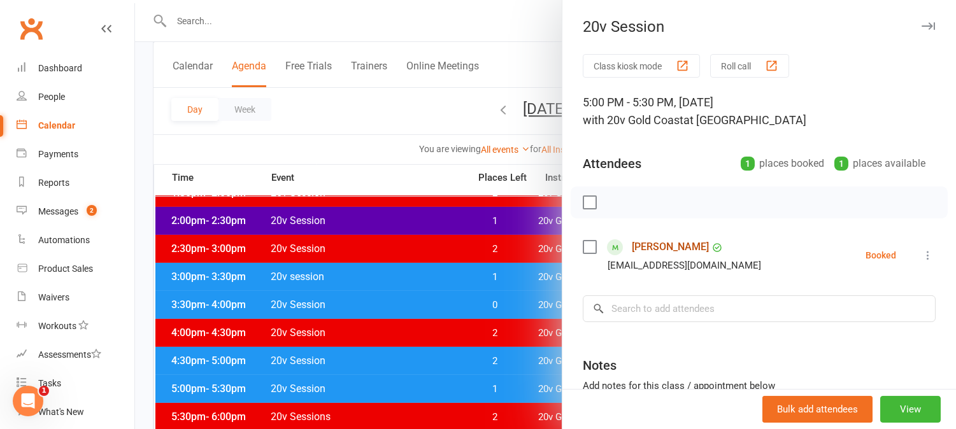
scroll to position [495, 0]
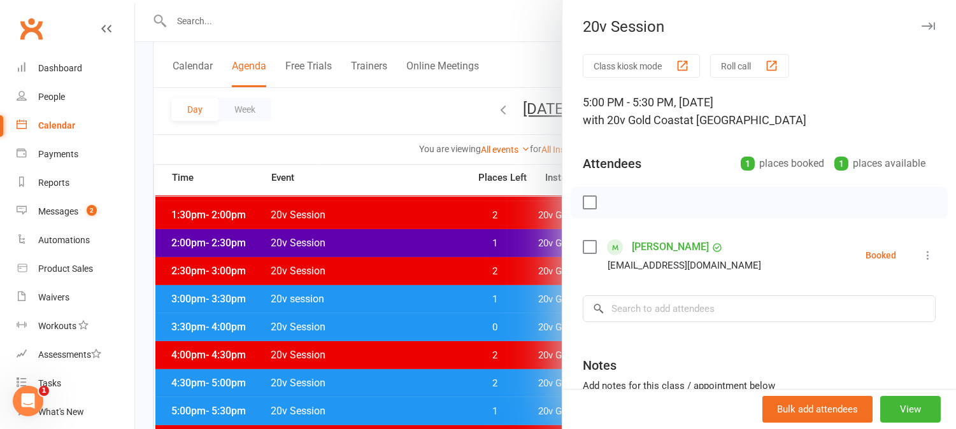
click at [372, 135] on div at bounding box center [545, 214] width 821 height 429
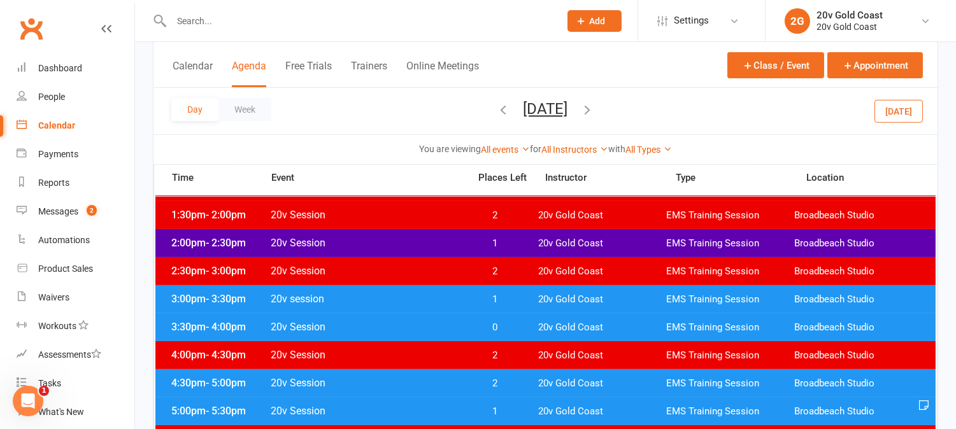
click at [278, 17] on input "text" at bounding box center [360, 21] width 384 height 18
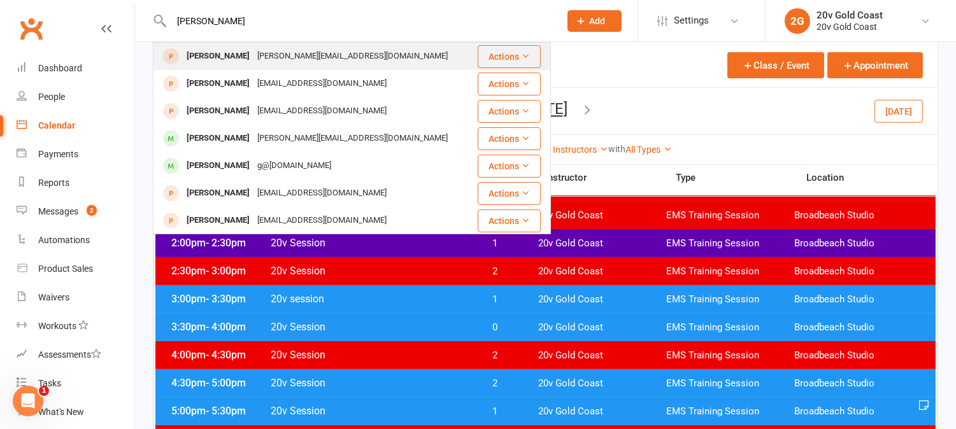
type input "jenny"
click at [227, 58] on div "Jenny Dennis" at bounding box center [218, 56] width 71 height 18
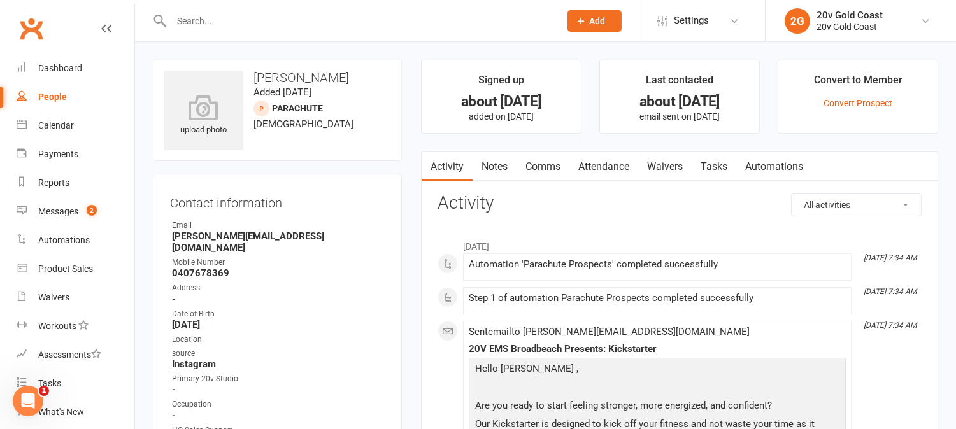
click at [264, 21] on input "text" at bounding box center [360, 21] width 384 height 18
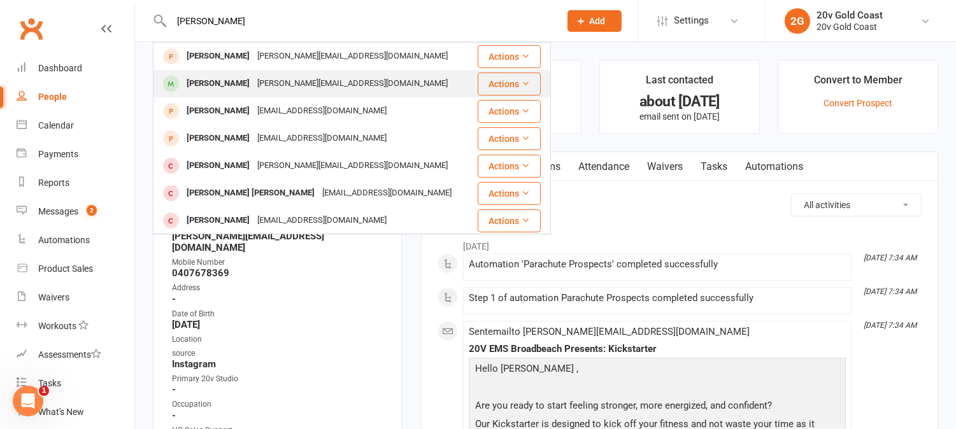
type input "dennis"
click at [245, 80] on div "[PERSON_NAME]" at bounding box center [218, 84] width 71 height 18
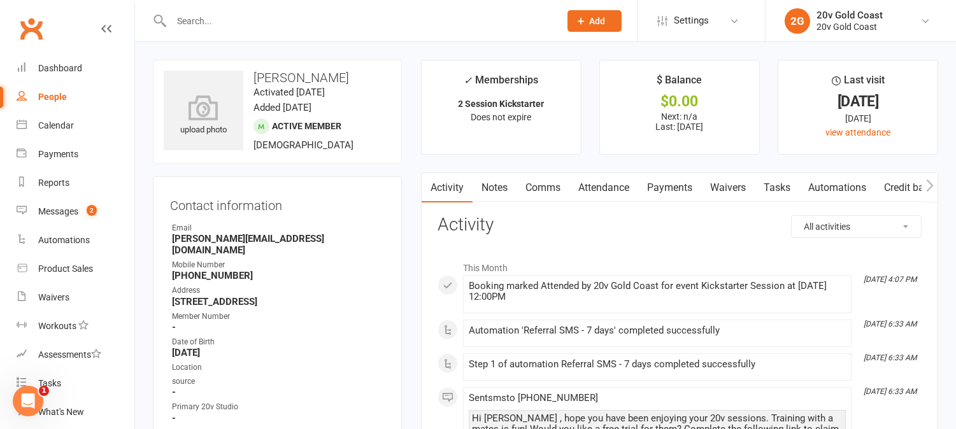
click at [549, 187] on link "Comms" at bounding box center [543, 187] width 53 height 29
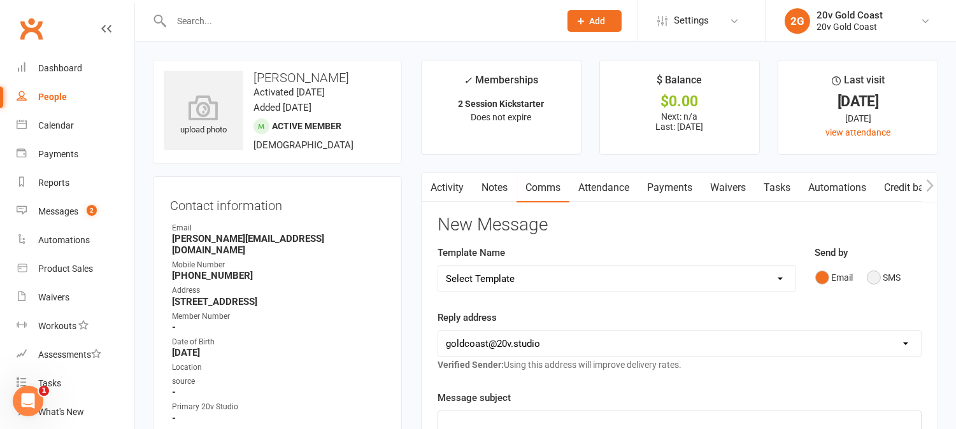
drag, startPoint x: 877, startPoint y: 271, endPoint x: 884, endPoint y: 328, distance: 57.2
click at [876, 270] on button "SMS" at bounding box center [884, 278] width 34 height 24
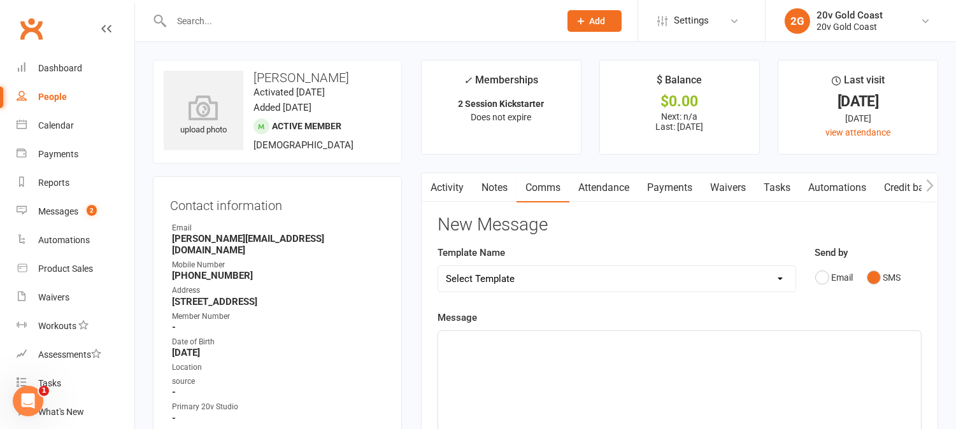
click at [883, 343] on p "﻿" at bounding box center [680, 342] width 468 height 15
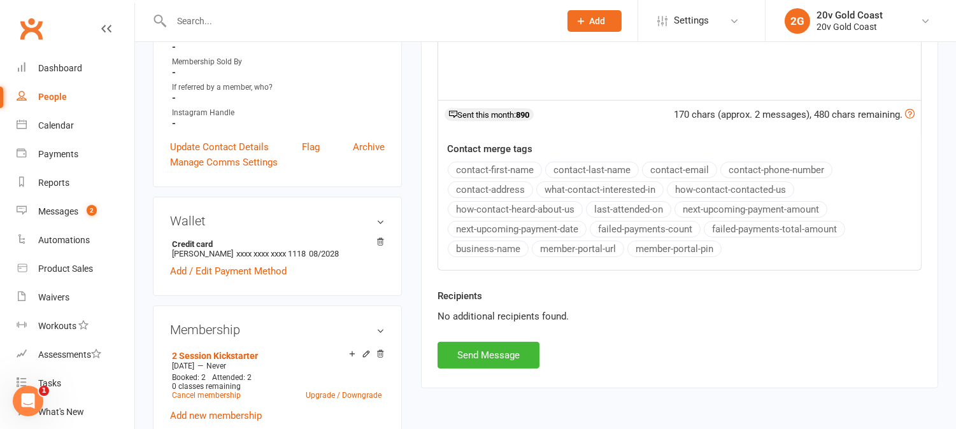
scroll to position [283, 0]
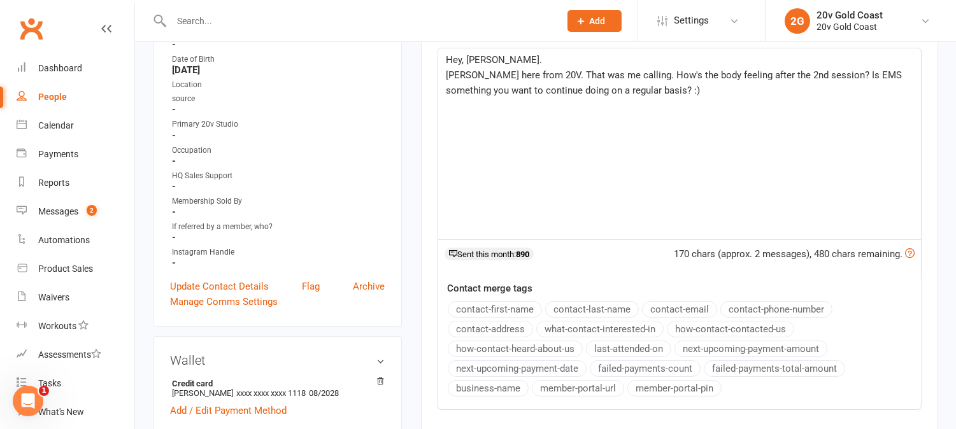
click at [627, 87] on span "Juan here from 20V. That was me calling. How's the body feeling after the 2nd s…" at bounding box center [675, 82] width 459 height 27
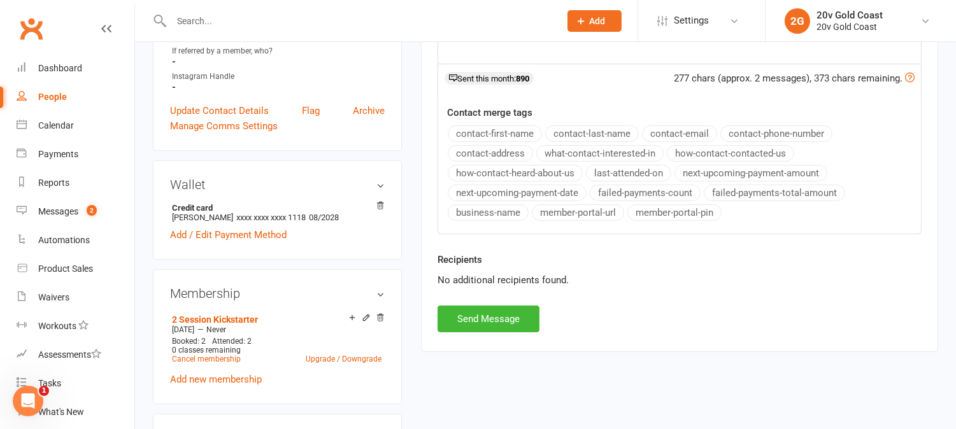
scroll to position [566, 0]
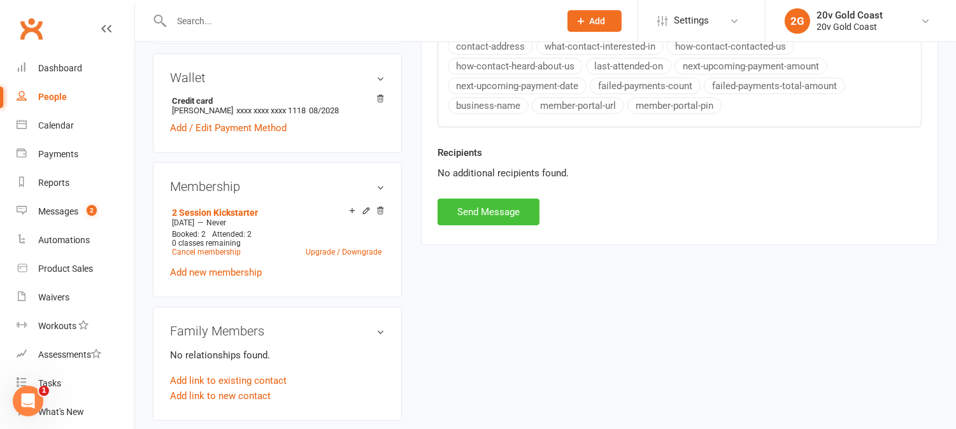
click at [498, 218] on button "Send Message" at bounding box center [489, 212] width 102 height 27
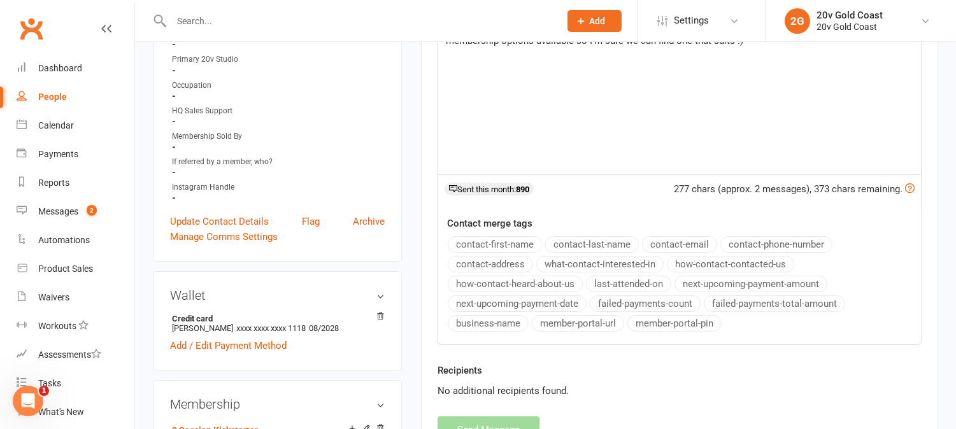
scroll to position [71, 0]
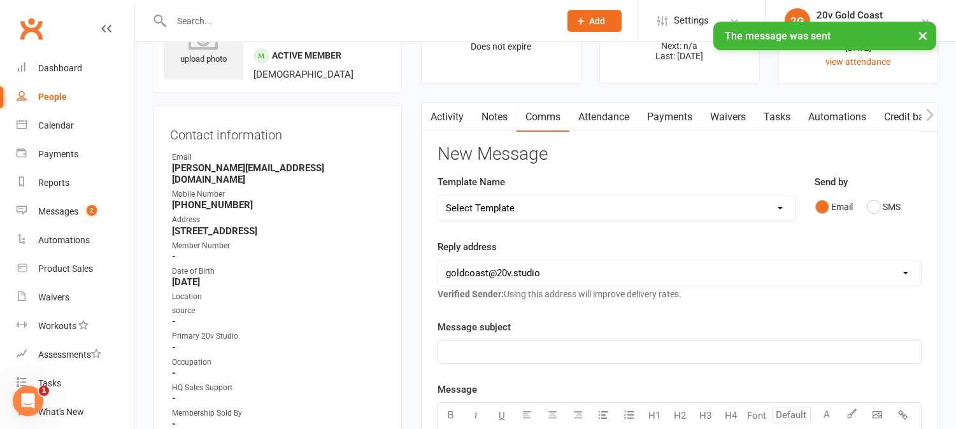
click at [449, 119] on link "Activity" at bounding box center [447, 117] width 51 height 29
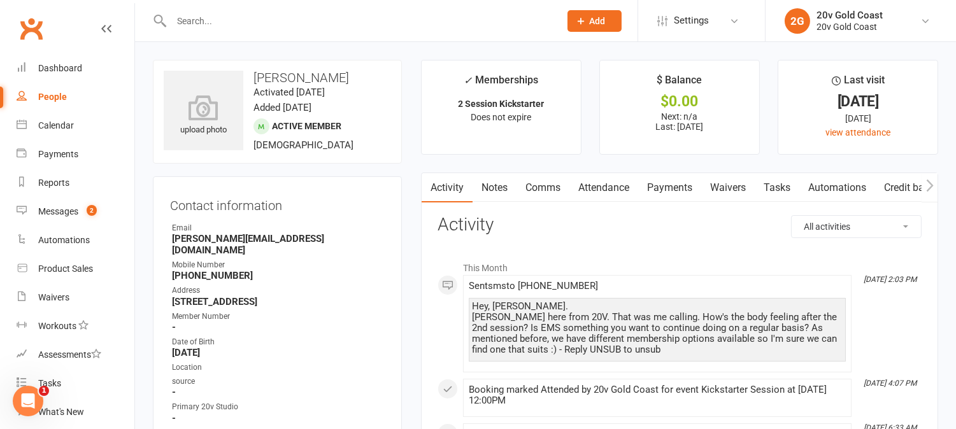
click at [774, 189] on link "Tasks" at bounding box center [777, 187] width 45 height 29
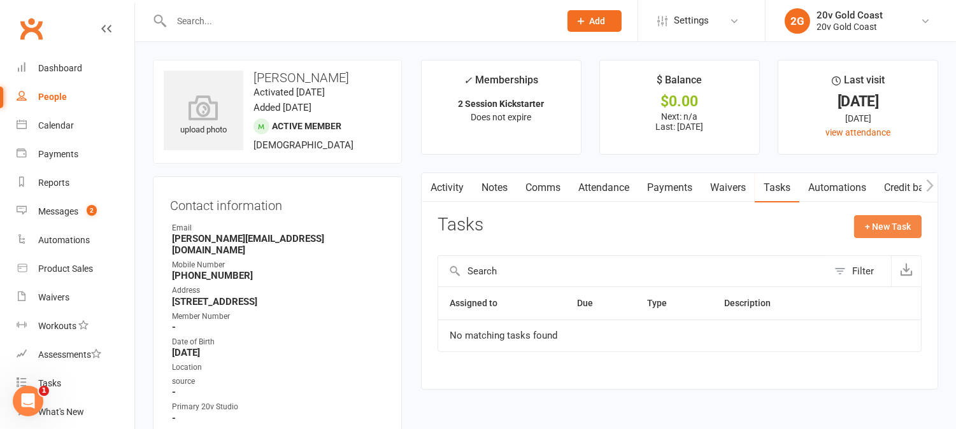
click at [870, 227] on button "+ New Task" at bounding box center [889, 226] width 68 height 23
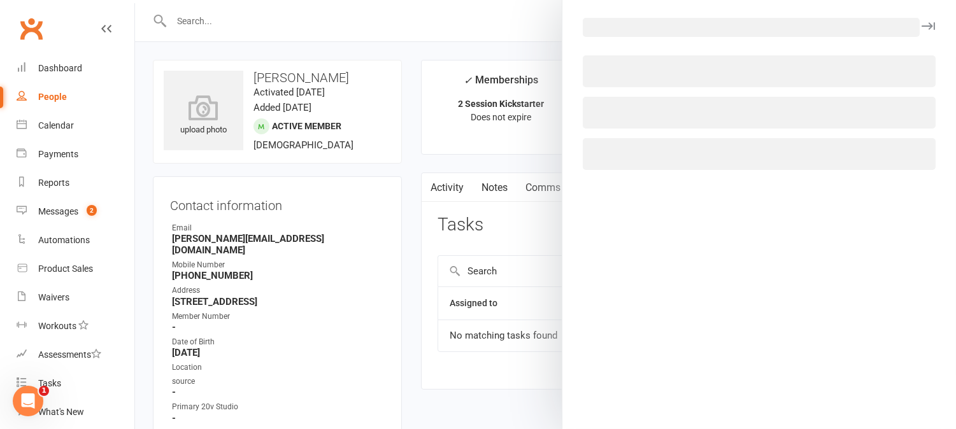
select select "45734"
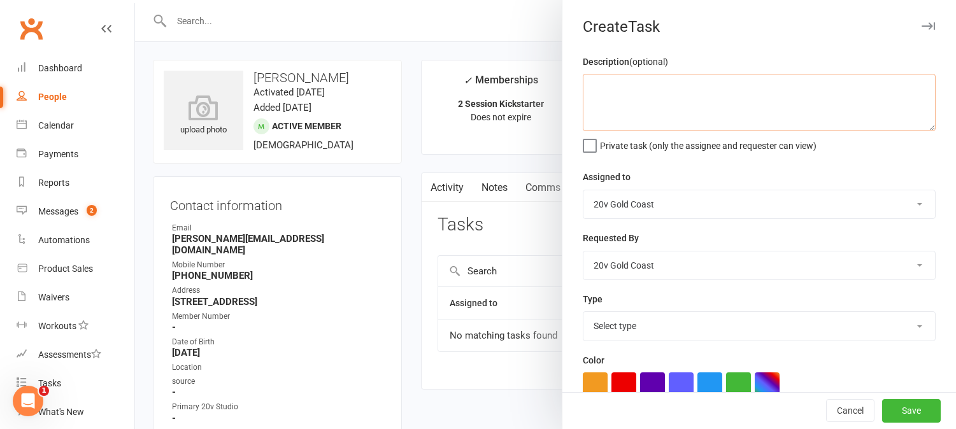
click at [625, 110] on textarea at bounding box center [759, 102] width 353 height 57
type textarea "Follow up - see messages"
click at [660, 334] on select "Select type Call to confirm trial Cancel down Cancel down natasha and brent jam…" at bounding box center [760, 326] width 352 height 28
select select "27552"
click at [584, 313] on select "Select type Call to confirm trial Cancel down Cancel down natasha and brent jam…" at bounding box center [760, 326] width 352 height 28
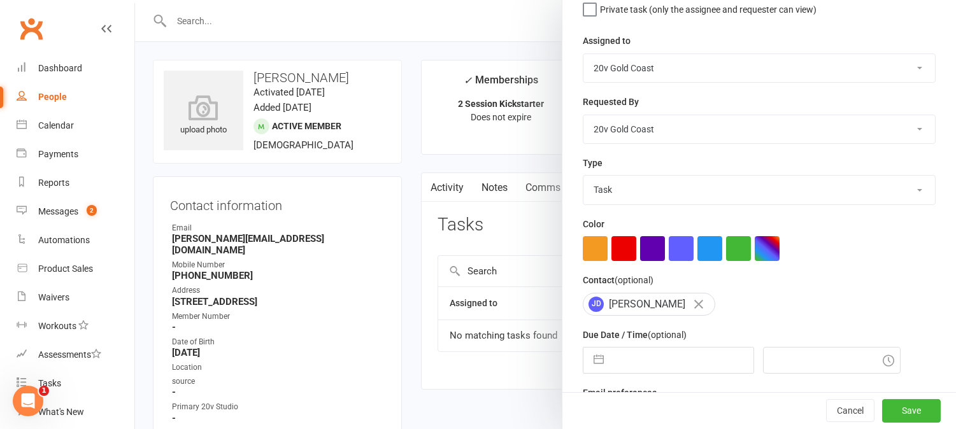
scroll to position [176, 0]
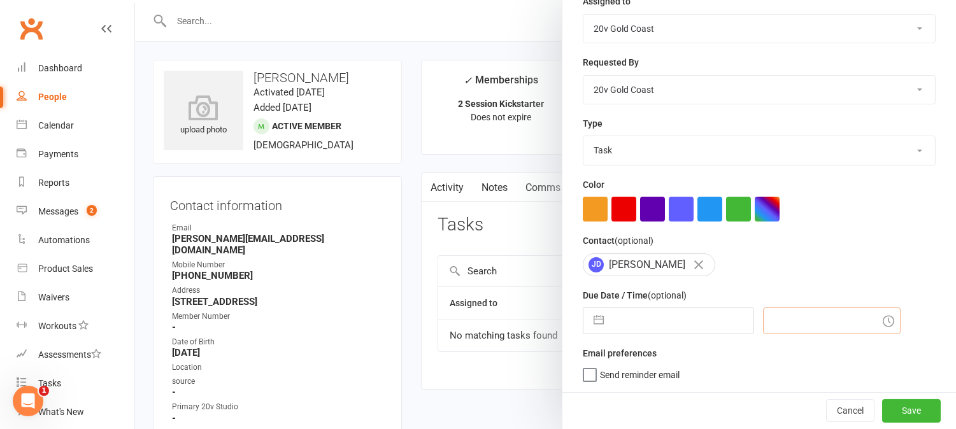
click at [794, 323] on input "text" at bounding box center [832, 321] width 138 height 27
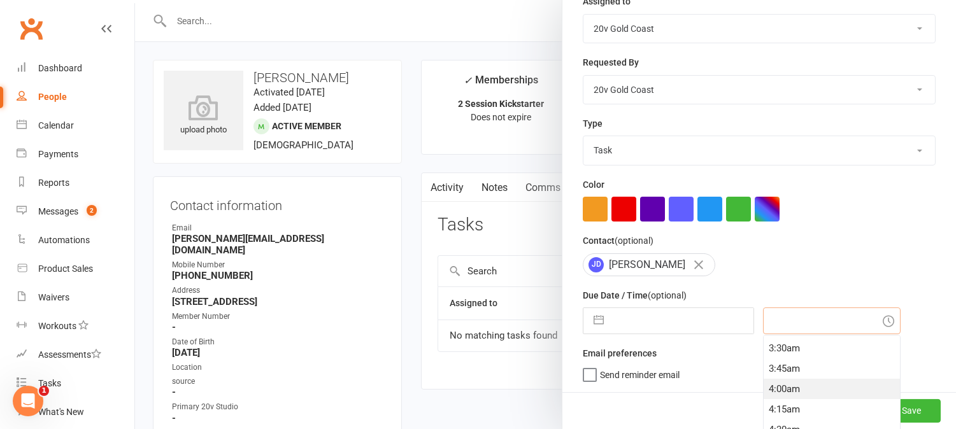
click at [791, 384] on div "4:00am" at bounding box center [832, 389] width 136 height 20
type input "15 Aug 2025"
type input "4:00am"
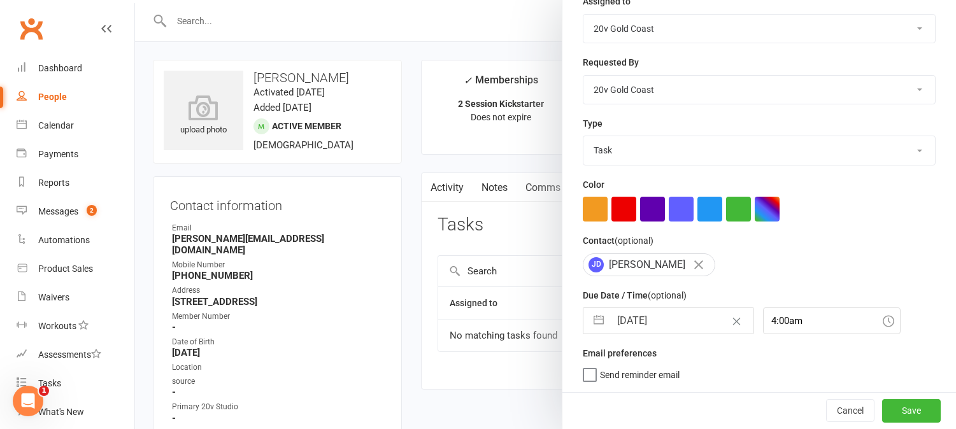
click at [661, 329] on input "15 Aug 2025" at bounding box center [681, 320] width 143 height 25
select select "6"
select select "2025"
select select "7"
select select "2025"
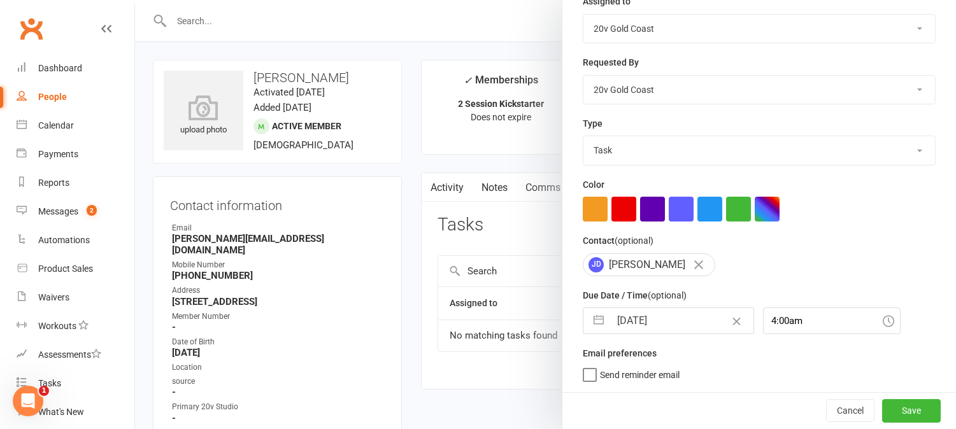
select select "8"
select select "2025"
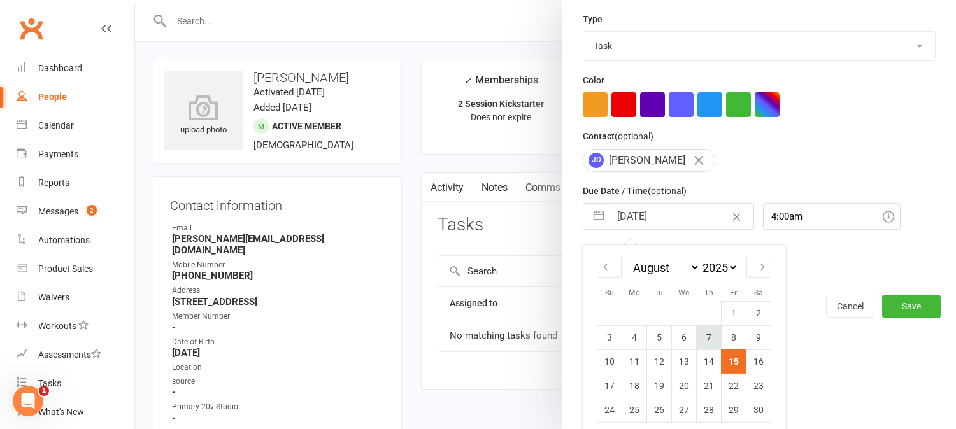
scroll to position [314, 0]
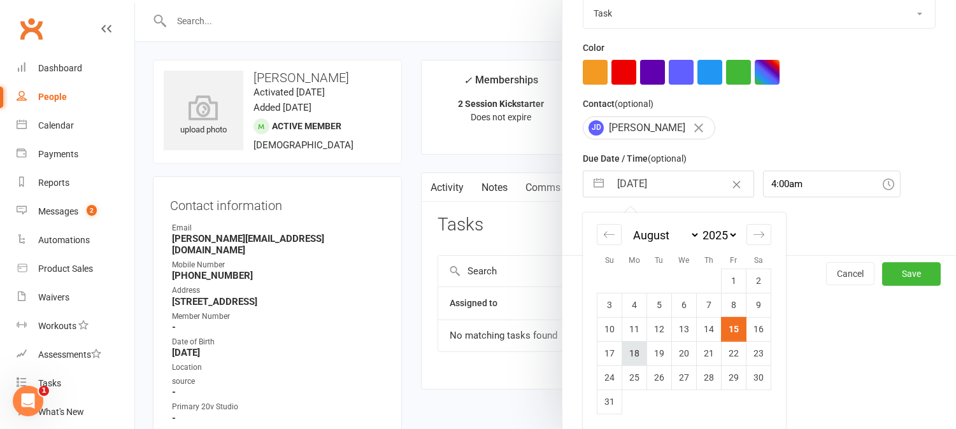
click at [632, 350] on td "18" at bounding box center [635, 354] width 25 height 24
type input "18 Aug 2025"
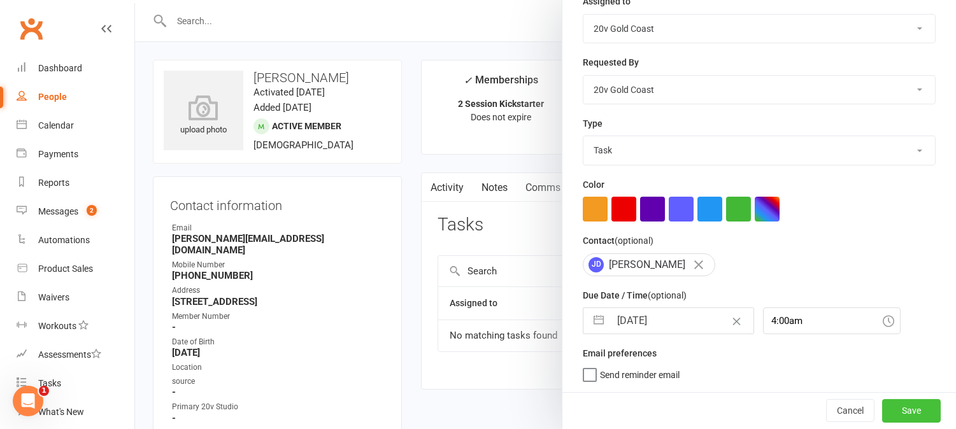
click at [887, 406] on button "Save" at bounding box center [912, 411] width 59 height 23
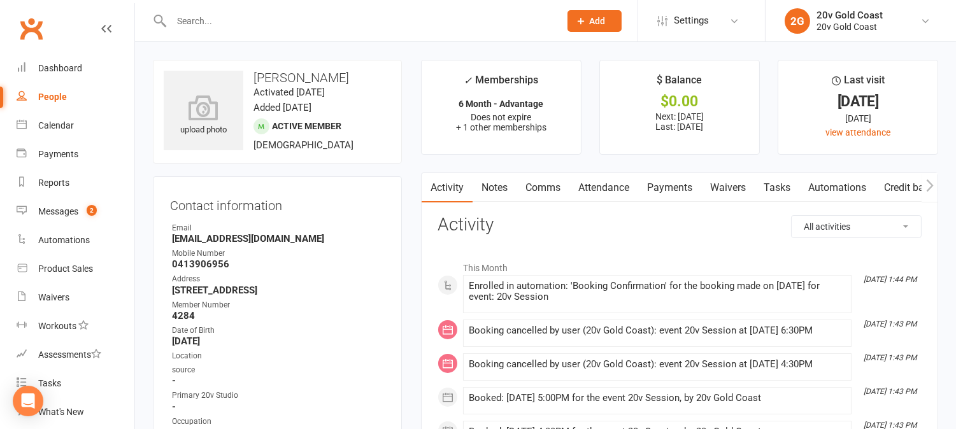
click at [619, 193] on link "Attendance" at bounding box center [604, 187] width 69 height 29
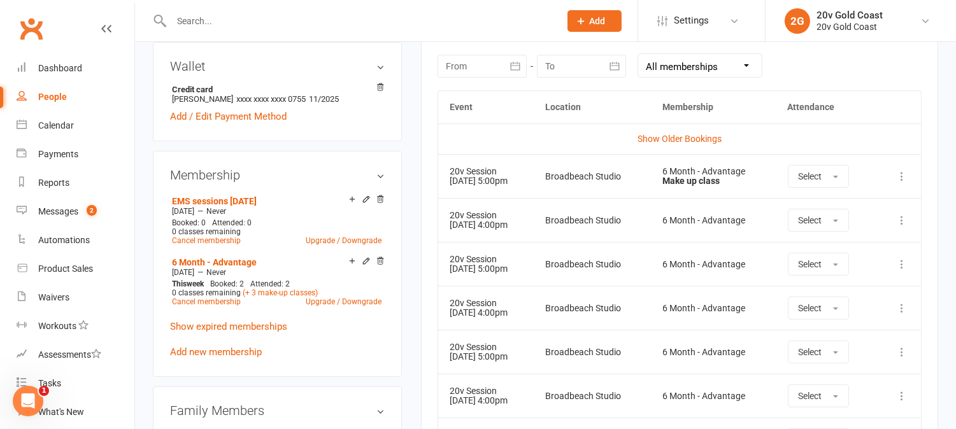
click at [593, 242] on td "Broadbeach Studio" at bounding box center [592, 264] width 117 height 44
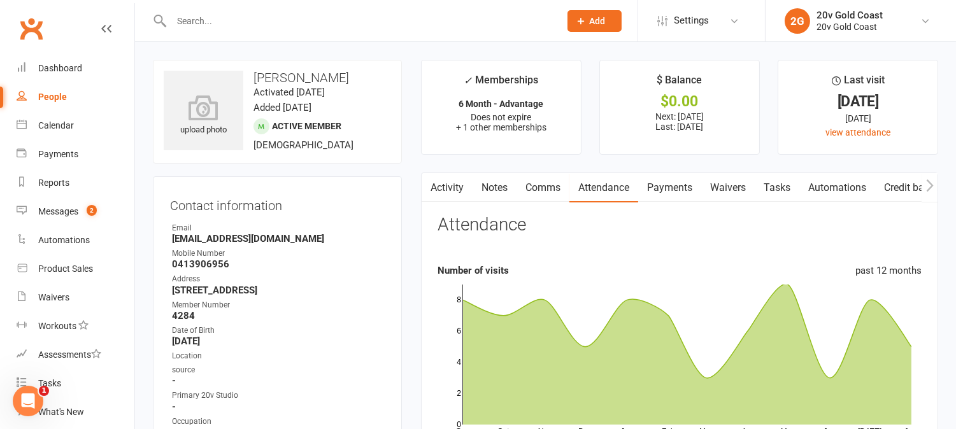
click at [669, 179] on link "Payments" at bounding box center [670, 187] width 63 height 29
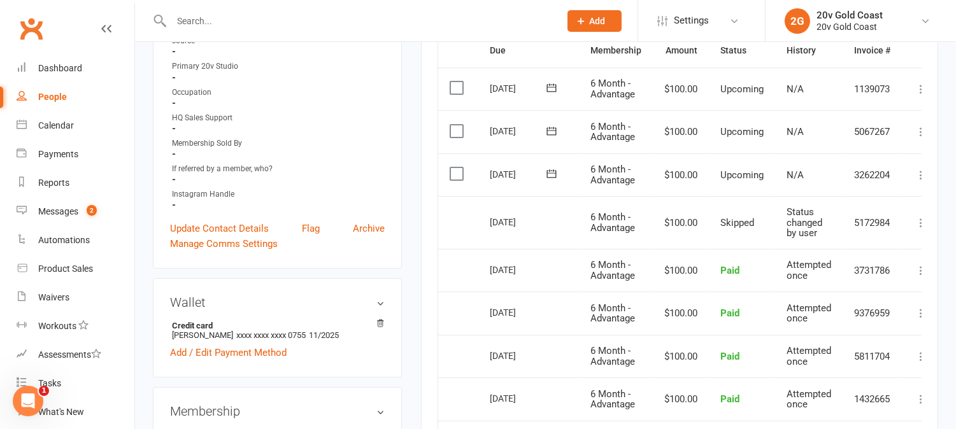
scroll to position [283, 0]
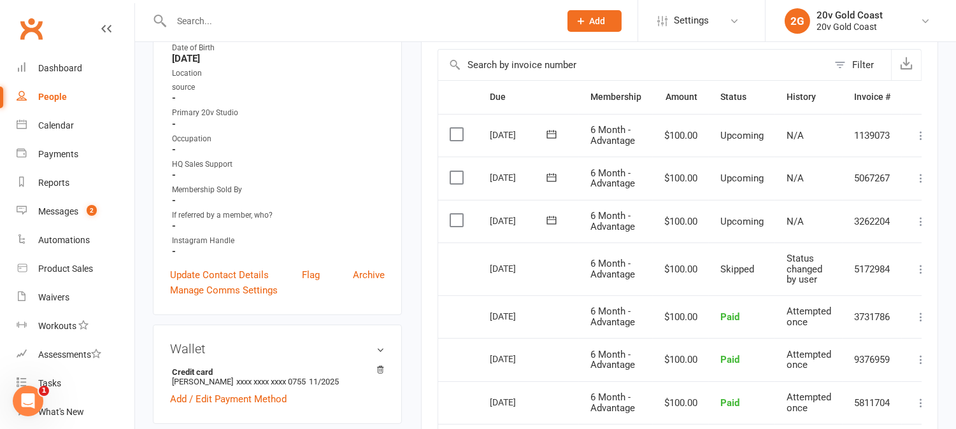
click at [589, 291] on td "6 Month - Advantage" at bounding box center [616, 269] width 74 height 53
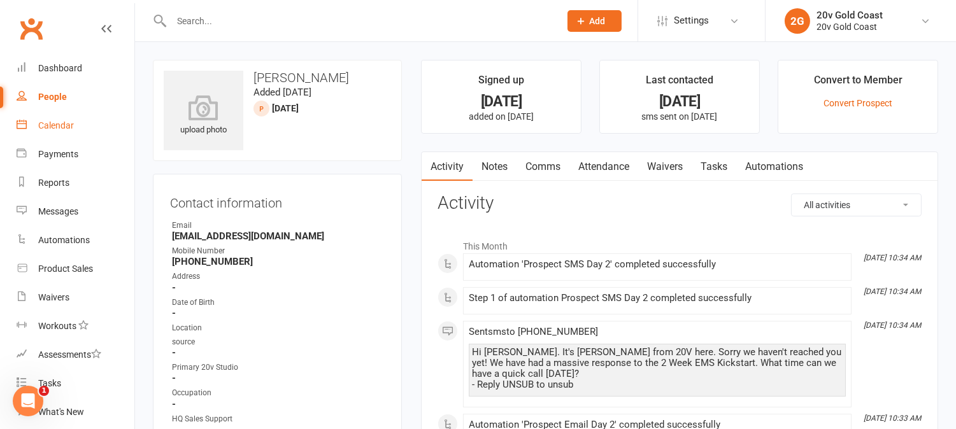
click at [73, 127] on link "Calendar" at bounding box center [76, 126] width 118 height 29
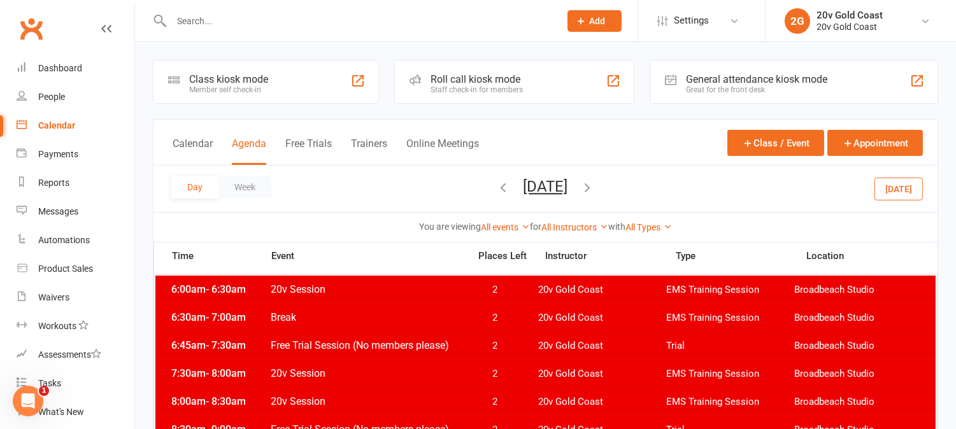
click at [897, 190] on button "[DATE]" at bounding box center [899, 188] width 48 height 23
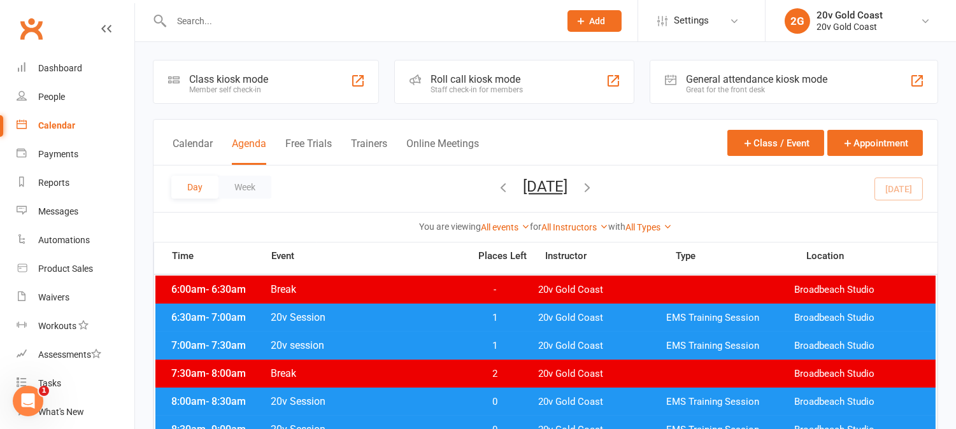
click at [595, 187] on icon "button" at bounding box center [588, 187] width 14 height 14
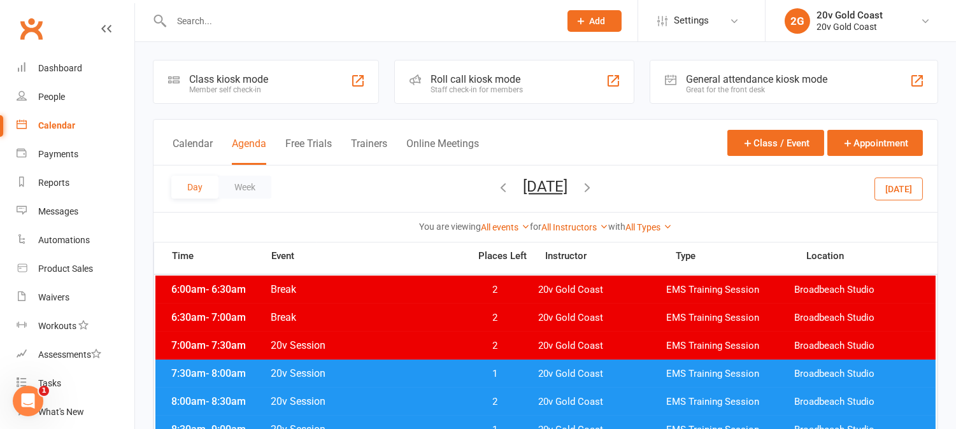
scroll to position [71, 0]
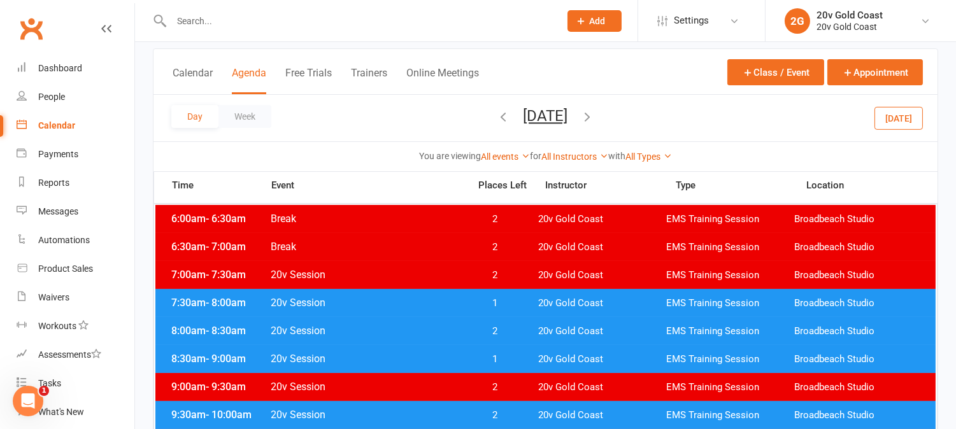
click at [496, 302] on span "1" at bounding box center [495, 304] width 67 height 12
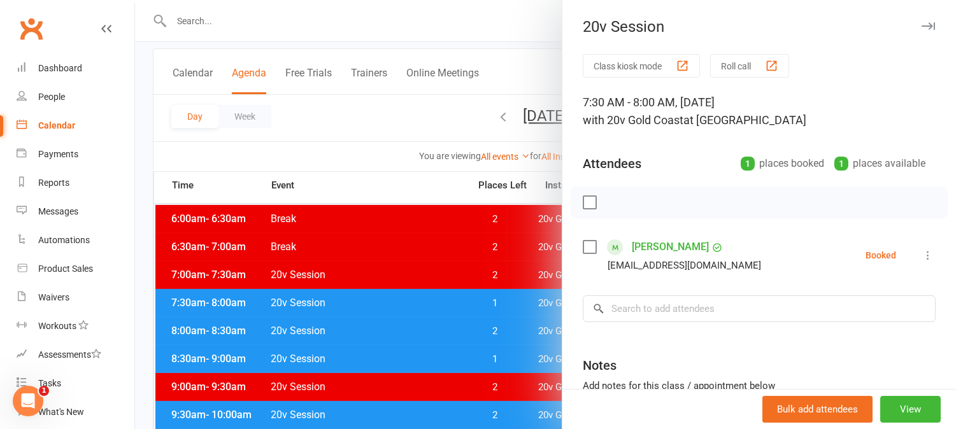
click at [414, 177] on div at bounding box center [545, 214] width 821 height 429
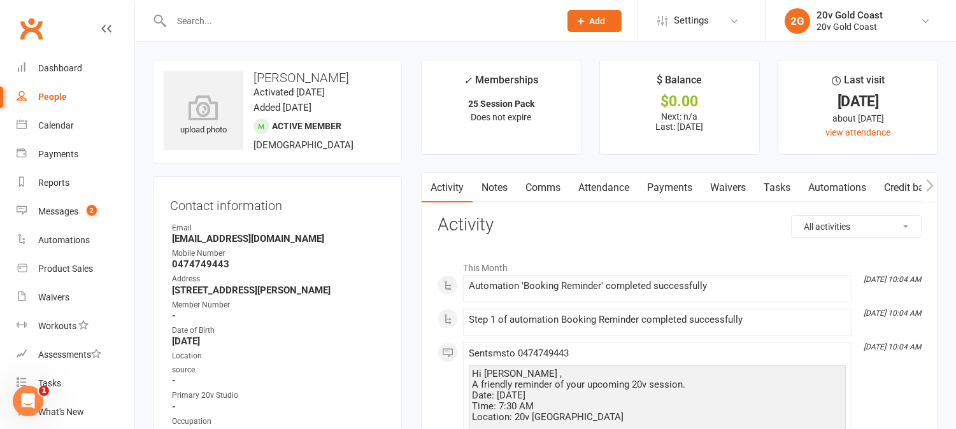
click at [489, 187] on link "Notes" at bounding box center [495, 187] width 44 height 29
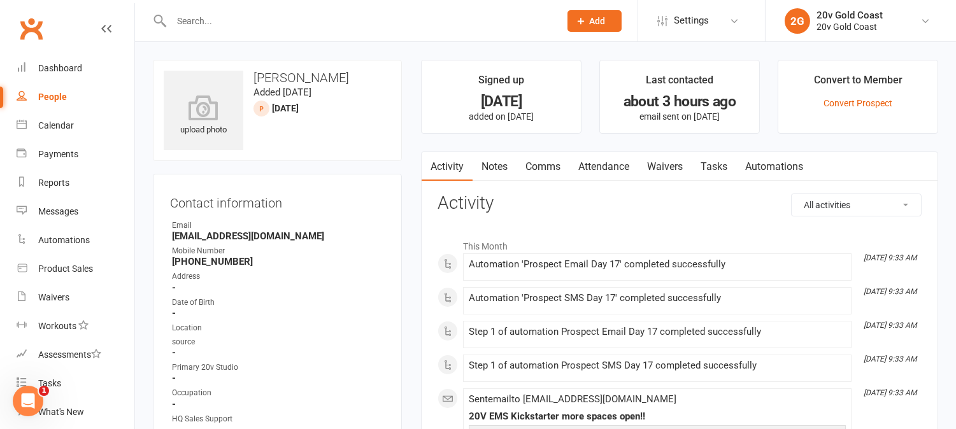
click at [241, 15] on input "text" at bounding box center [360, 21] width 384 height 18
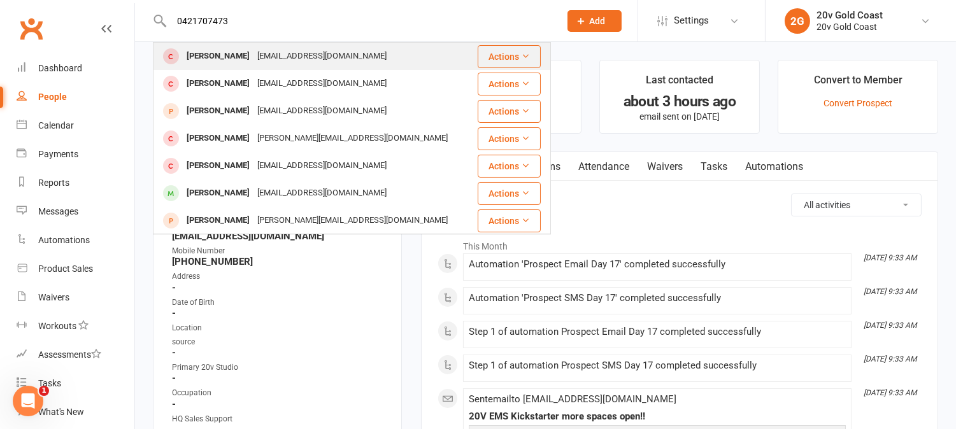
type input "0421707473"
click at [217, 54] on div "[PERSON_NAME]" at bounding box center [218, 56] width 71 height 18
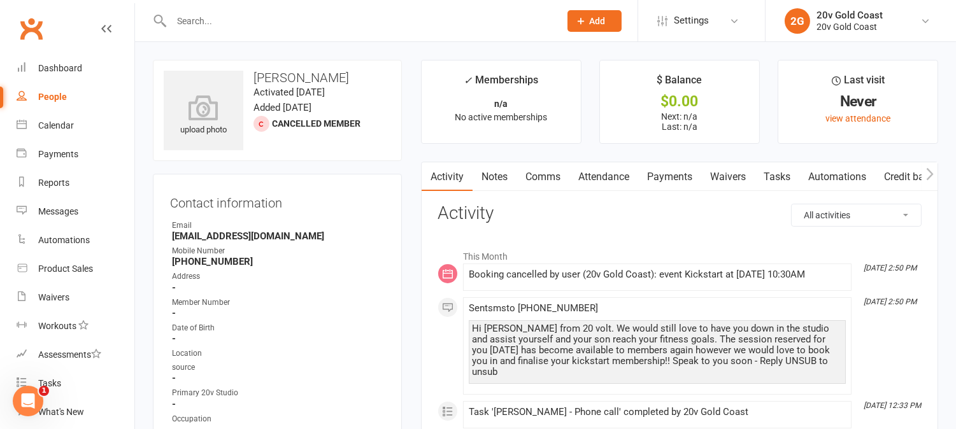
click at [281, 2] on div at bounding box center [352, 20] width 398 height 41
click at [289, 15] on input "text" at bounding box center [360, 21] width 384 height 18
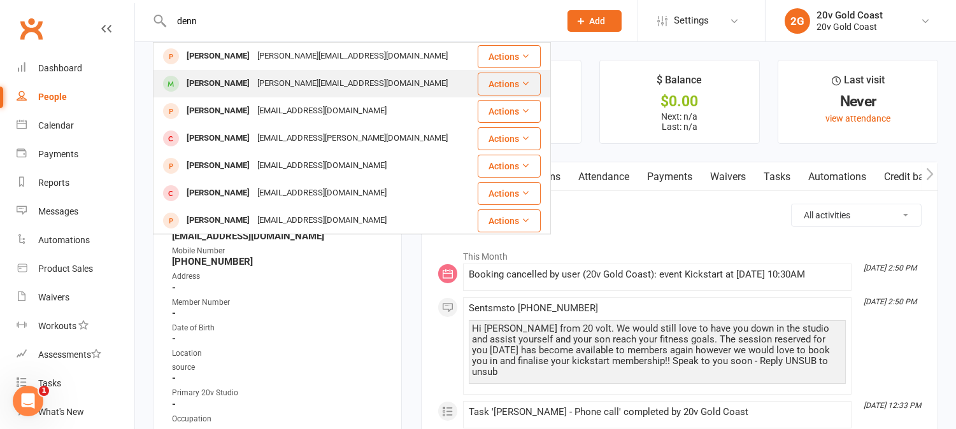
type input "denn"
click at [212, 90] on div "[PERSON_NAME]" at bounding box center [218, 84] width 71 height 18
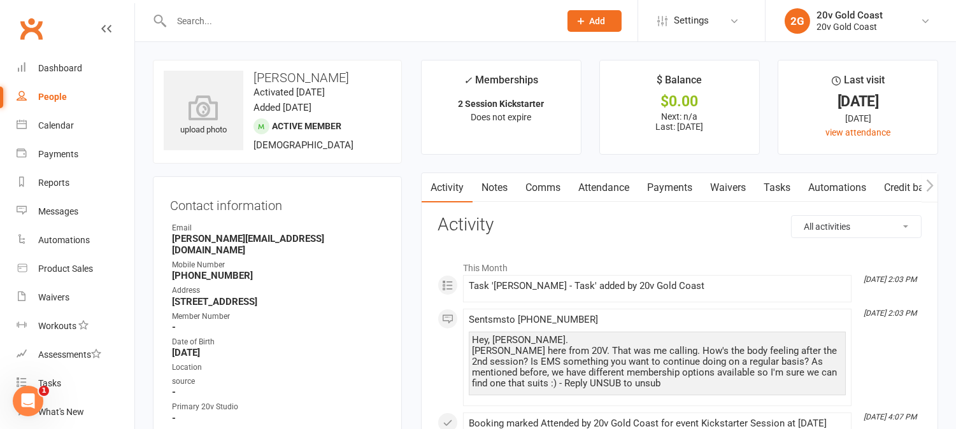
click at [494, 191] on link "Notes" at bounding box center [495, 187] width 44 height 29
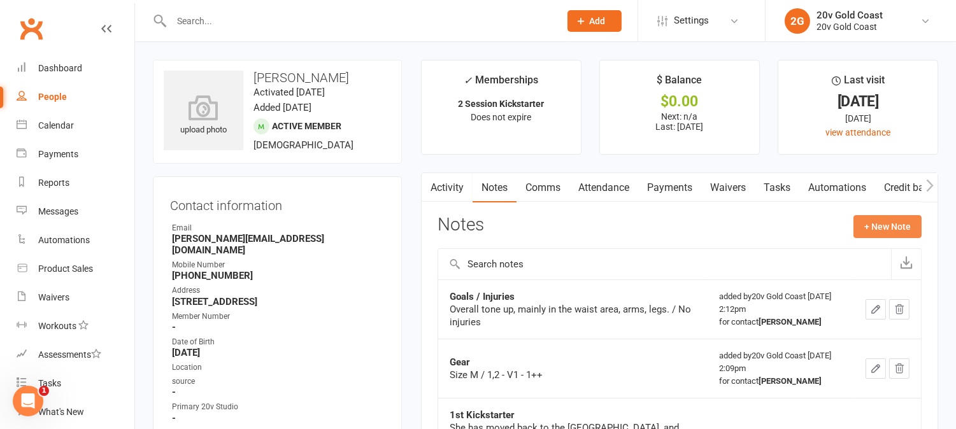
click at [876, 226] on button "+ New Note" at bounding box center [888, 226] width 68 height 23
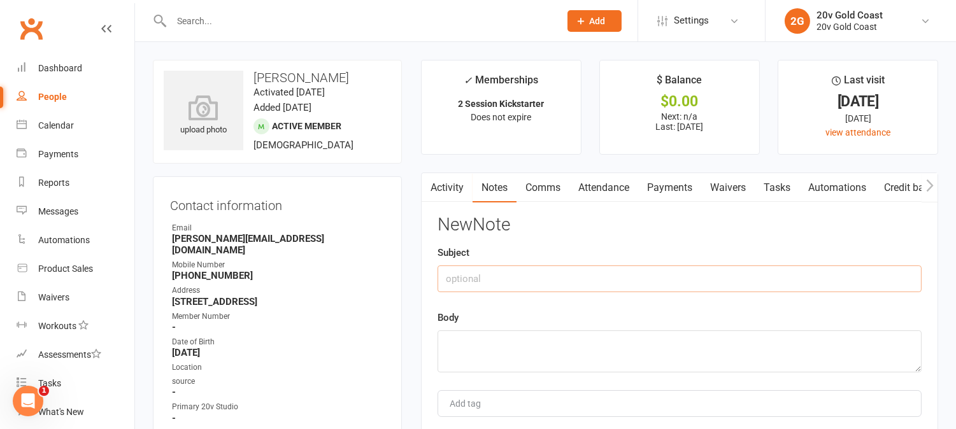
click at [682, 279] on input "text" at bounding box center [680, 279] width 484 height 27
type input "Phone Call"
click at [690, 344] on textarea at bounding box center [680, 352] width 484 height 42
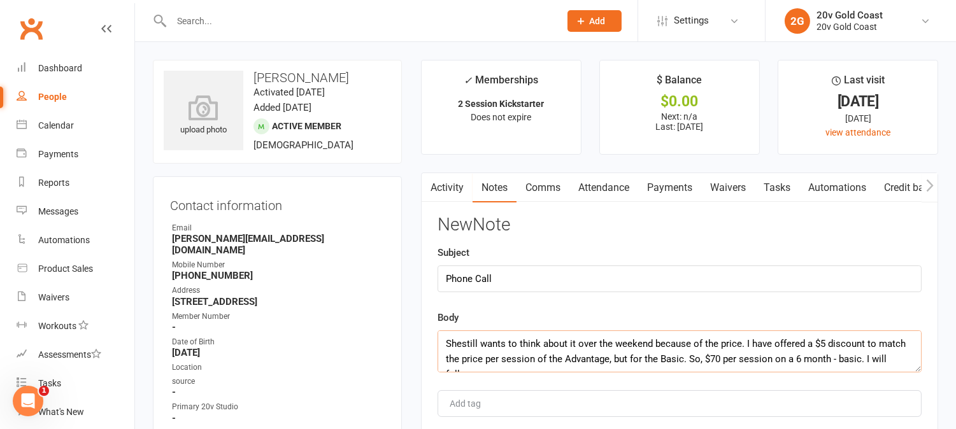
scroll to position [8, 0]
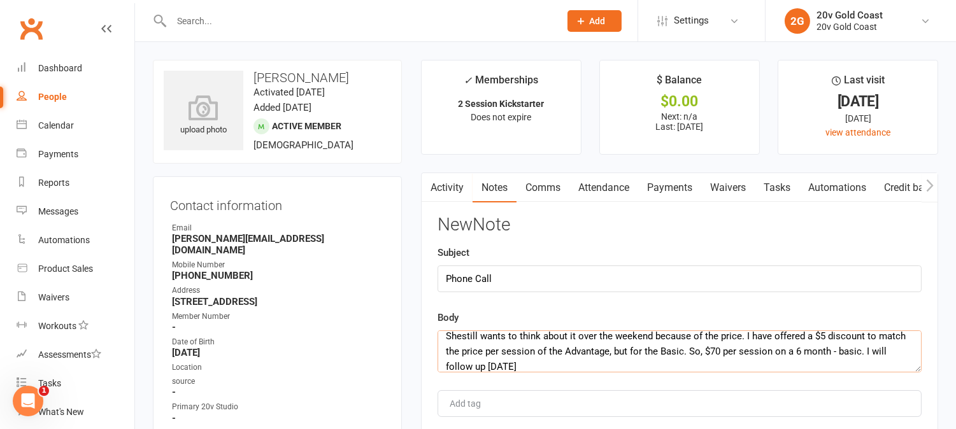
click at [461, 336] on textarea "Shestill wants to think about it over the weekend because of the price. I have …" at bounding box center [680, 352] width 484 height 42
click at [558, 362] on textarea "She still wants to think about it over the weekend because of the price. I have…" at bounding box center [680, 352] width 484 height 42
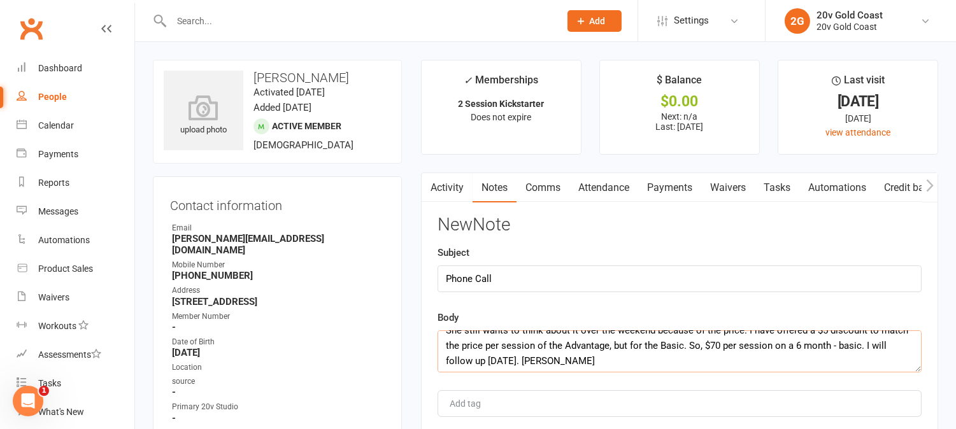
scroll to position [15, 0]
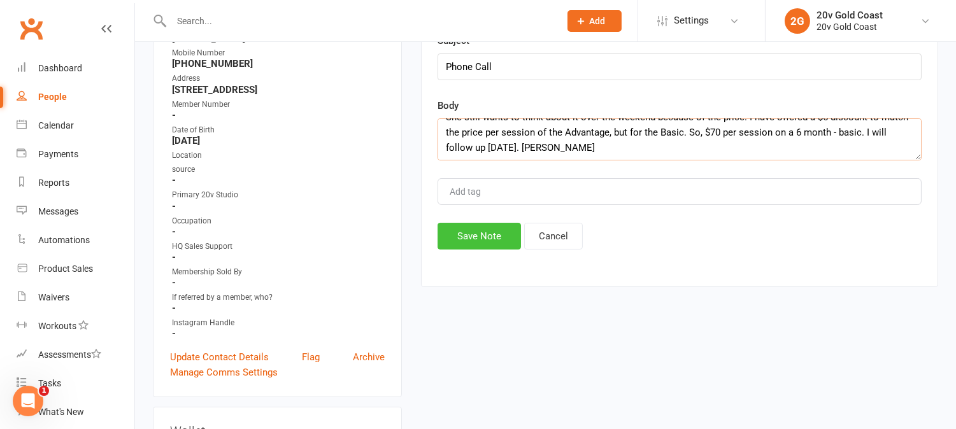
type textarea "She still wants to think about it over the weekend because of the price. I have…"
click at [486, 243] on button "Save Note" at bounding box center [479, 236] width 83 height 27
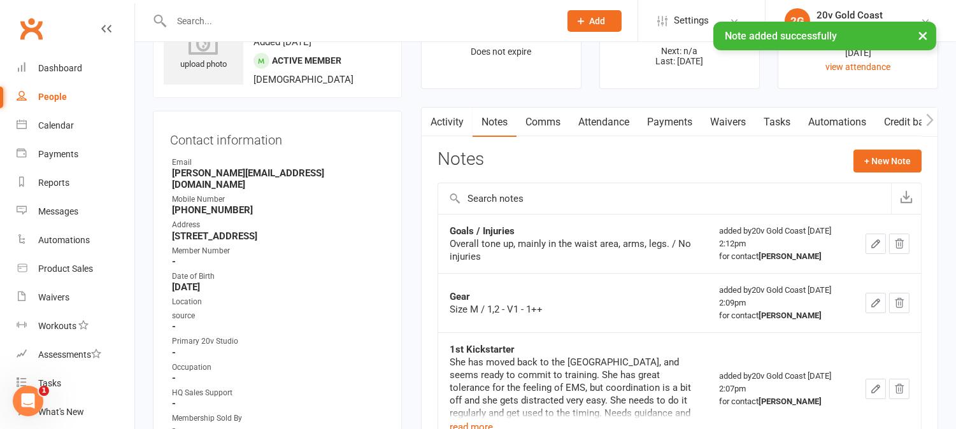
scroll to position [0, 0]
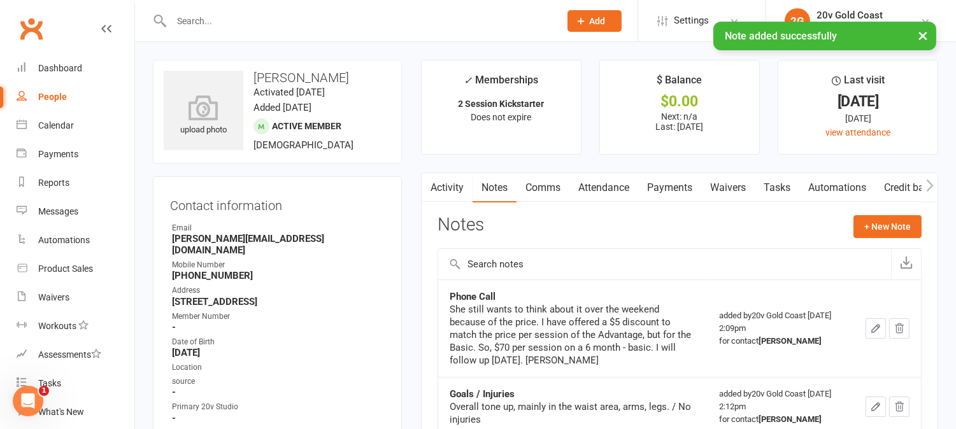
click at [459, 185] on link "Activity" at bounding box center [447, 187] width 51 height 29
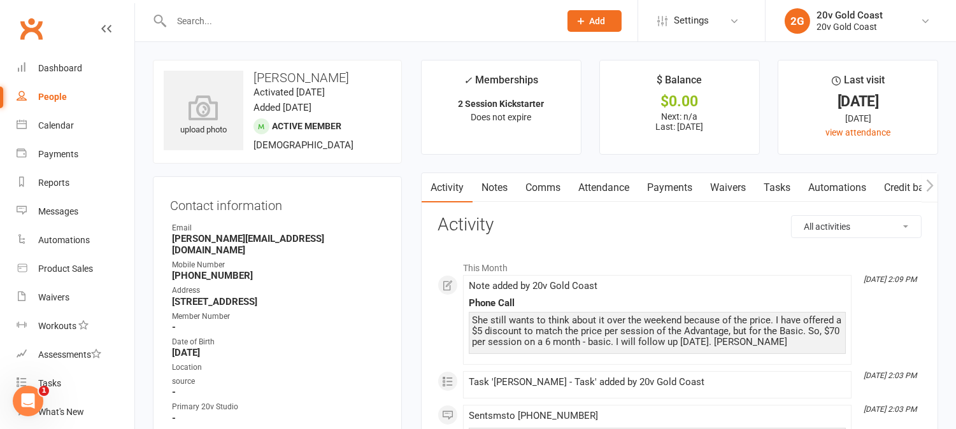
click at [292, 22] on input "text" at bounding box center [360, 21] width 384 height 18
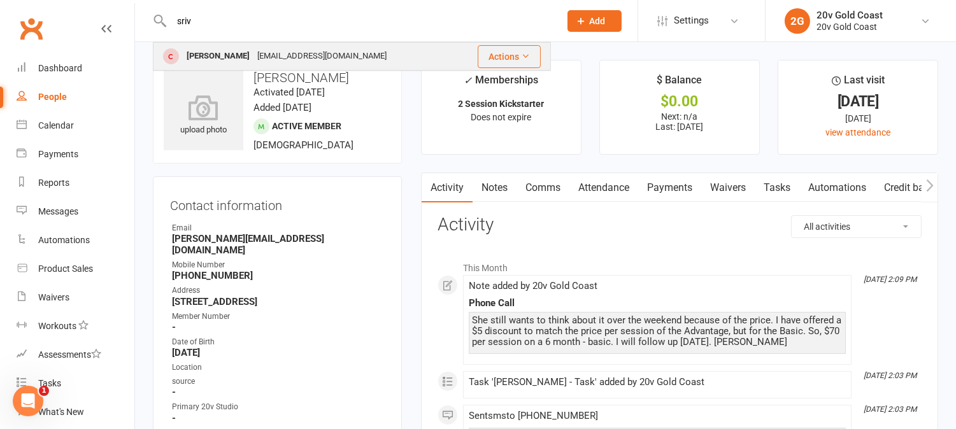
type input "sriv"
click at [224, 55] on div "[PERSON_NAME]" at bounding box center [218, 56] width 71 height 18
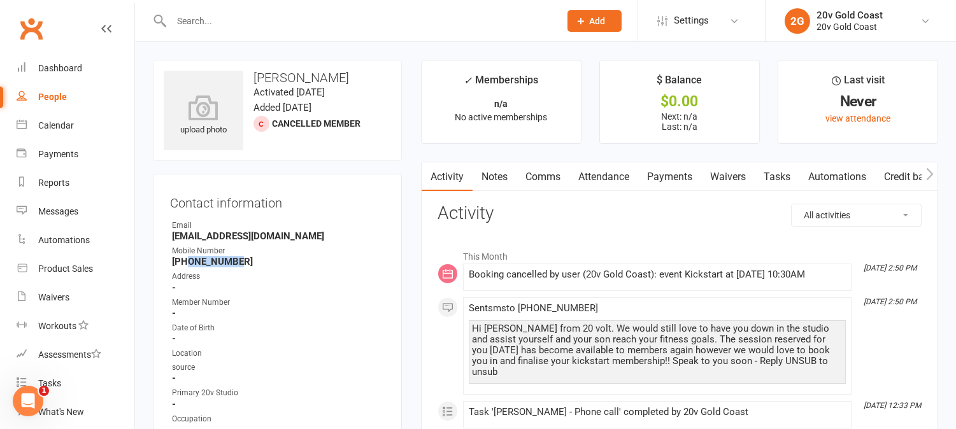
drag, startPoint x: 189, startPoint y: 261, endPoint x: 240, endPoint y: 263, distance: 51.7
click at [240, 263] on strong "[PHONE_NUMBER]" at bounding box center [278, 261] width 213 height 11
click at [605, 357] on div "Hi [PERSON_NAME] from 20 volt. We would still love to have you down in the stud…" at bounding box center [657, 351] width 371 height 54
click at [224, 22] on input "text" at bounding box center [360, 21] width 384 height 18
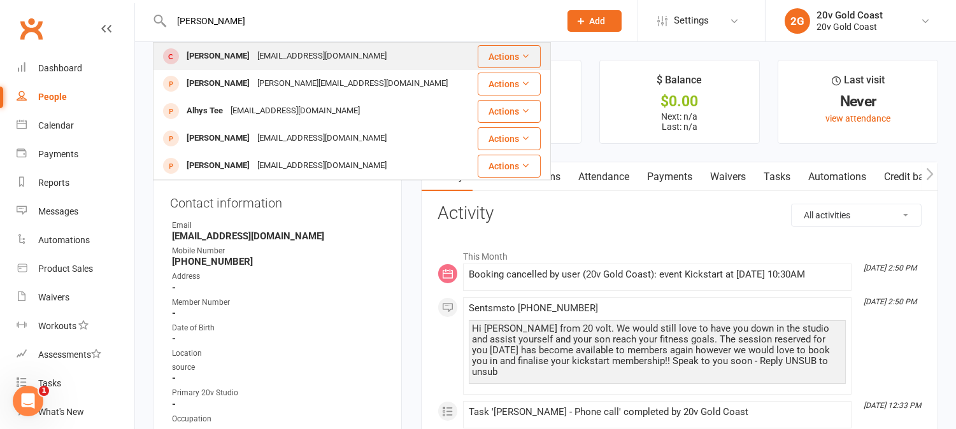
type input "[PERSON_NAME]"
click at [282, 60] on div "[EMAIL_ADDRESS][DOMAIN_NAME]" at bounding box center [322, 56] width 137 height 18
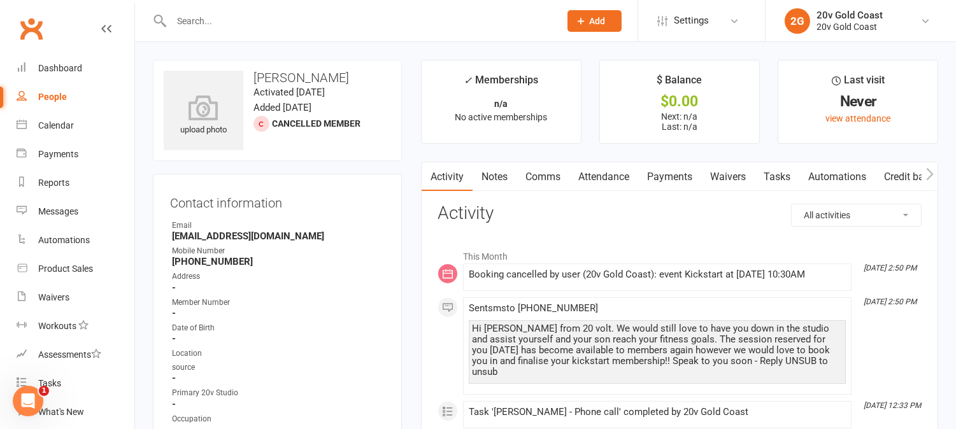
click at [507, 173] on link "Notes" at bounding box center [495, 176] width 44 height 29
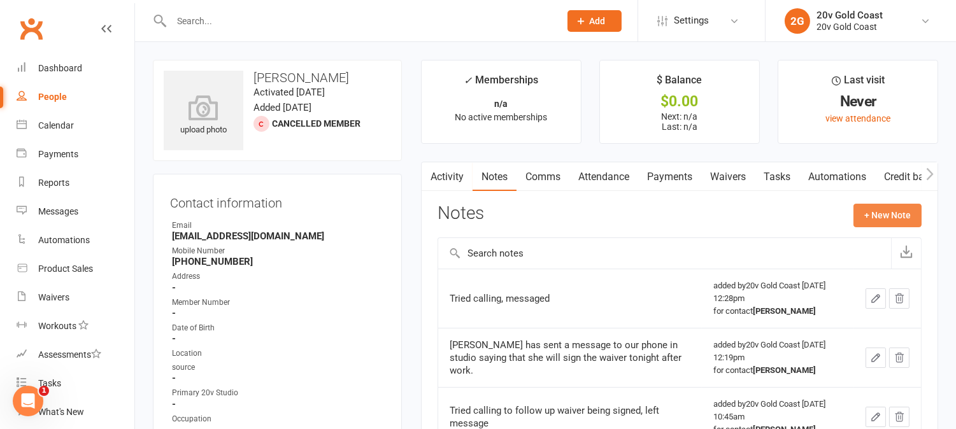
click at [906, 217] on button "+ New Note" at bounding box center [888, 215] width 68 height 23
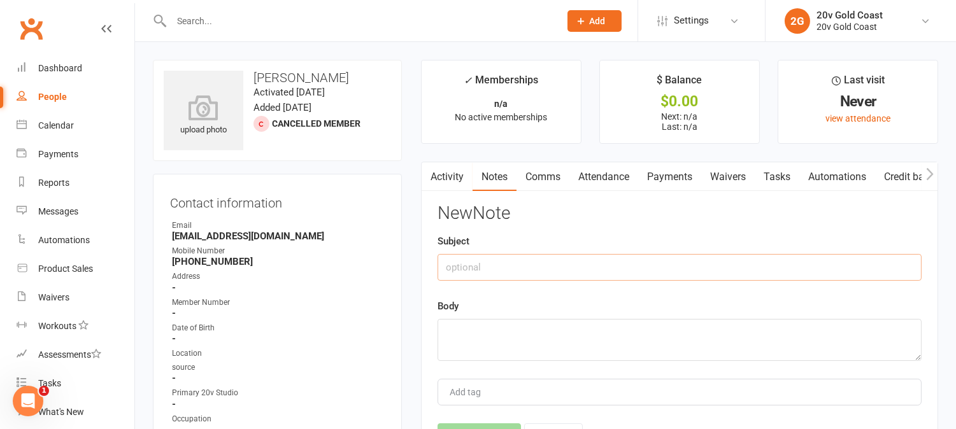
click at [641, 268] on input "text" at bounding box center [680, 267] width 484 height 27
type input "Phone SMS"
click at [625, 333] on textarea at bounding box center [680, 340] width 484 height 42
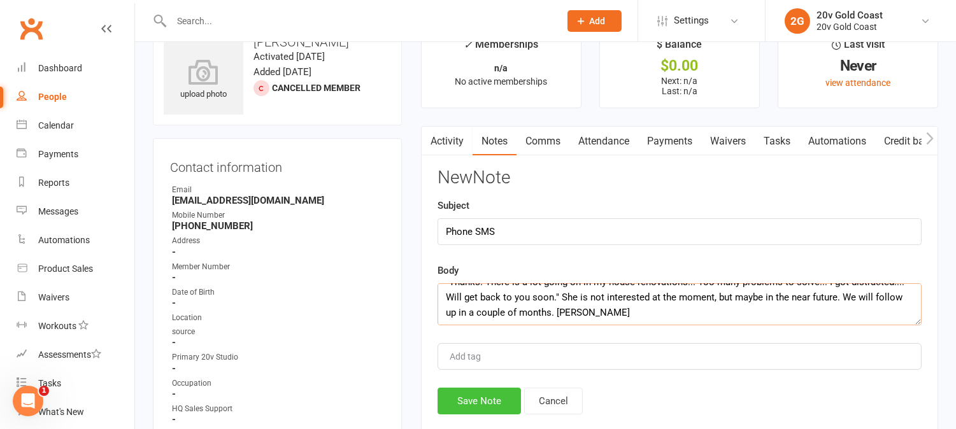
scroll to position [71, 0]
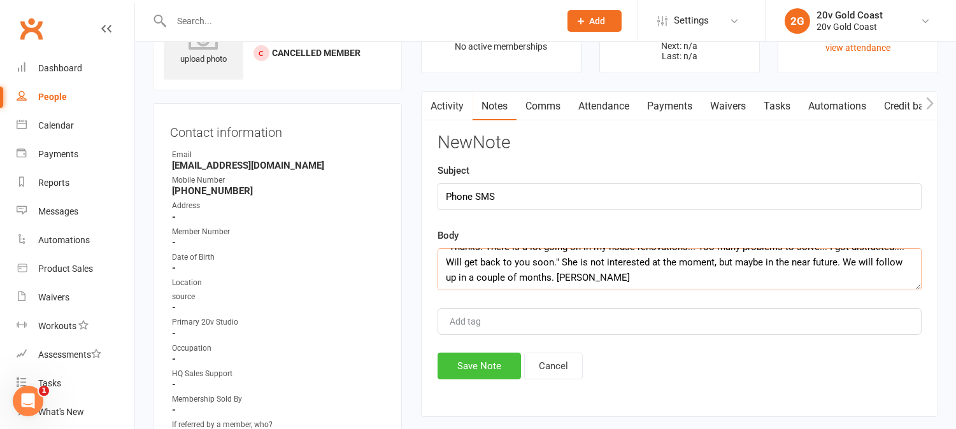
type textarea ""Thanks. There is a lot going on in my house renovations... Too many problems t…"
click at [474, 361] on button "Save Note" at bounding box center [479, 366] width 83 height 27
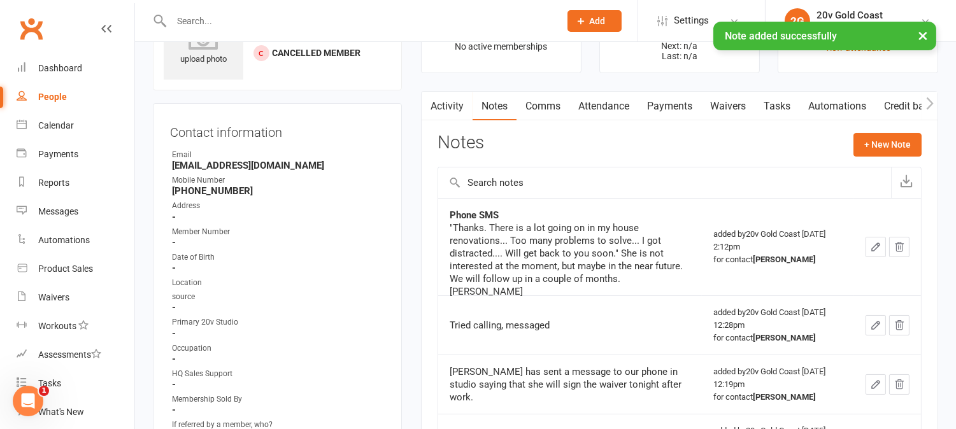
click at [461, 111] on link "Activity" at bounding box center [447, 106] width 51 height 29
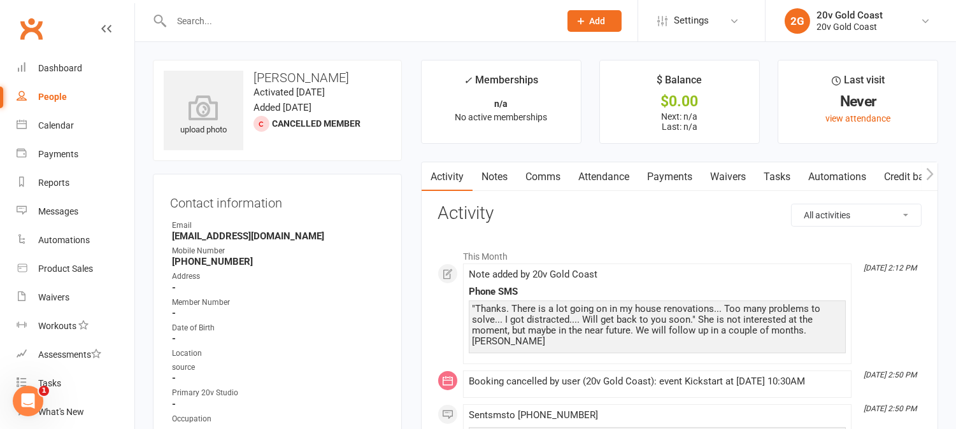
scroll to position [71, 0]
